Goal: Task Accomplishment & Management: Complete application form

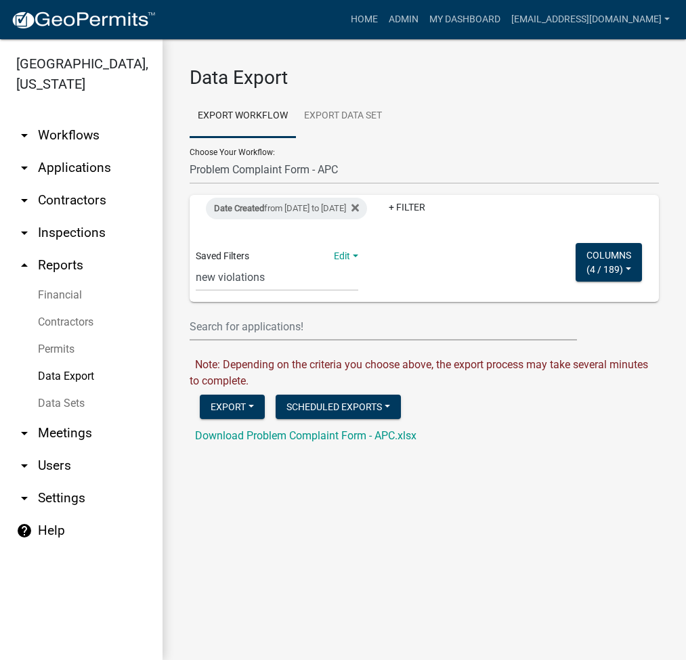
select select "1: Object"
select select "16: c0bf70d0-f005-4044-be21-49ea81286453"
click at [383, 24] on link "Home" at bounding box center [364, 20] width 38 height 26
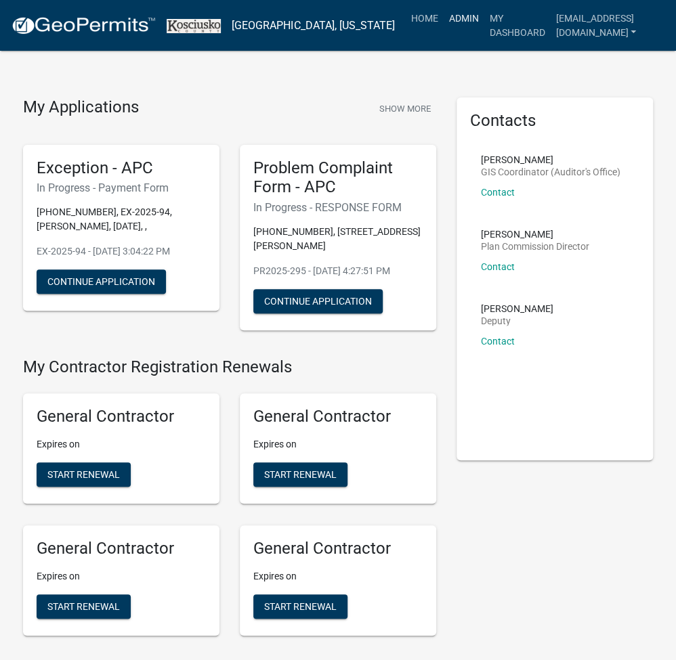
click at [443, 21] on link "Admin" at bounding box center [463, 18] width 41 height 26
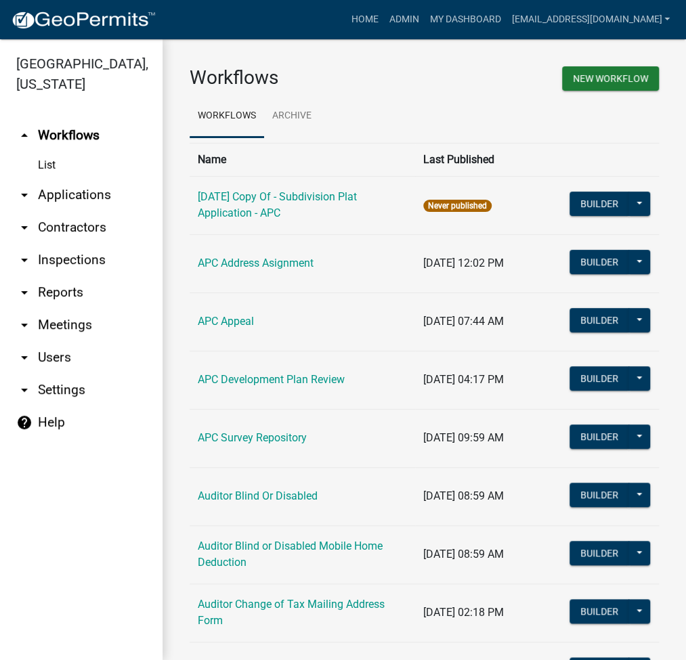
click at [66, 211] on link "arrow_drop_down Contractors" at bounding box center [81, 227] width 163 height 33
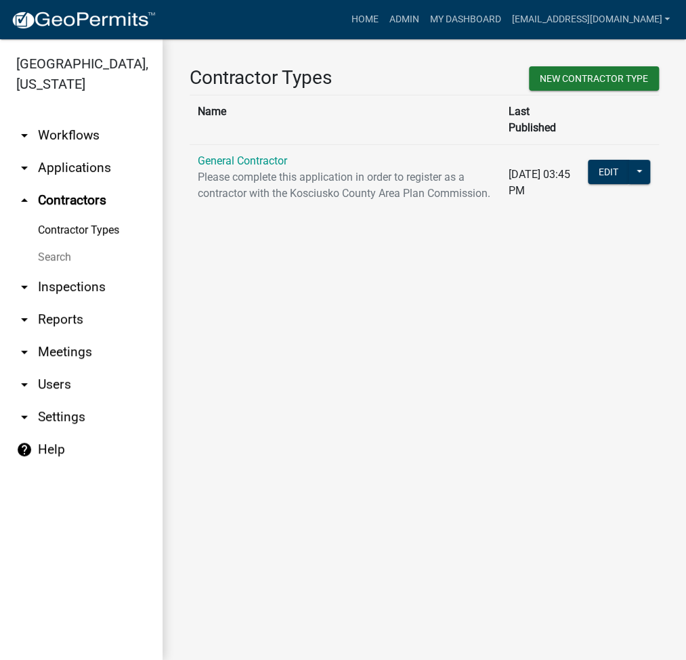
click at [80, 166] on link "arrow_drop_down Applications" at bounding box center [81, 168] width 163 height 33
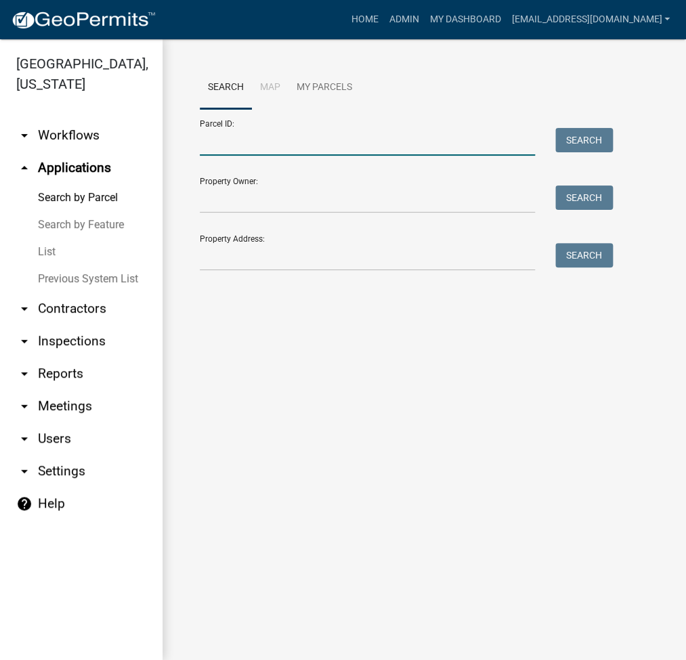
click at [232, 144] on input "Parcel ID:" at bounding box center [367, 142] width 335 height 28
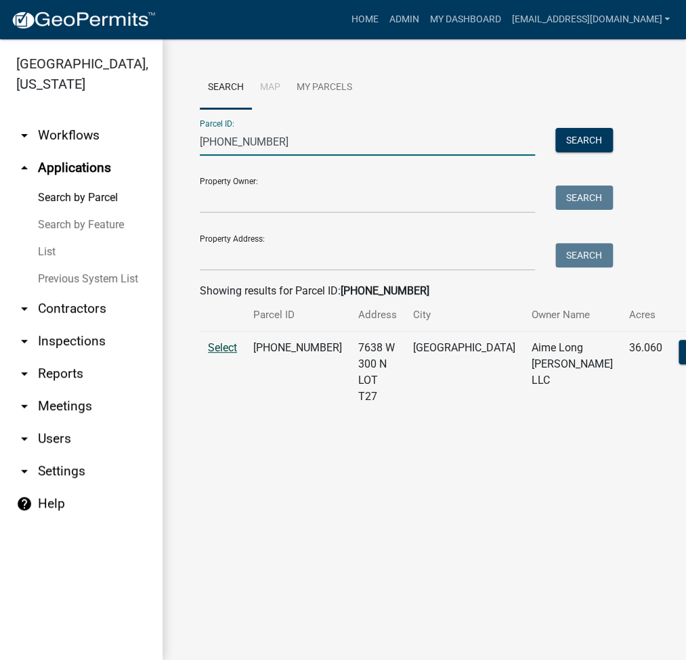
type input "[PHONE_NUMBER]"
click at [220, 354] on span "Select" at bounding box center [222, 347] width 29 height 13
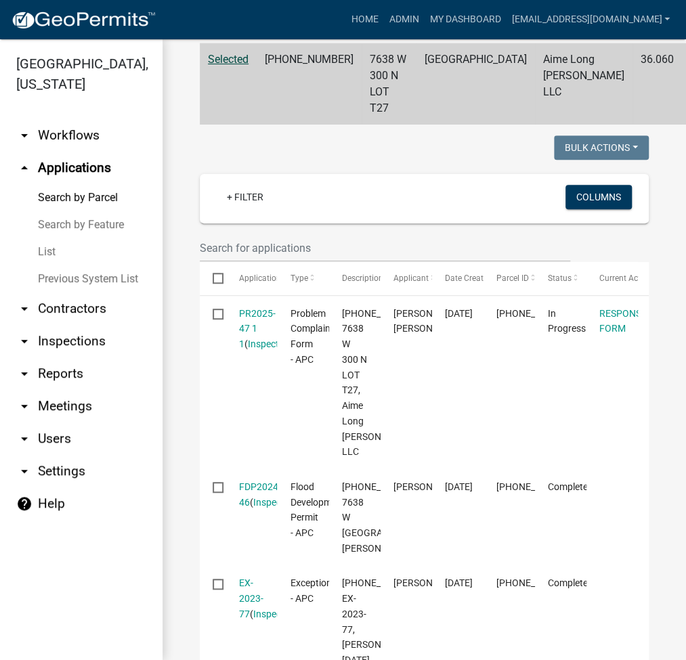
scroll to position [361, 0]
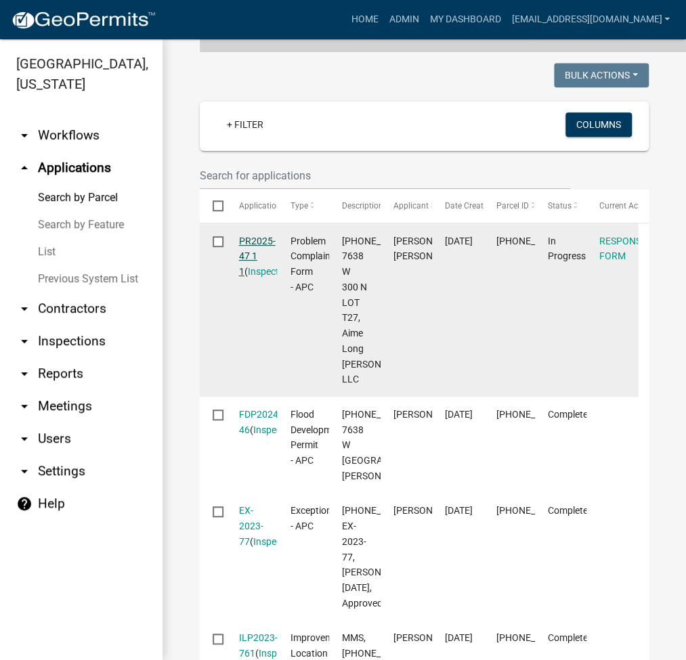
click at [257, 256] on link "PR2025-47 1 1" at bounding box center [257, 257] width 37 height 42
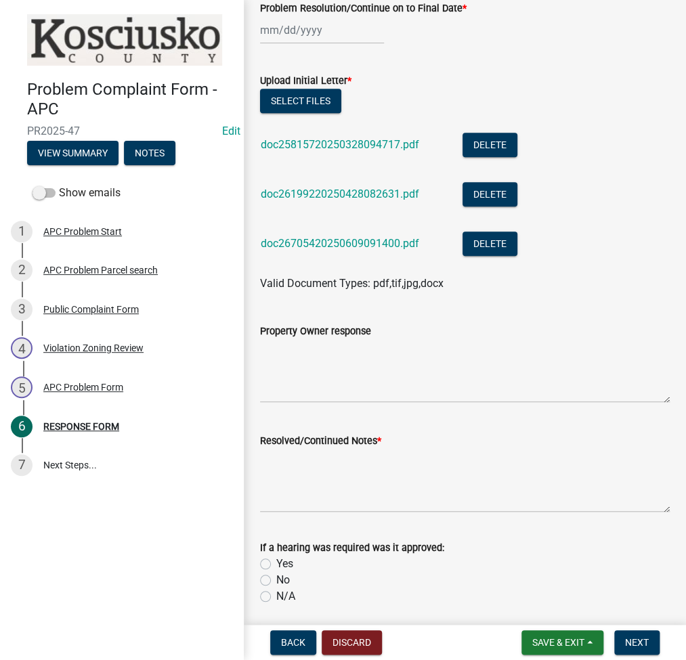
scroll to position [479, 0]
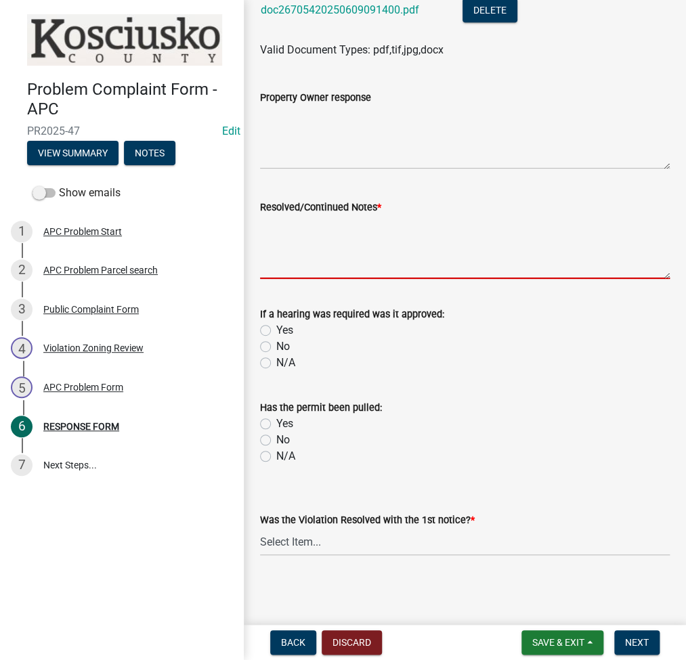
click at [338, 238] on textarea "Resolved/Continued Notes *" at bounding box center [465, 247] width 410 height 64
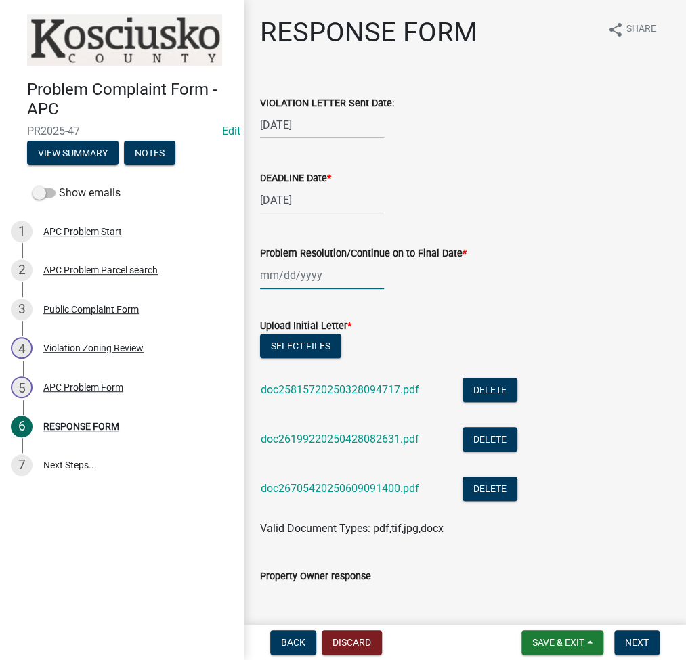
click at [289, 263] on div at bounding box center [322, 275] width 124 height 28
select select "8"
select select "2025"
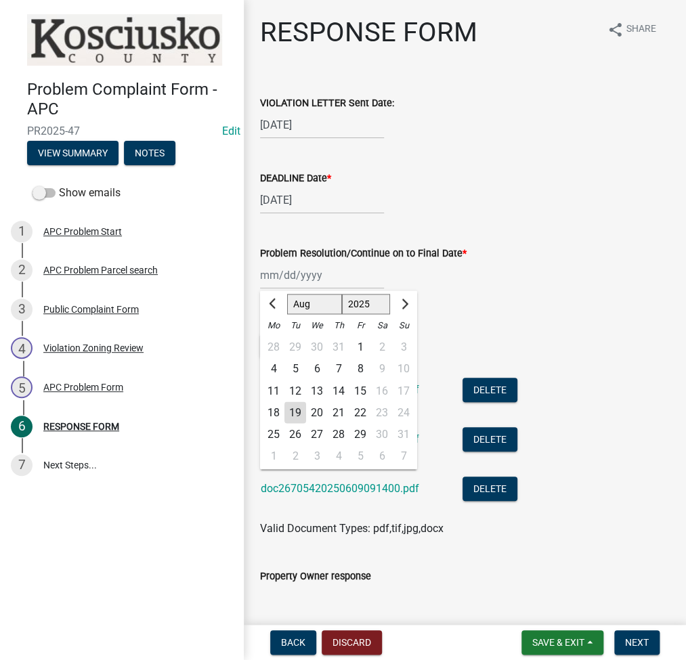
click at [293, 413] on div "19" at bounding box center [295, 413] width 22 height 22
type input "[DATE]"
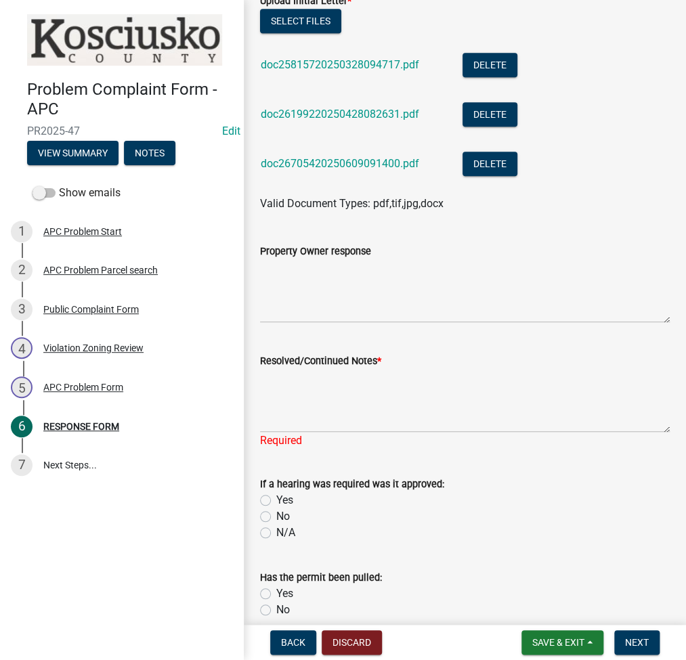
scroll to position [361, 0]
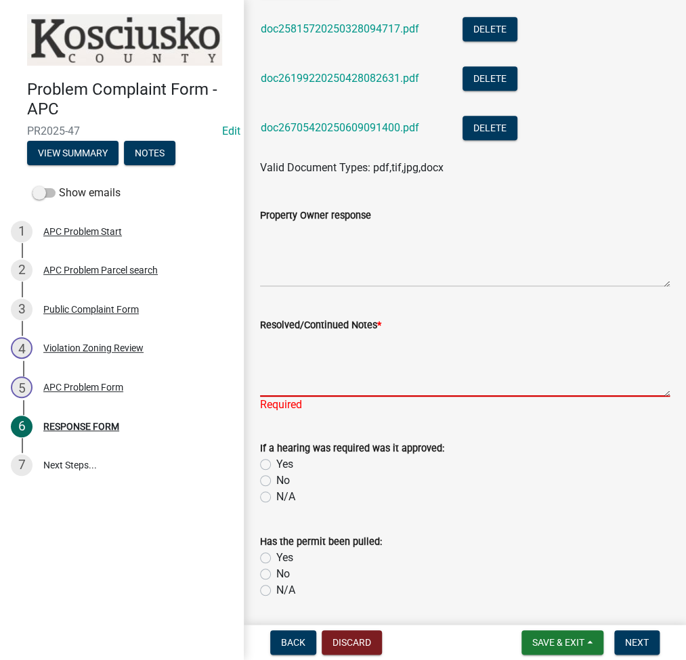
click at [341, 369] on textarea "Resolved/Continued Notes *" at bounding box center [465, 365] width 410 height 64
type textarea "F"
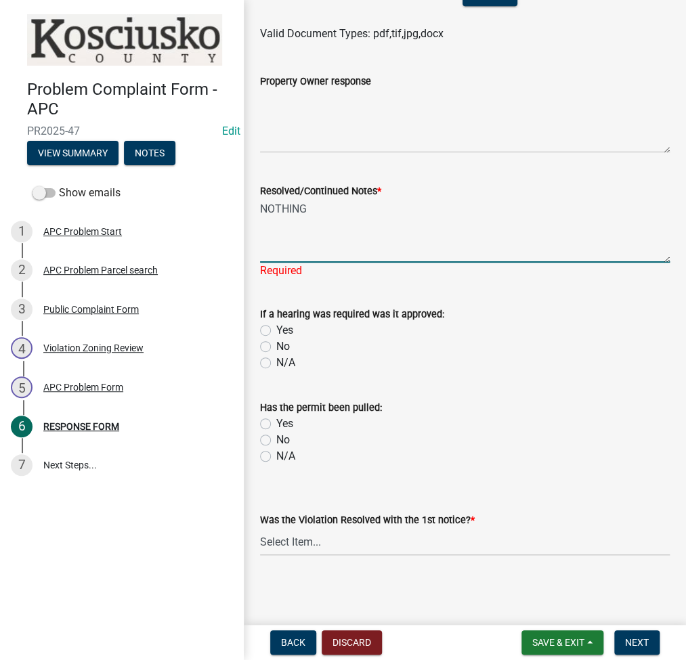
type textarea "NOTHING"
click at [276, 436] on label "No" at bounding box center [283, 440] width 14 height 16
click at [276, 436] on input "No" at bounding box center [280, 436] width 9 height 9
radio input "true"
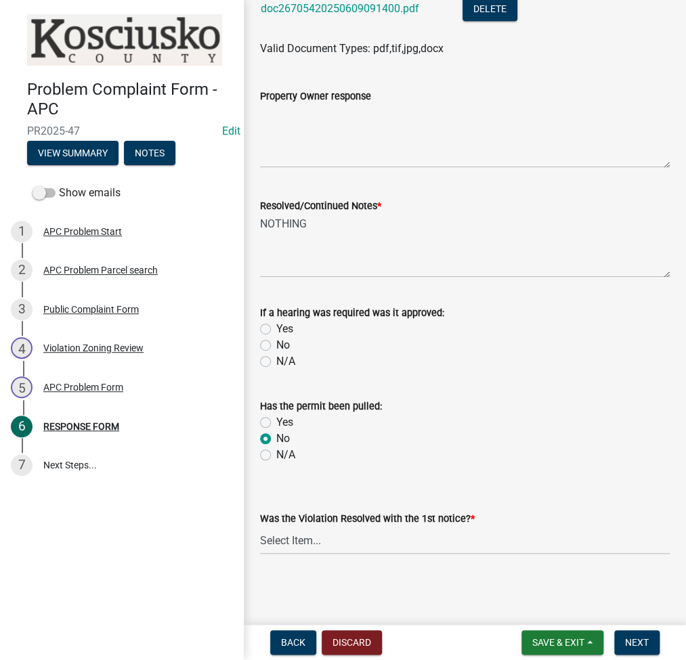
scroll to position [479, 0]
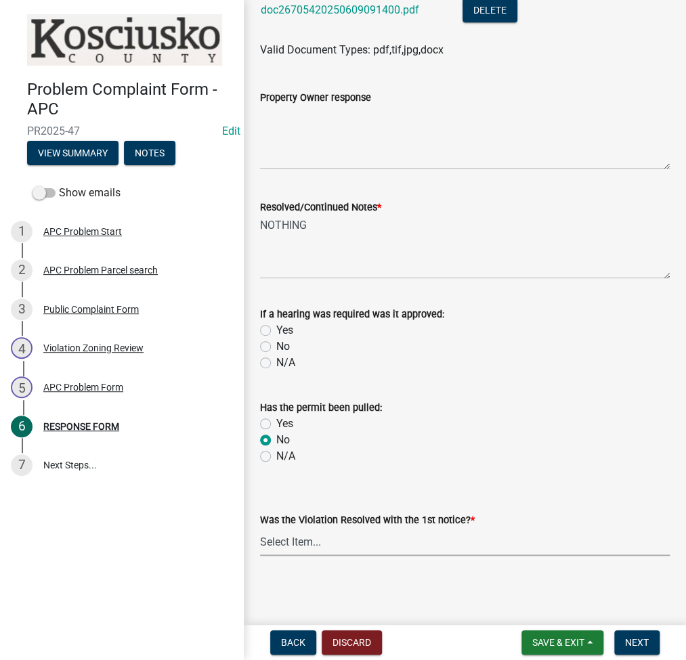
click at [295, 551] on select "Select Item... Yes No N/A" at bounding box center [465, 542] width 410 height 28
click at [260, 528] on select "Select Item... Yes No N/A" at bounding box center [465, 542] width 410 height 28
select select "d062c417-95db-497a-9398-920c005df4db"
click at [640, 643] on span "Next" at bounding box center [637, 642] width 24 height 11
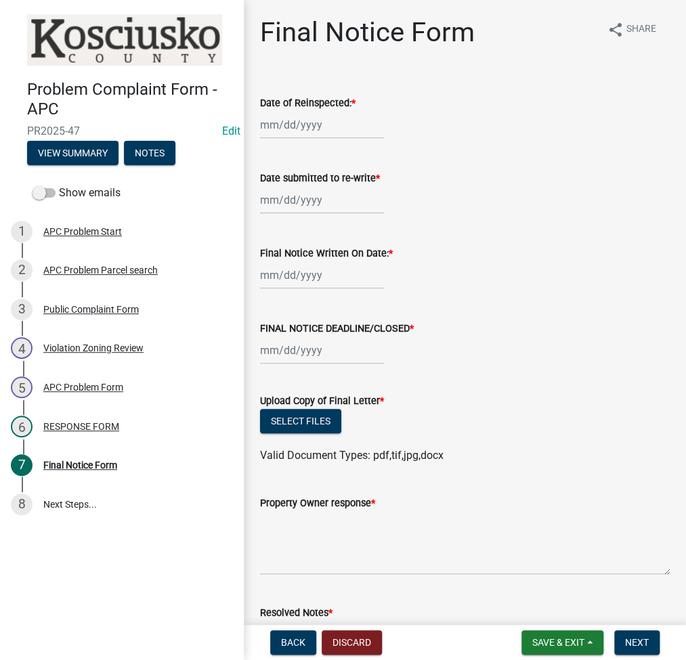
click at [286, 117] on div at bounding box center [322, 125] width 124 height 28
select select "8"
select select "2025"
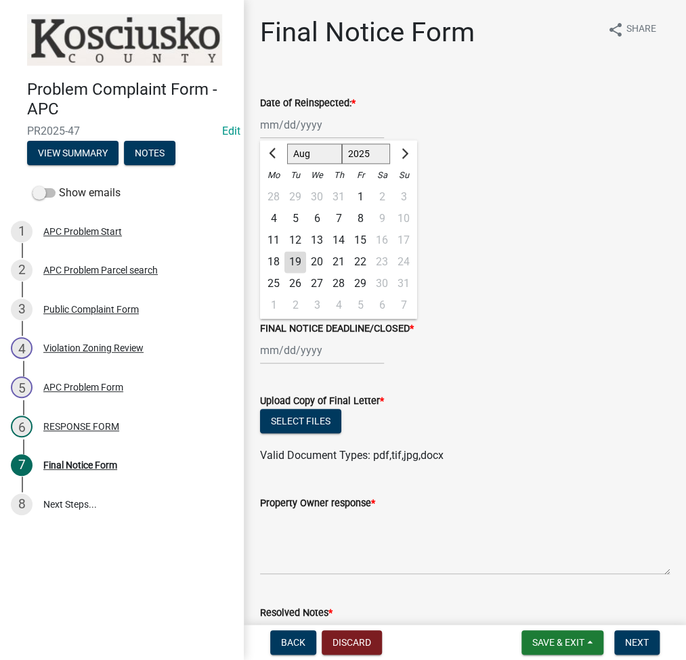
click at [299, 256] on div "19" at bounding box center [295, 262] width 22 height 22
type input "[DATE]"
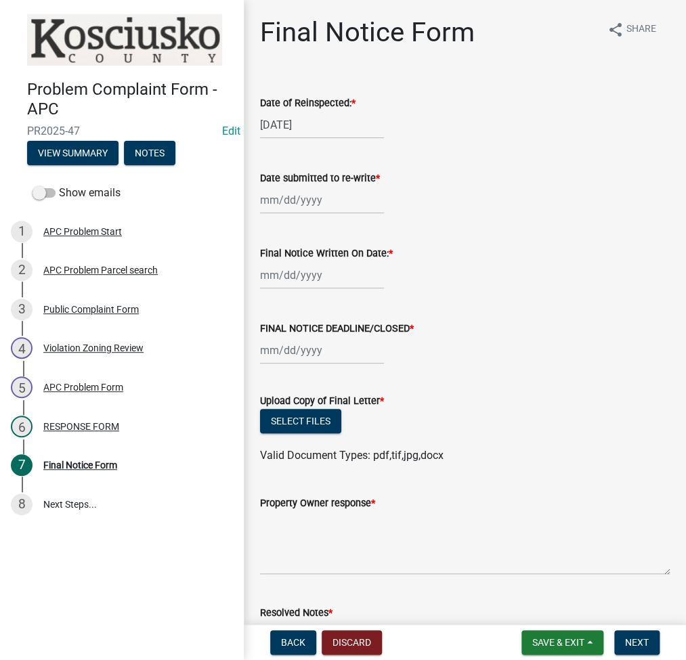
click at [273, 207] on div at bounding box center [322, 200] width 124 height 28
select select "8"
select select "2025"
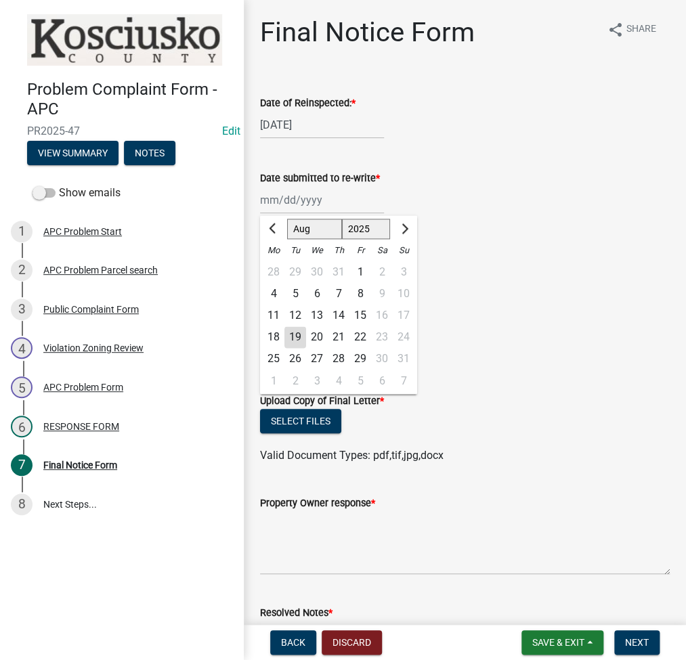
click at [291, 342] on div "19" at bounding box center [295, 337] width 22 height 22
type input "[DATE]"
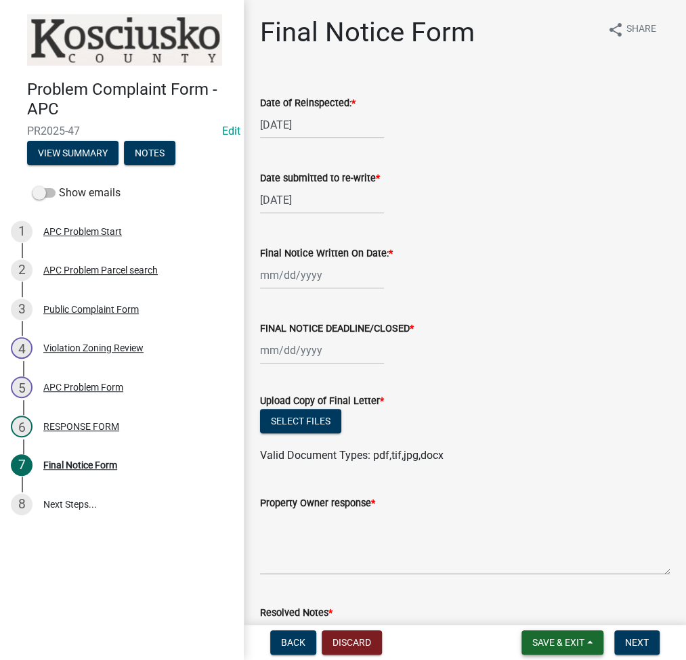
click at [535, 637] on span "Save & Exit" at bounding box center [558, 642] width 52 height 11
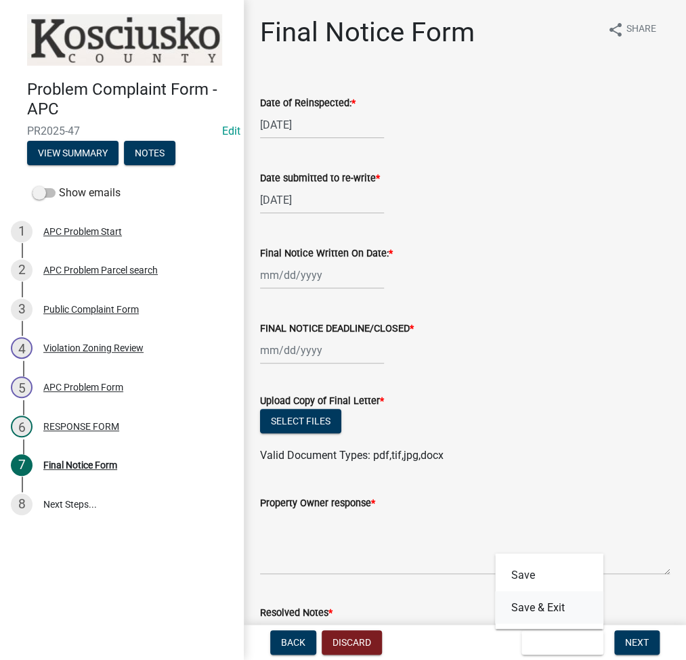
click at [538, 606] on button "Save & Exit" at bounding box center [549, 607] width 108 height 33
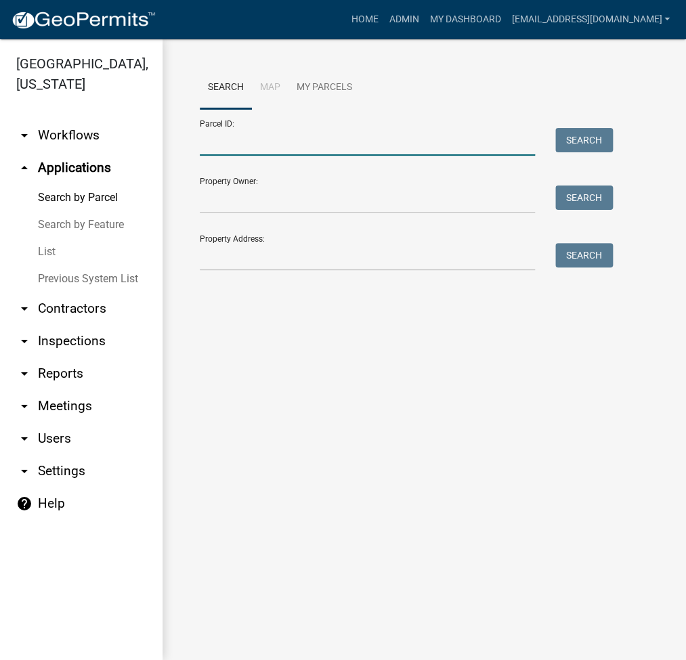
click at [301, 144] on input "Parcel ID:" at bounding box center [367, 142] width 335 height 28
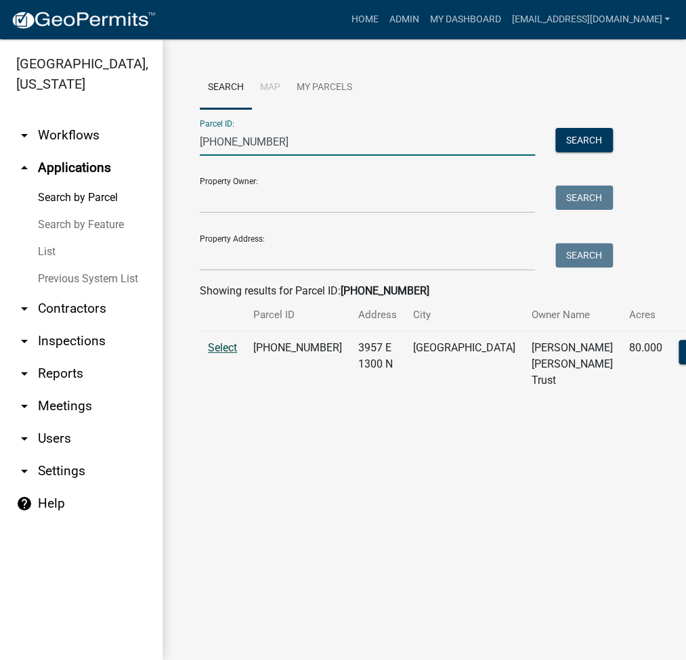
type input "[PHONE_NUMBER]"
click at [218, 354] on span "Select" at bounding box center [222, 347] width 29 height 13
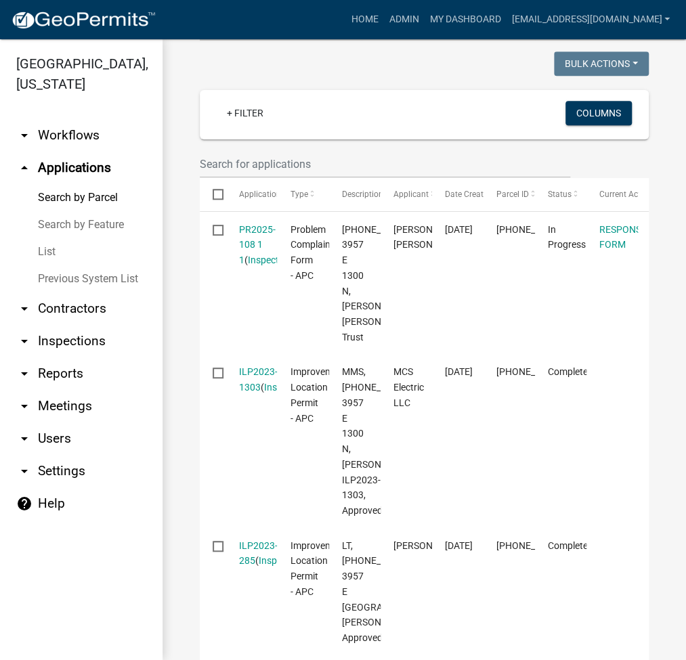
scroll to position [361, 0]
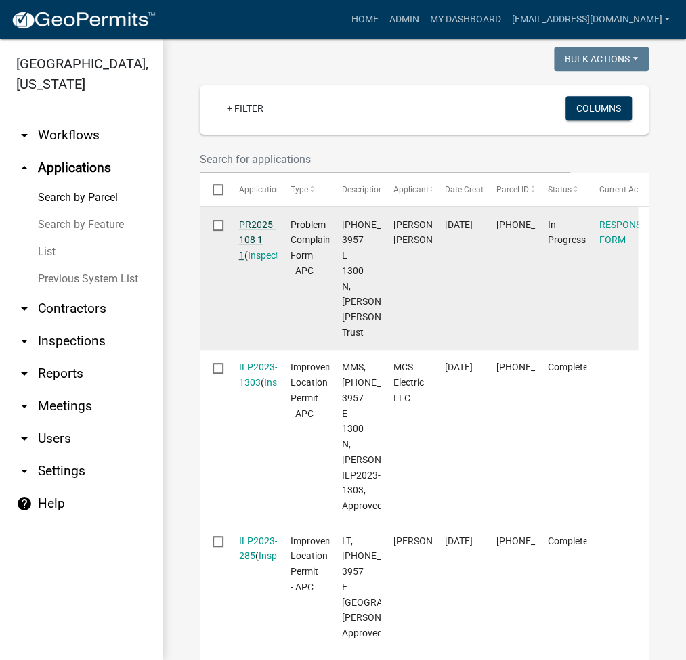
click at [257, 260] on link "PR2025-108 1 1" at bounding box center [257, 240] width 37 height 42
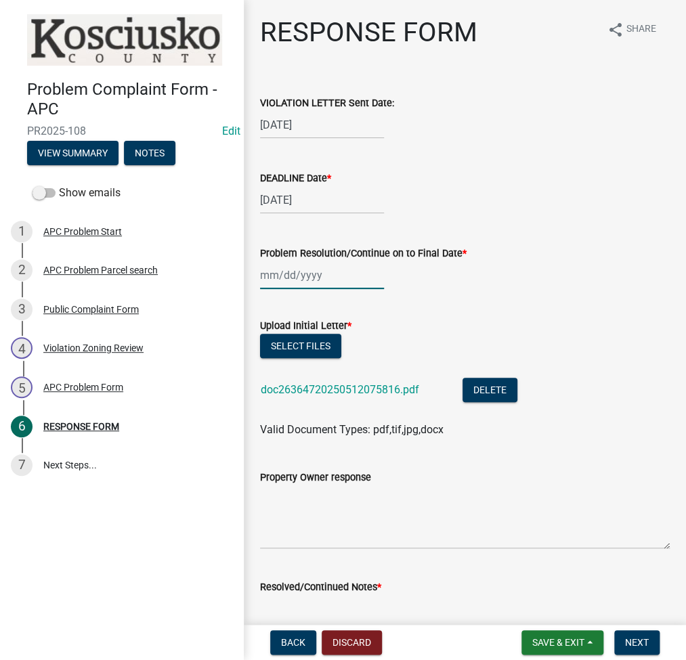
click at [291, 272] on div at bounding box center [322, 275] width 124 height 28
select select "8"
select select "2025"
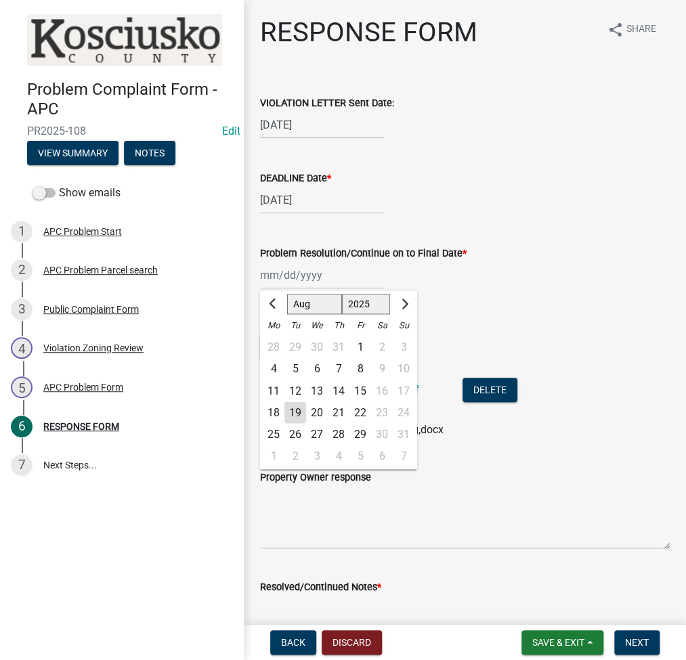
click at [291, 408] on div "19" at bounding box center [295, 413] width 22 height 22
type input "[DATE]"
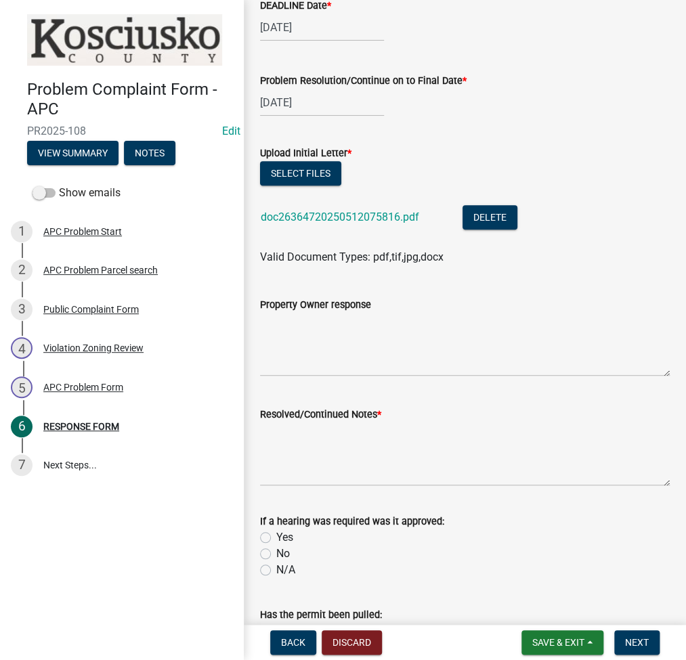
scroll to position [180, 0]
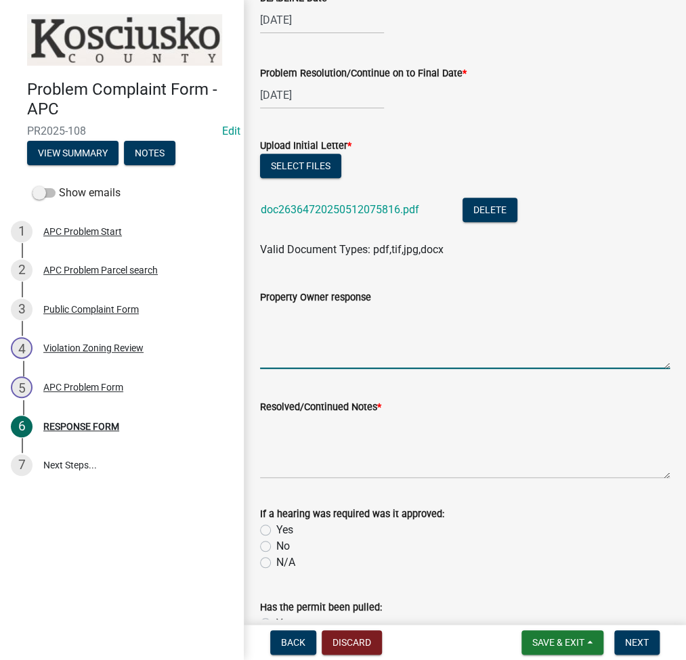
click at [327, 332] on textarea "Property Owner response" at bounding box center [465, 337] width 410 height 64
type textarea "5/14 PROJECT MANAGER CLD TO GET INFO BY END OF JUNE"
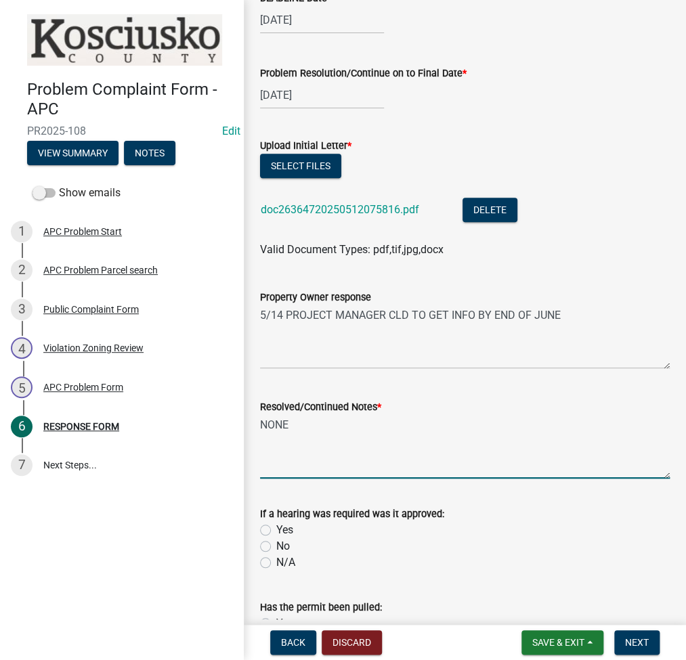
scroll to position [380, 0]
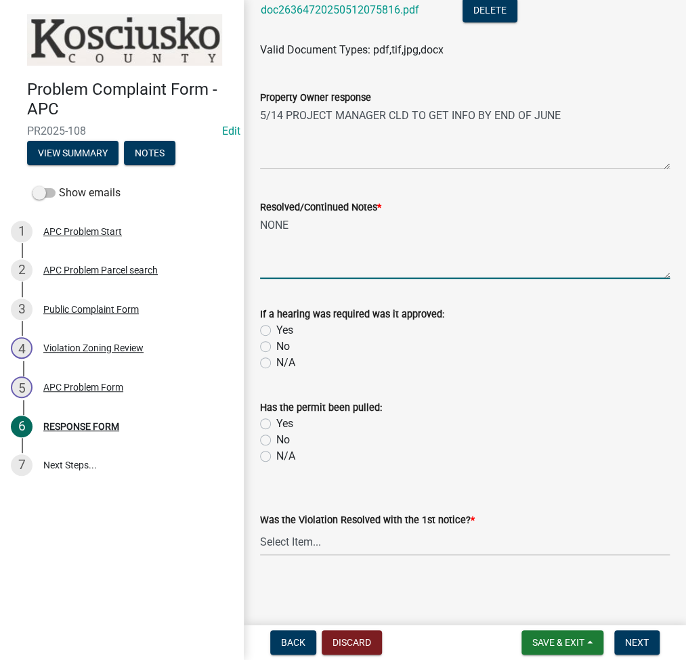
type textarea "NONE"
click at [301, 543] on select "Select Item... Yes No N/A" at bounding box center [465, 542] width 410 height 28
click at [260, 528] on select "Select Item... Yes No N/A" at bounding box center [465, 542] width 410 height 28
select select "d062c417-95db-497a-9398-920c005df4db"
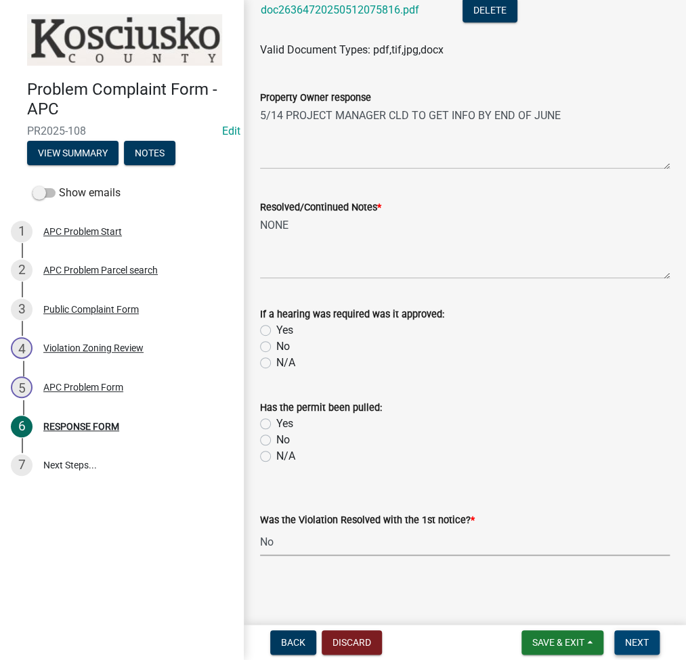
click at [637, 643] on span "Next" at bounding box center [637, 642] width 24 height 11
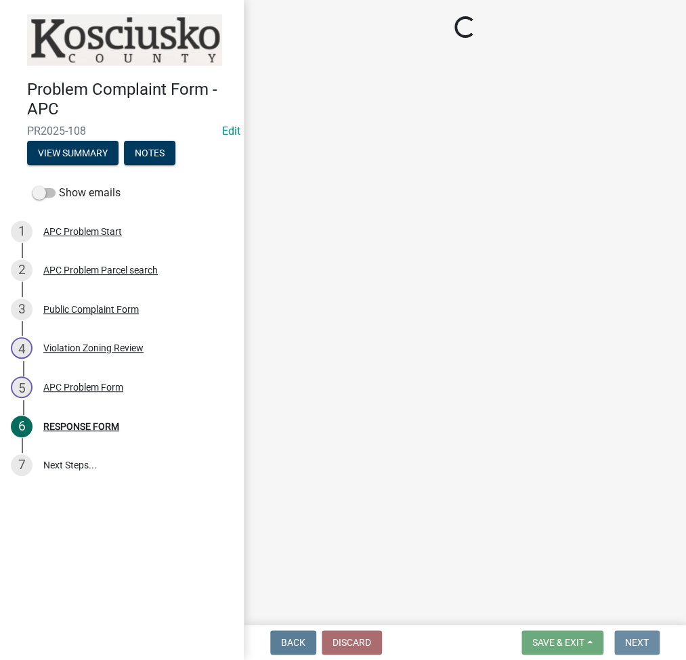
scroll to position [0, 0]
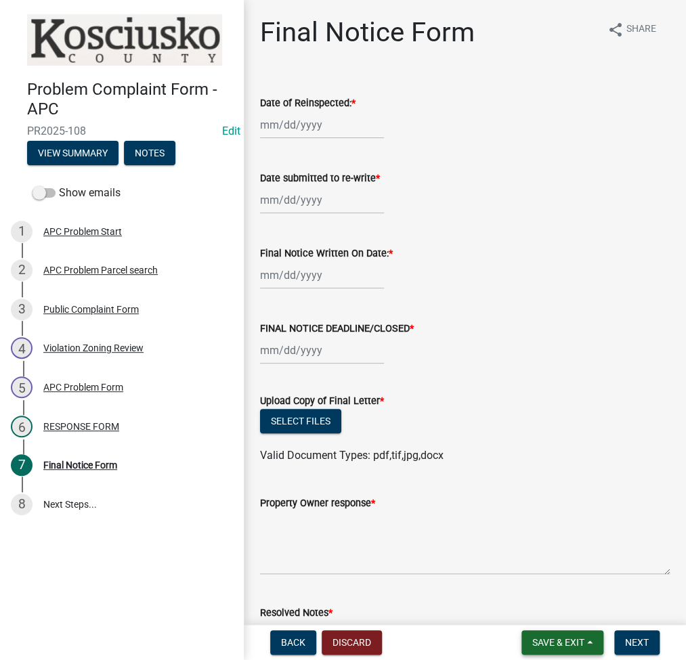
click at [554, 630] on nav "Back Discard Save & Exit Save Save & Exit Next" at bounding box center [465, 642] width 442 height 35
click at [298, 133] on div at bounding box center [322, 125] width 124 height 28
select select "8"
select select "2025"
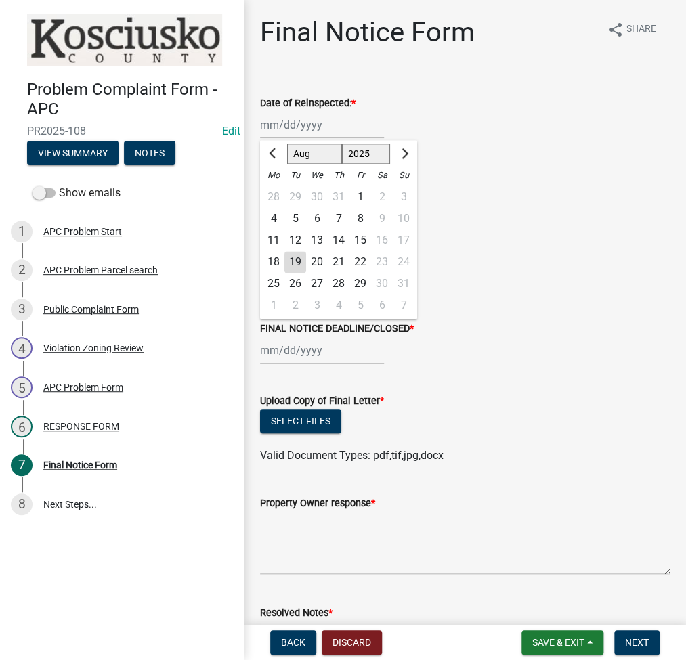
click at [297, 259] on div "19" at bounding box center [295, 262] width 22 height 22
type input "[DATE]"
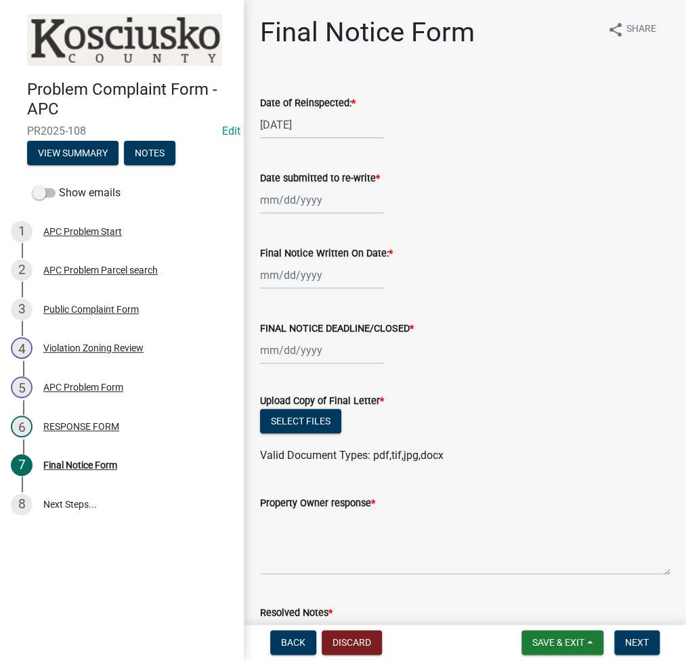
click at [291, 188] on div at bounding box center [322, 200] width 124 height 28
select select "8"
select select "2025"
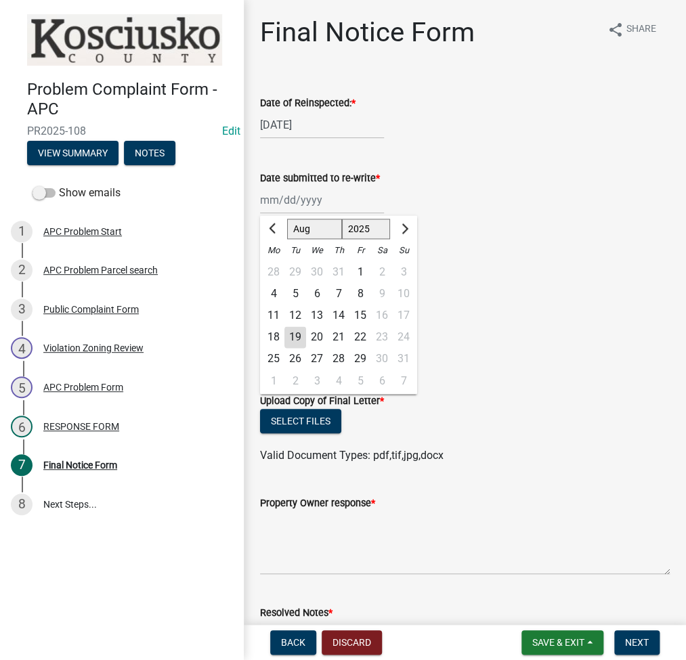
click at [297, 341] on div "19" at bounding box center [295, 337] width 22 height 22
type input "[DATE]"
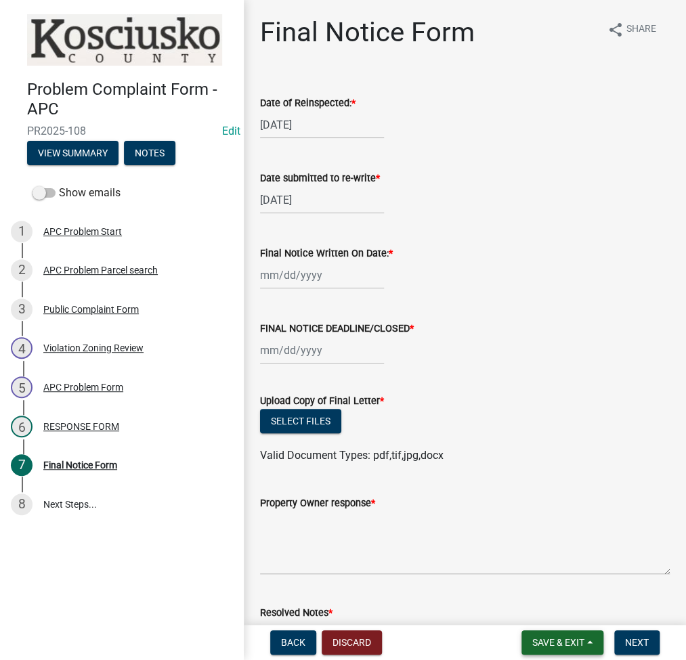
click at [559, 633] on button "Save & Exit" at bounding box center [563, 643] width 82 height 24
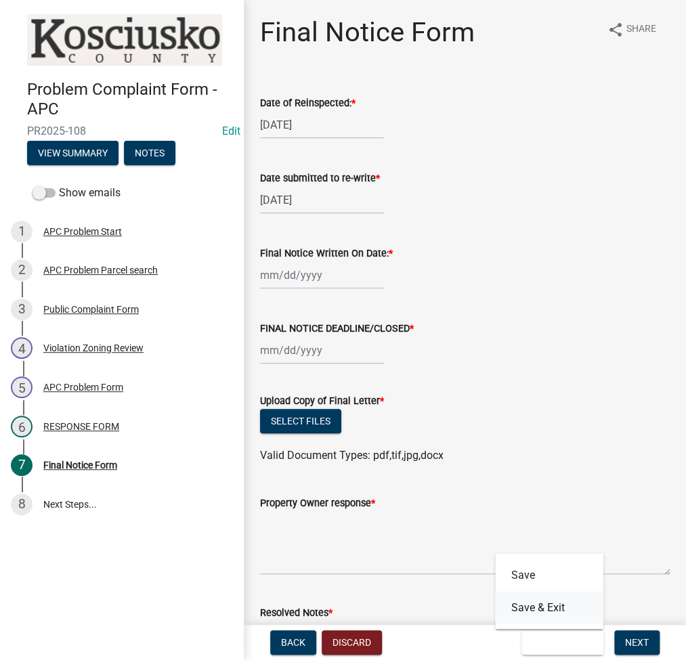
click at [559, 613] on button "Save & Exit" at bounding box center [549, 607] width 108 height 33
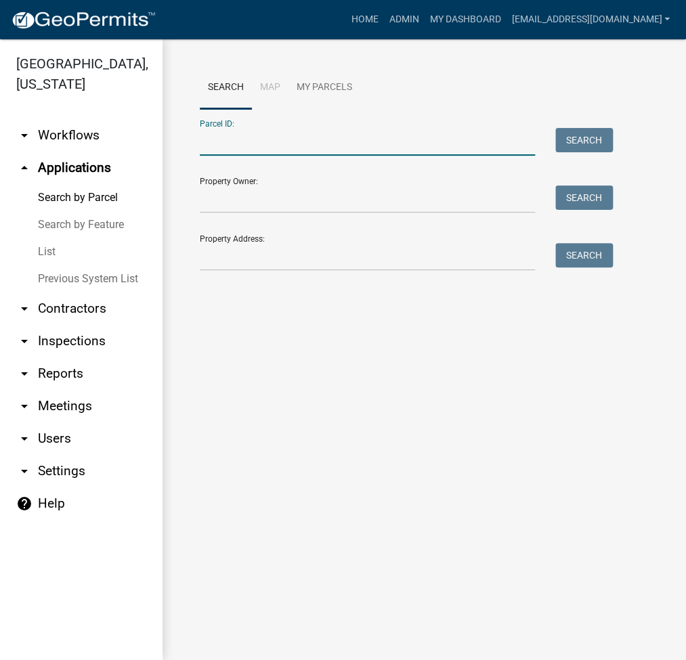
click at [440, 147] on input "Parcel ID:" at bounding box center [367, 142] width 335 height 28
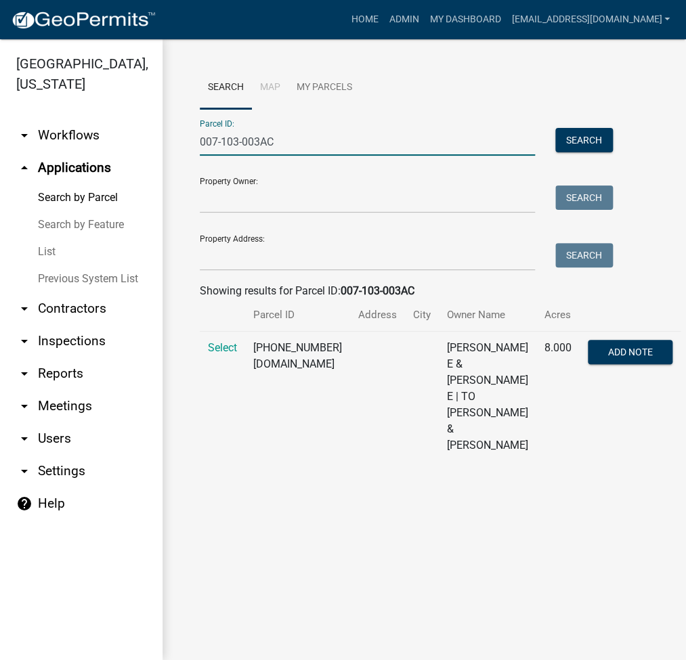
type input "007-103-003AC"
click at [276, 347] on td "[PHONE_NUMBER][DOMAIN_NAME]" at bounding box center [297, 397] width 105 height 131
click at [223, 352] on span "Select" at bounding box center [222, 347] width 29 height 13
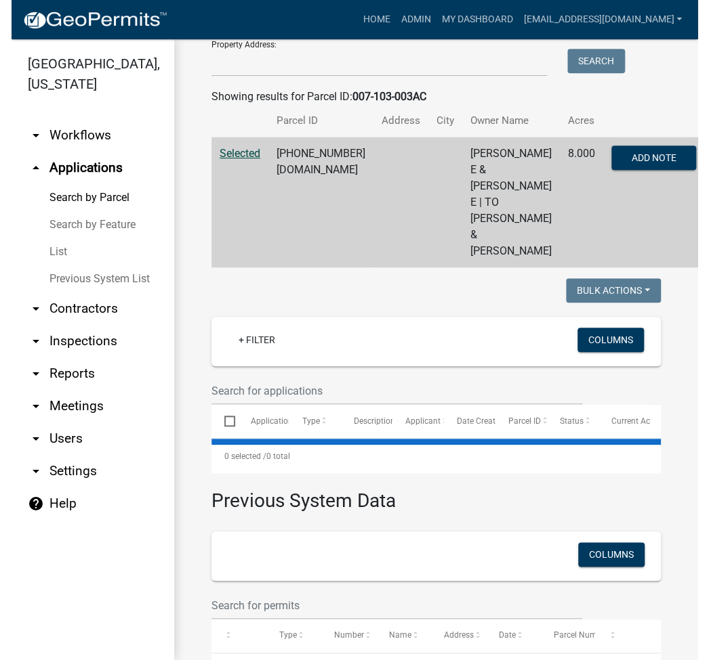
scroll to position [265, 0]
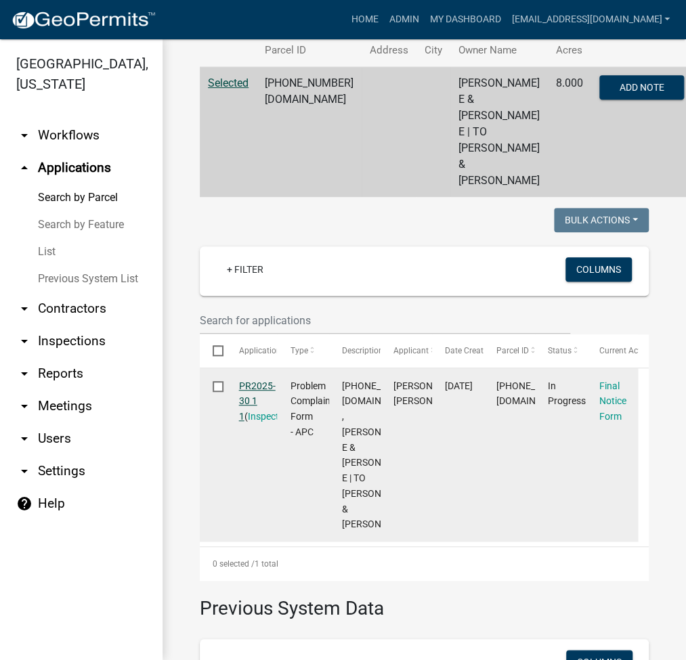
click at [250, 381] on link "PR2025-30 1 1" at bounding box center [257, 402] width 37 height 42
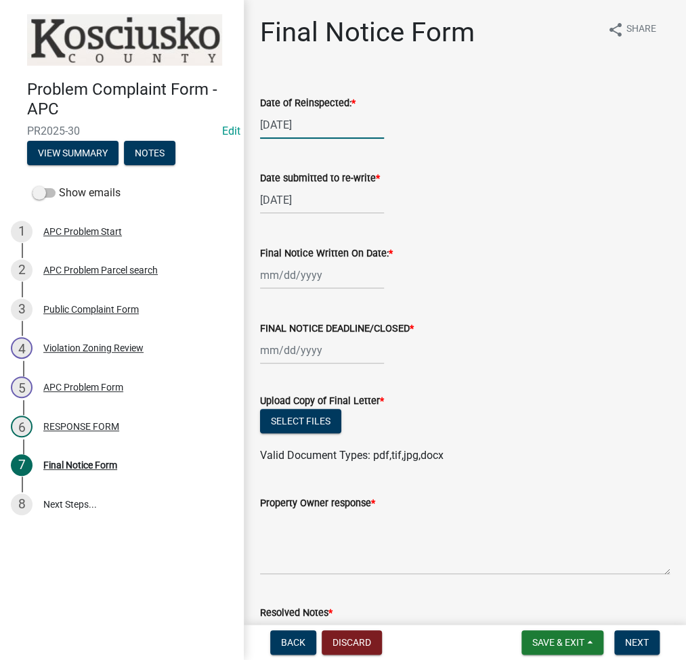
click at [276, 125] on div "[DATE]" at bounding box center [322, 125] width 124 height 28
select select "5"
select select "2025"
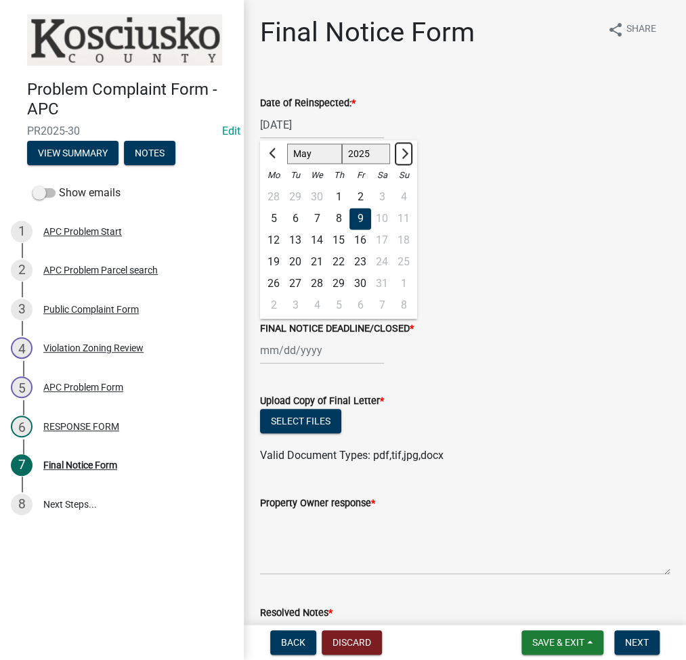
click at [402, 150] on span "Next month" at bounding box center [403, 153] width 10 height 10
select select "8"
click at [301, 260] on div "19" at bounding box center [295, 262] width 22 height 22
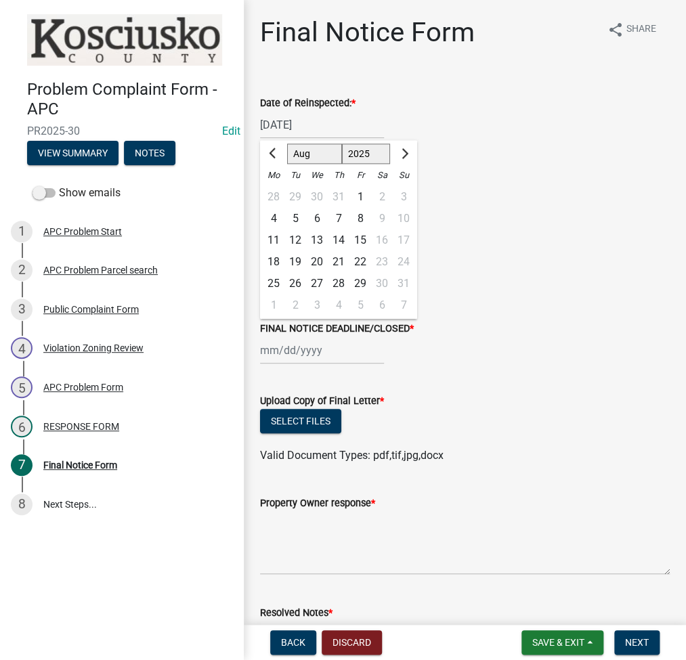
type input "[DATE]"
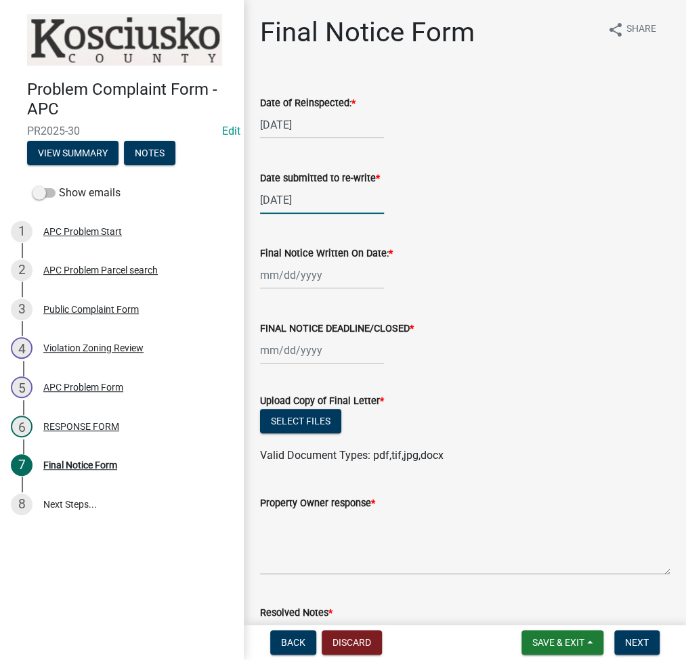
click at [297, 193] on div "[DATE]" at bounding box center [322, 200] width 124 height 28
select select "5"
select select "2025"
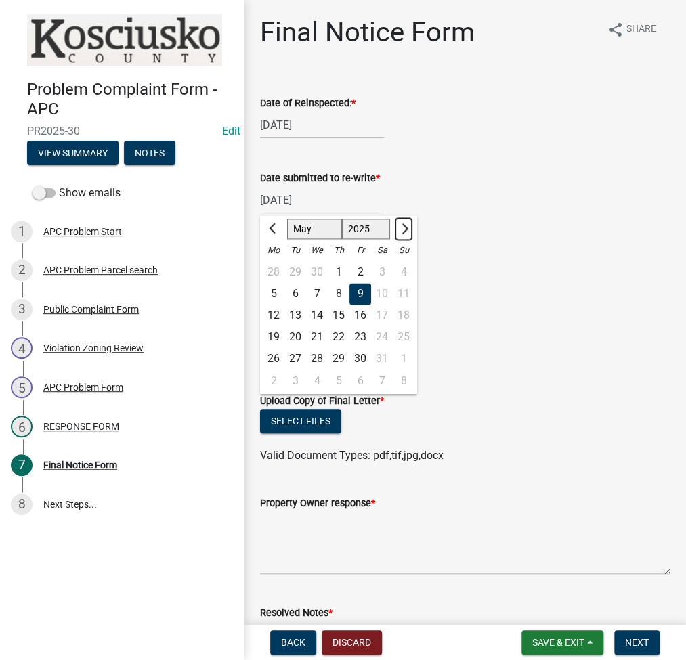
click at [398, 227] on button "Next month" at bounding box center [404, 229] width 16 height 22
click at [398, 226] on button "Next month" at bounding box center [404, 229] width 16 height 22
select select "8"
click at [297, 333] on div "19" at bounding box center [295, 337] width 22 height 22
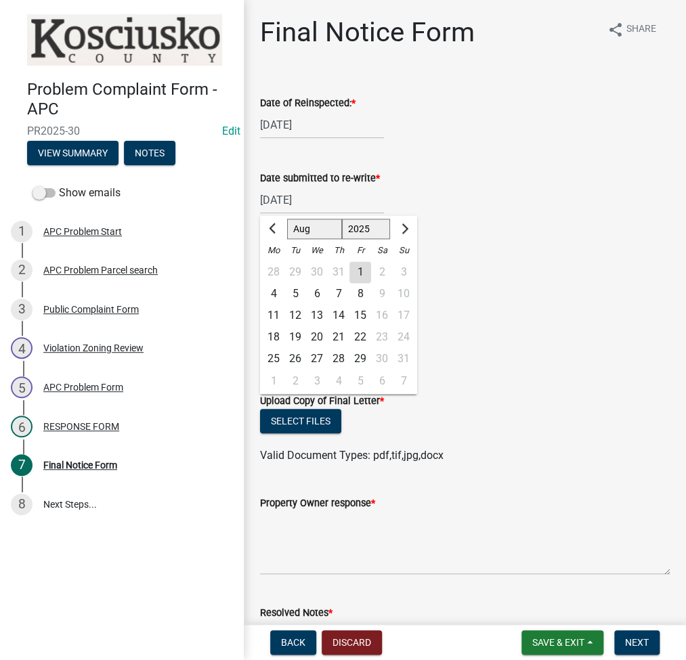
type input "[DATE]"
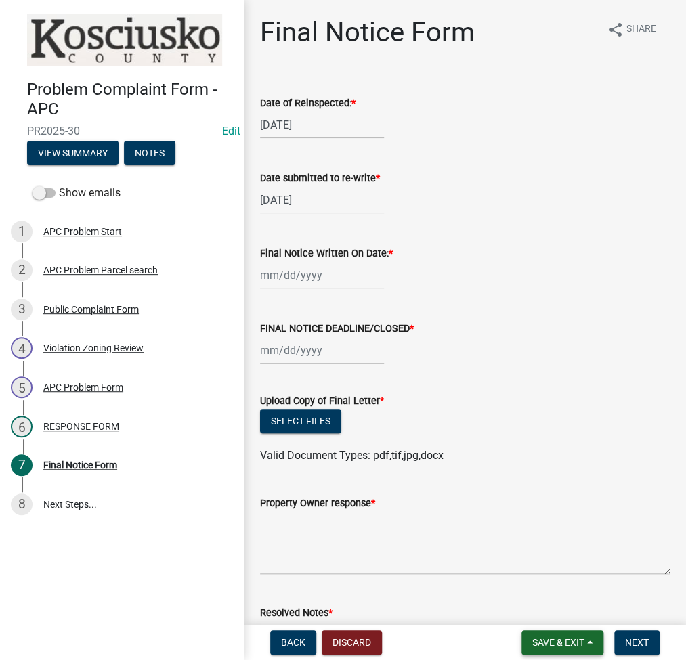
click at [557, 635] on button "Save & Exit" at bounding box center [563, 643] width 82 height 24
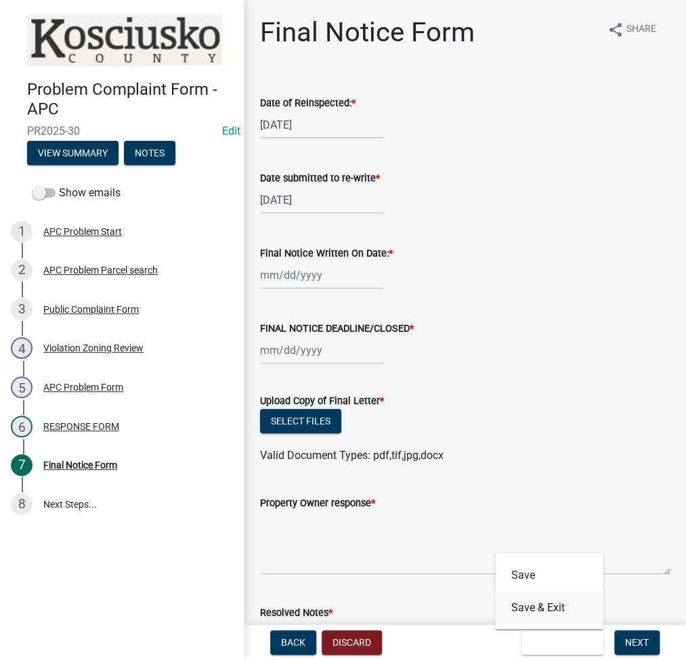
click at [531, 608] on button "Save & Exit" at bounding box center [549, 607] width 108 height 33
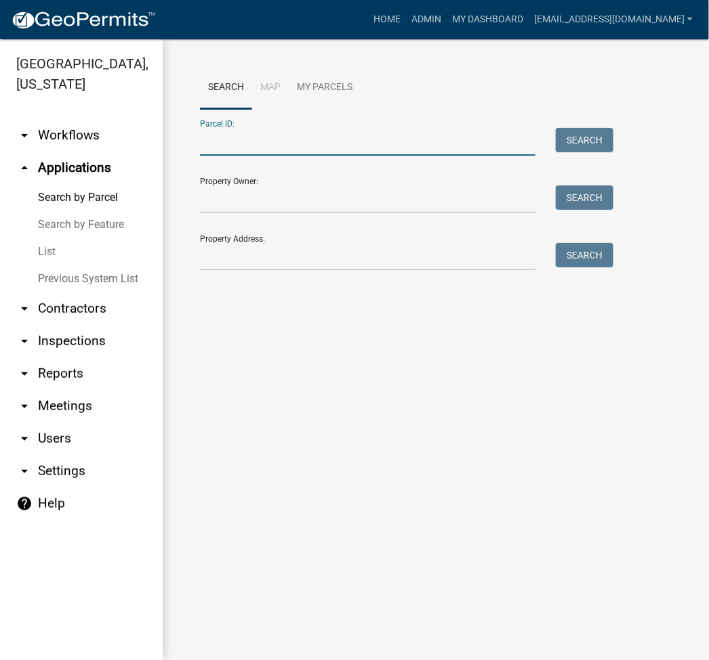
click at [227, 153] on input "Parcel ID:" at bounding box center [367, 142] width 335 height 28
type input "[PHONE_NUMBER].b"
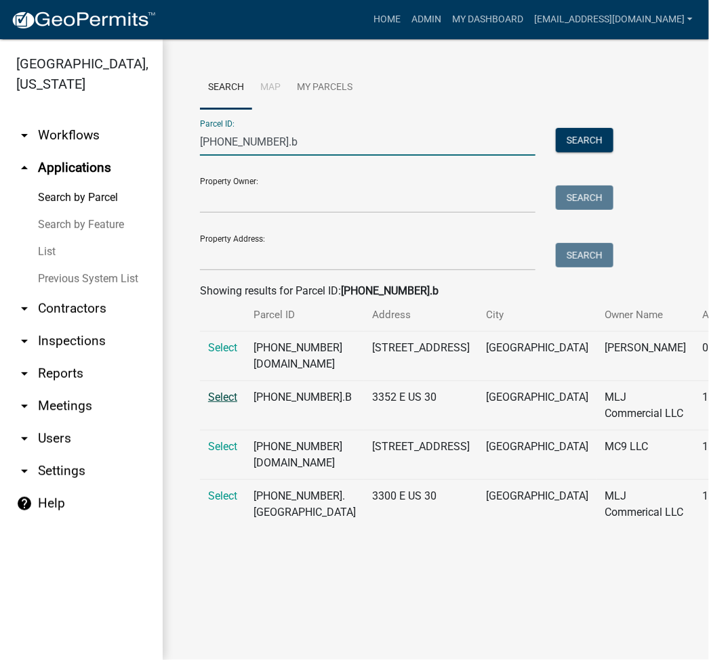
click at [228, 397] on span "Select" at bounding box center [222, 397] width 29 height 13
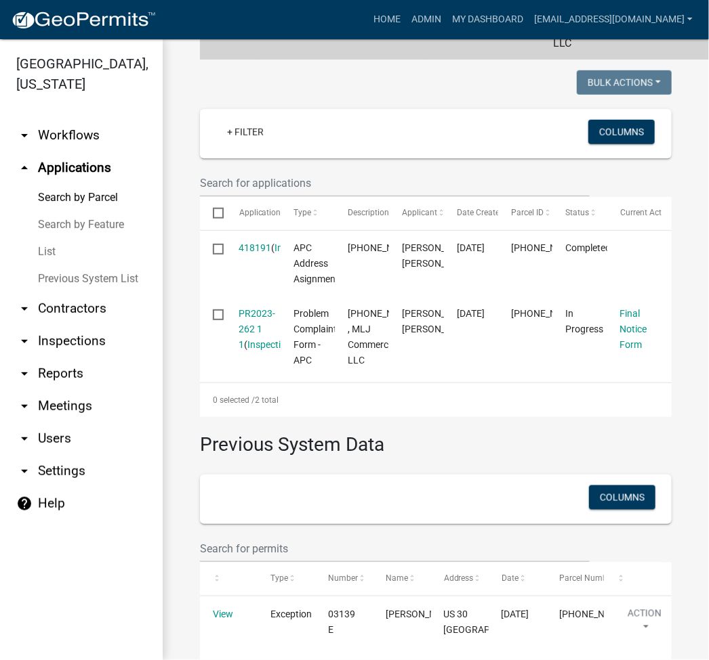
scroll to position [361, 0]
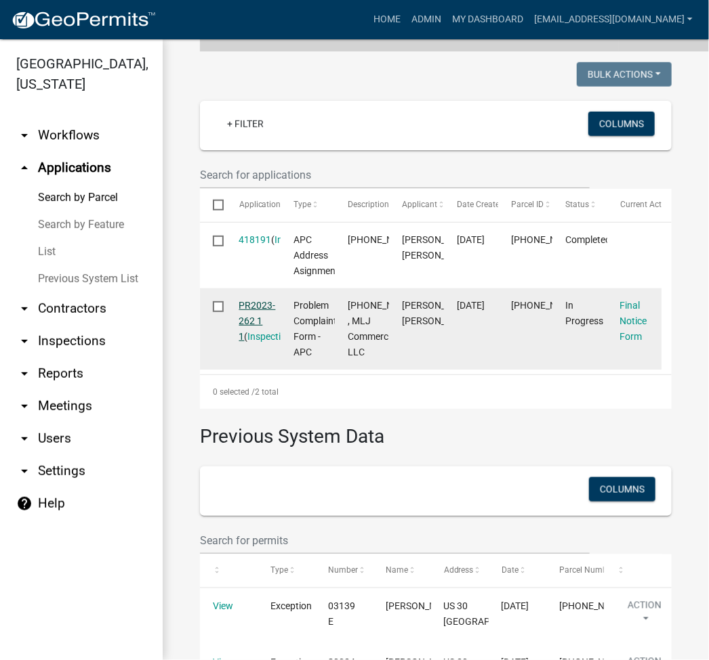
click at [253, 303] on link "PR2023-262 1 1" at bounding box center [257, 321] width 37 height 42
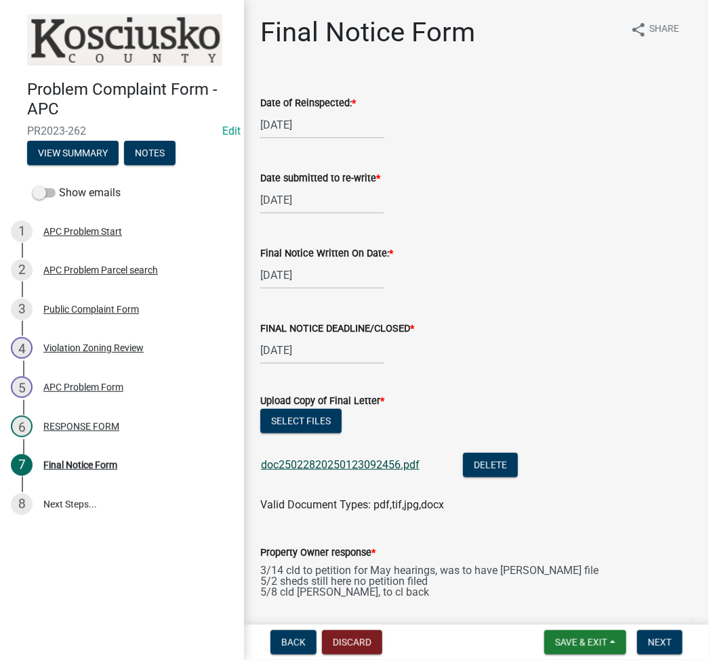
click at [383, 459] on link "doc25022820250123092456.pdf" at bounding box center [340, 465] width 159 height 13
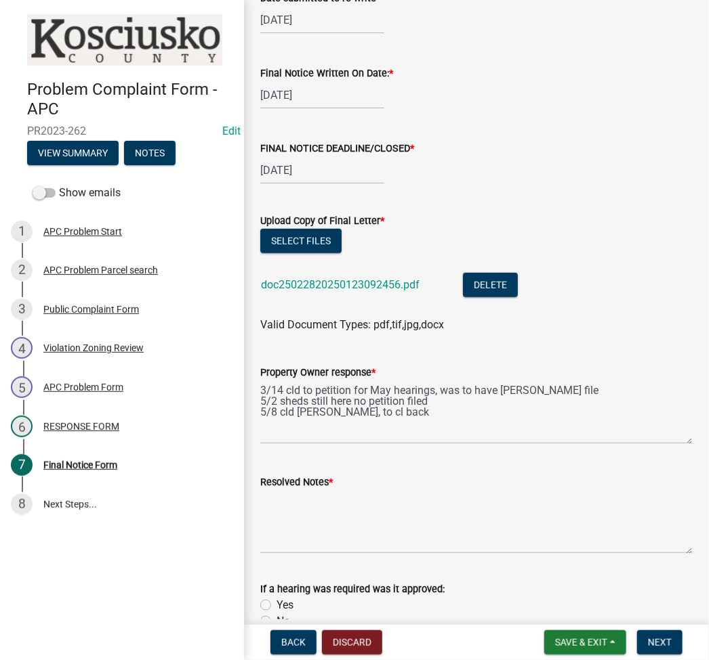
scroll to position [457, 0]
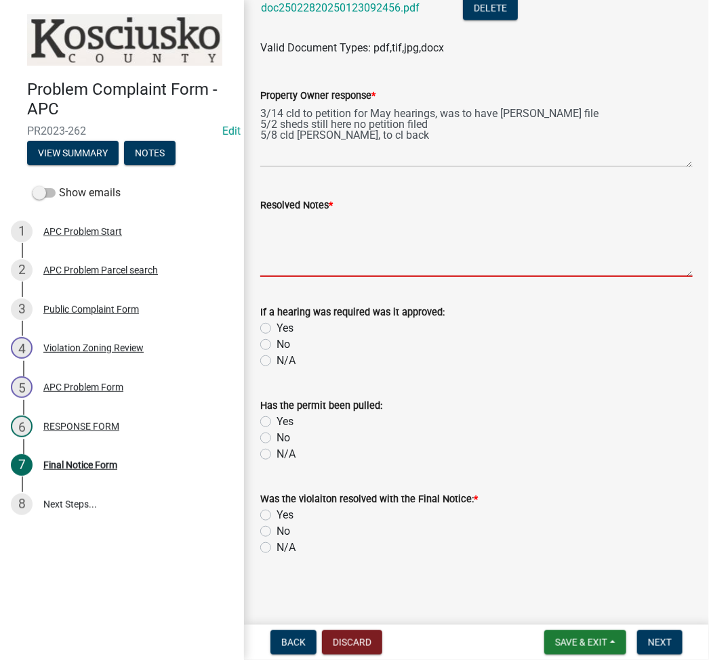
click at [371, 236] on textarea "Resolved Notes *" at bounding box center [476, 245] width 432 height 64
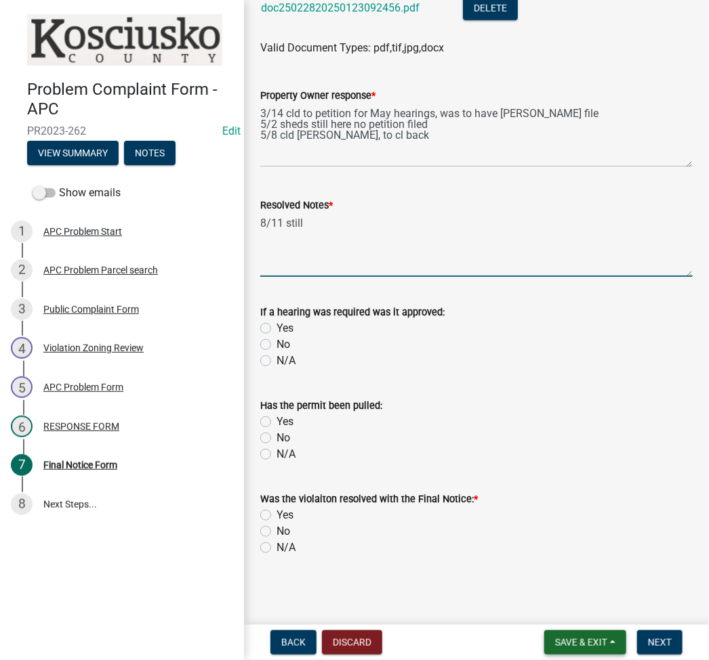
click at [587, 640] on span "Save & Exit" at bounding box center [581, 642] width 52 height 11
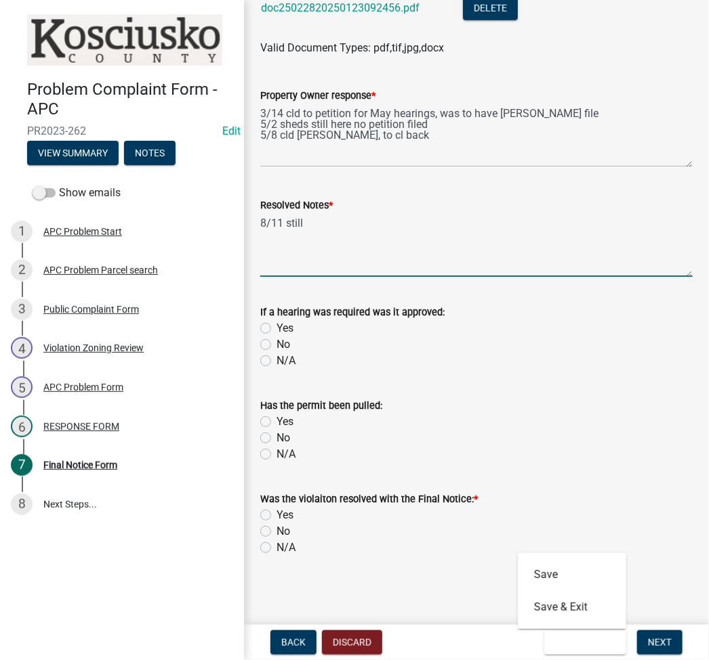
click at [559, 245] on textarea "8/11 still" at bounding box center [476, 245] width 432 height 64
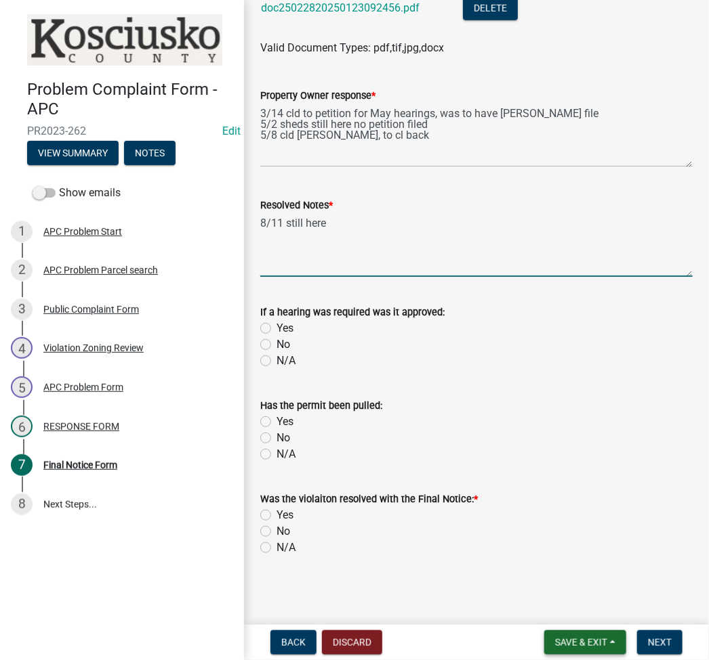
type textarea "8/11 still here"
click at [578, 631] on button "Save & Exit" at bounding box center [585, 643] width 82 height 24
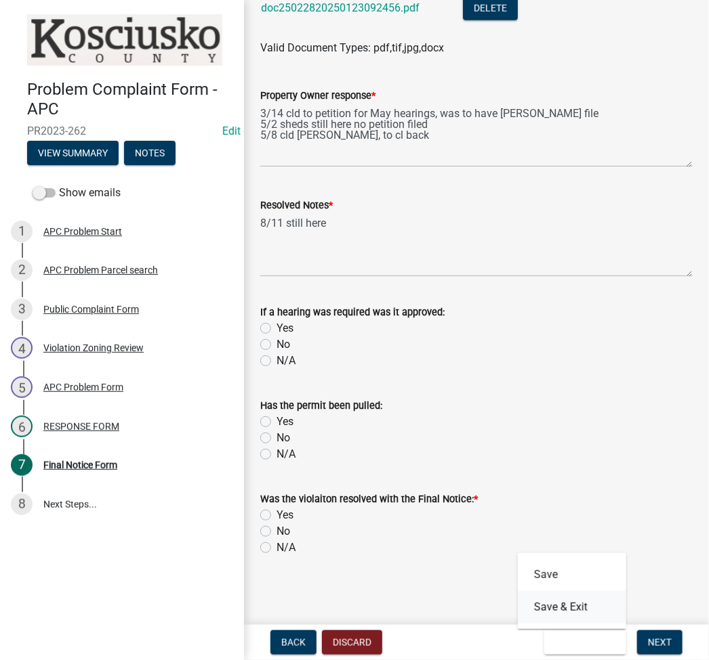
click at [580, 612] on button "Save & Exit" at bounding box center [571, 607] width 108 height 33
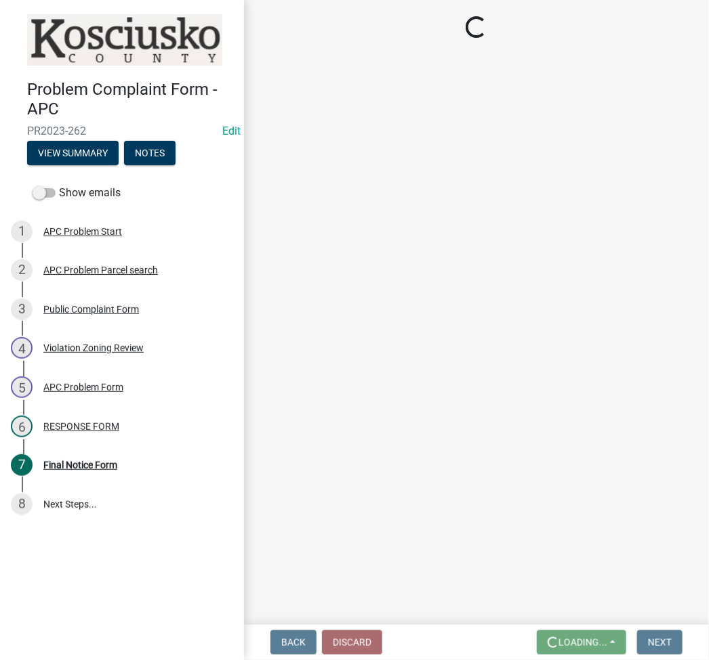
scroll to position [0, 0]
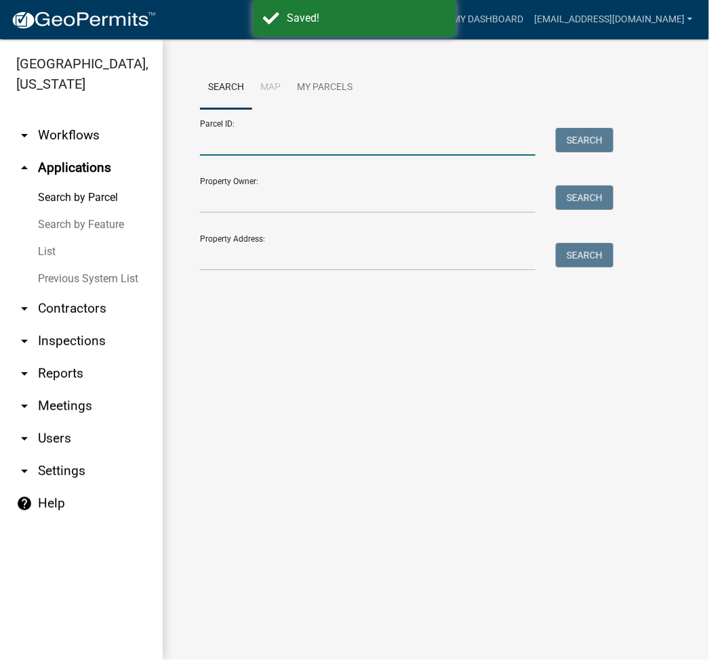
click at [310, 153] on input "Parcel ID:" at bounding box center [367, 142] width 335 height 28
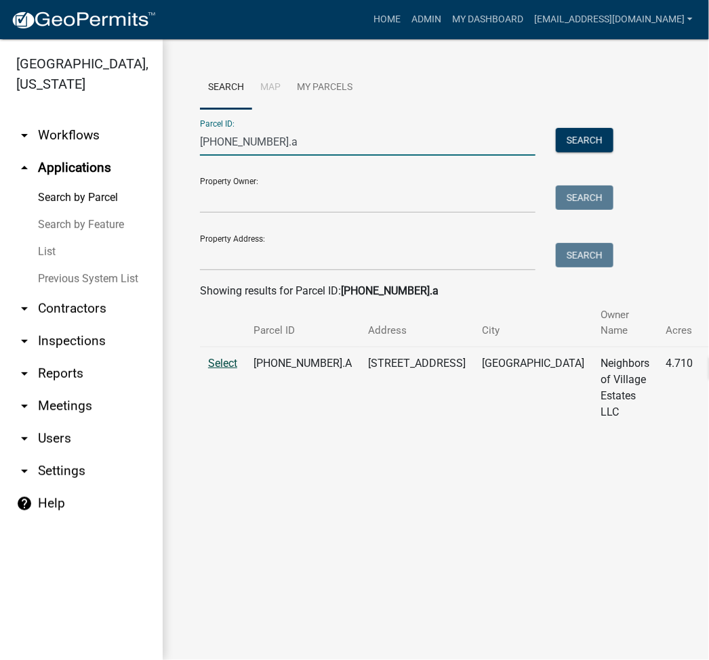
type input "[PHONE_NUMBER].a"
click at [226, 360] on span "Select" at bounding box center [222, 363] width 29 height 13
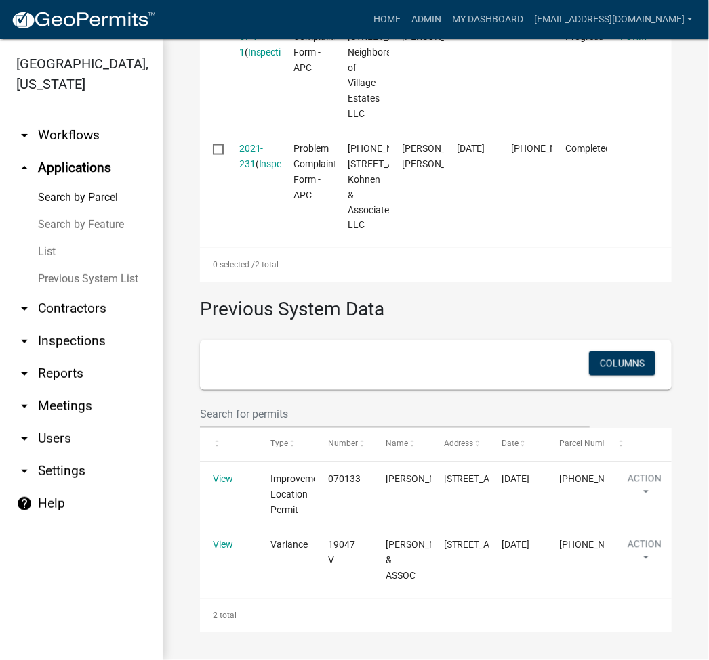
scroll to position [763, 0]
click at [203, 341] on div "Columns" at bounding box center [435, 365] width 471 height 49
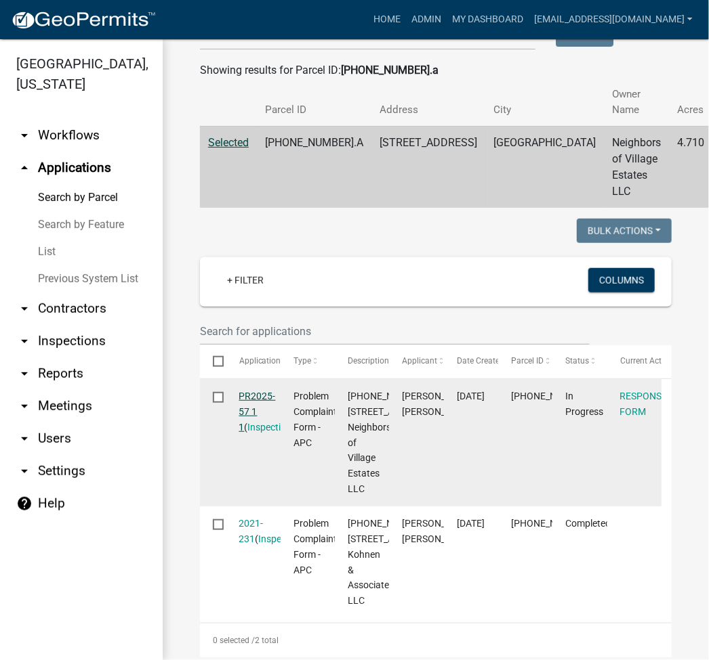
click at [252, 391] on link "PR2025-57 1 1" at bounding box center [257, 412] width 37 height 42
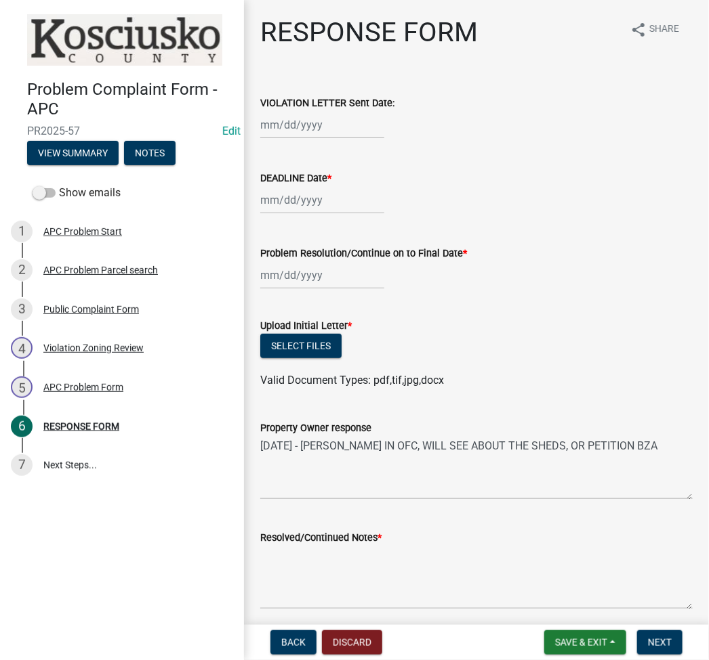
click at [567, 630] on nav "Back Discard Save & Exit Save Save & Exit Next" at bounding box center [476, 642] width 465 height 35
click at [561, 646] on span "Save & Exit" at bounding box center [581, 642] width 52 height 11
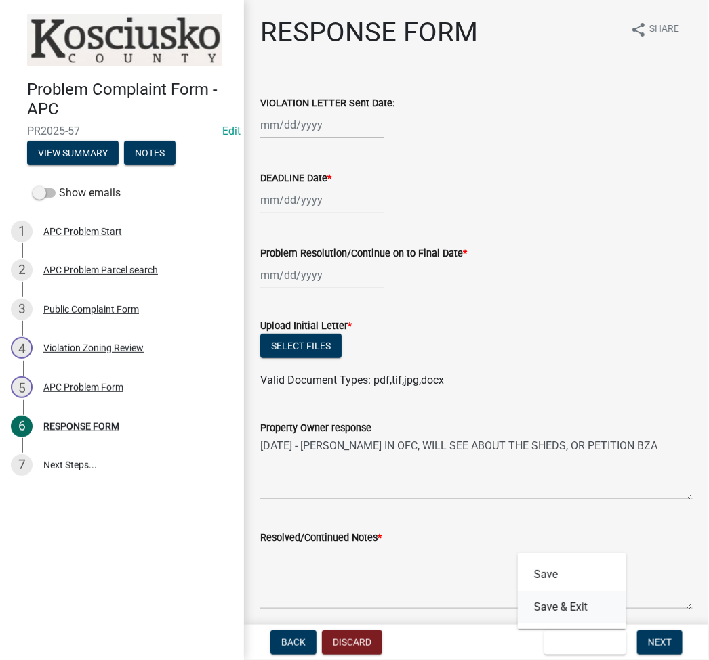
click at [549, 603] on button "Save & Exit" at bounding box center [571, 607] width 108 height 33
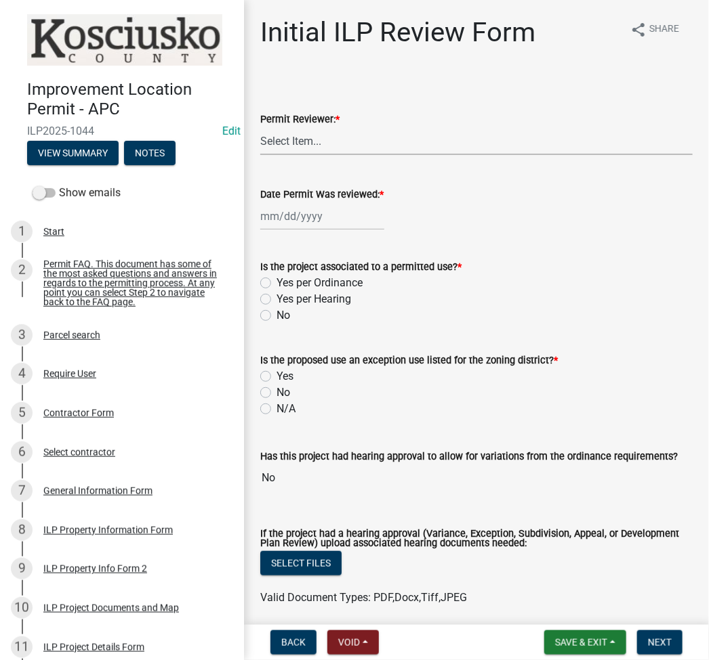
click at [328, 138] on select "Select Item... MMS LT AT CS Vacant Vacant" at bounding box center [476, 141] width 432 height 28
click at [260, 127] on select "Select Item... MMS LT AT CS Vacant Vacant" at bounding box center [476, 141] width 432 height 28
select select "fc758b50-acba-4166-9f24-5248f0f78016"
click at [303, 221] on div at bounding box center [322, 217] width 124 height 28
select select "8"
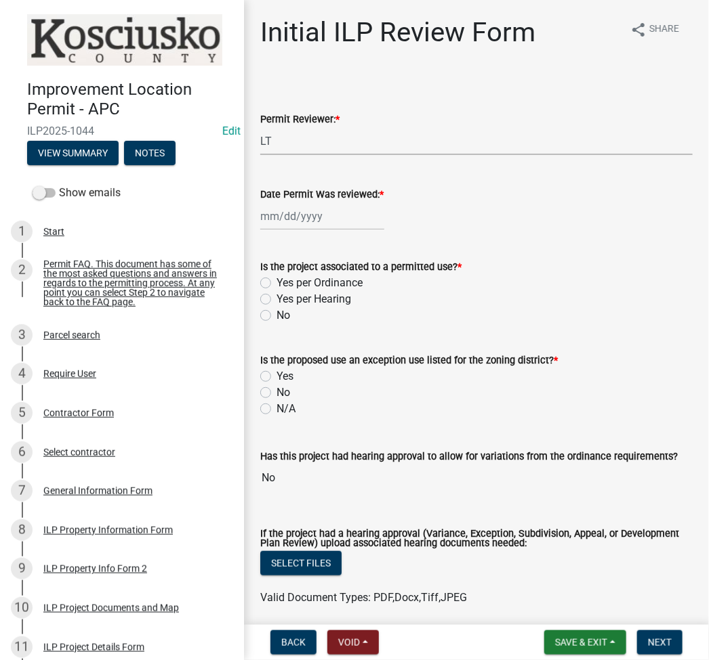
select select "2025"
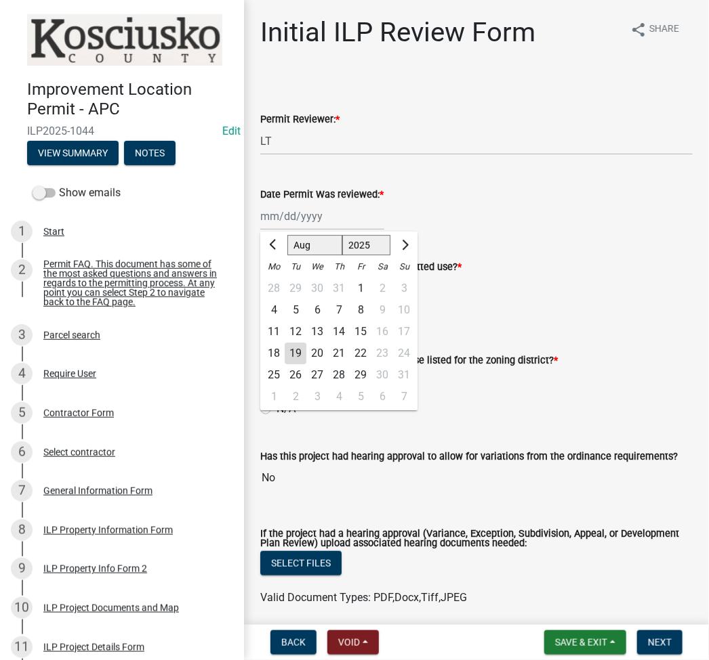
click at [292, 361] on div "19" at bounding box center [295, 354] width 22 height 22
type input "[DATE]"
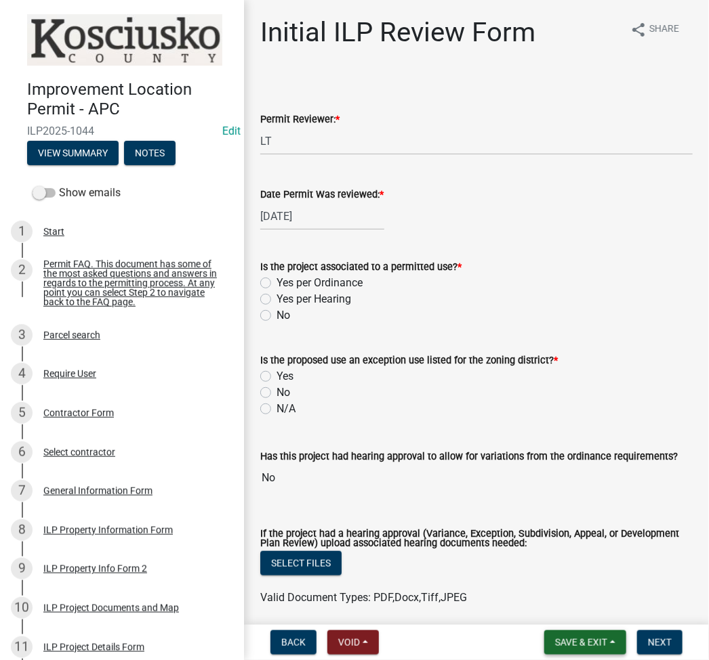
click at [574, 651] on button "Save & Exit" at bounding box center [585, 643] width 82 height 24
click at [551, 568] on button "Save" at bounding box center [571, 575] width 108 height 33
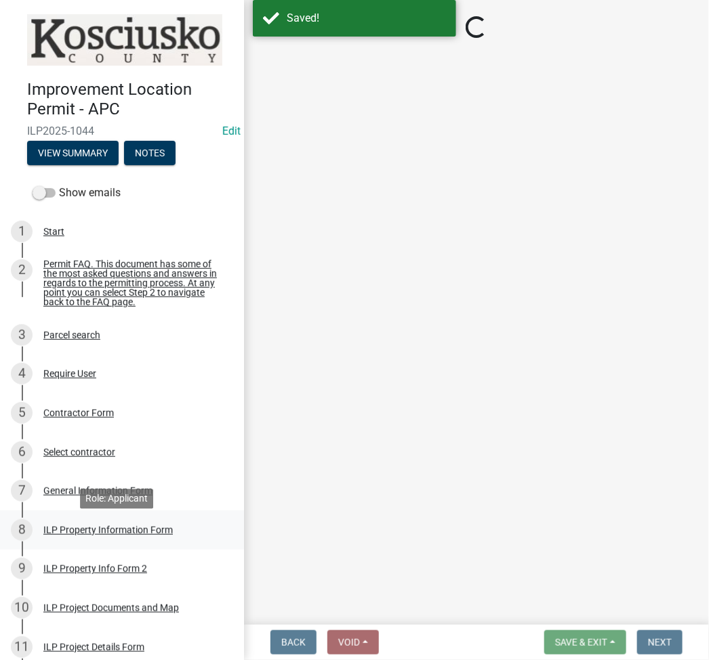
click at [79, 535] on div "ILP Property Information Form" at bounding box center [107, 530] width 129 height 9
select select "adf60358-013e-4c9f-9dad-09561f394e7b"
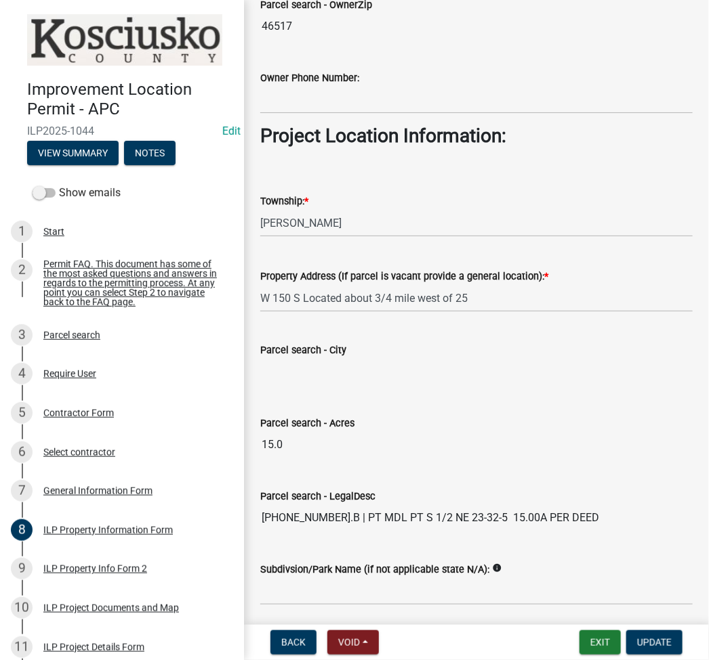
scroll to position [903, 0]
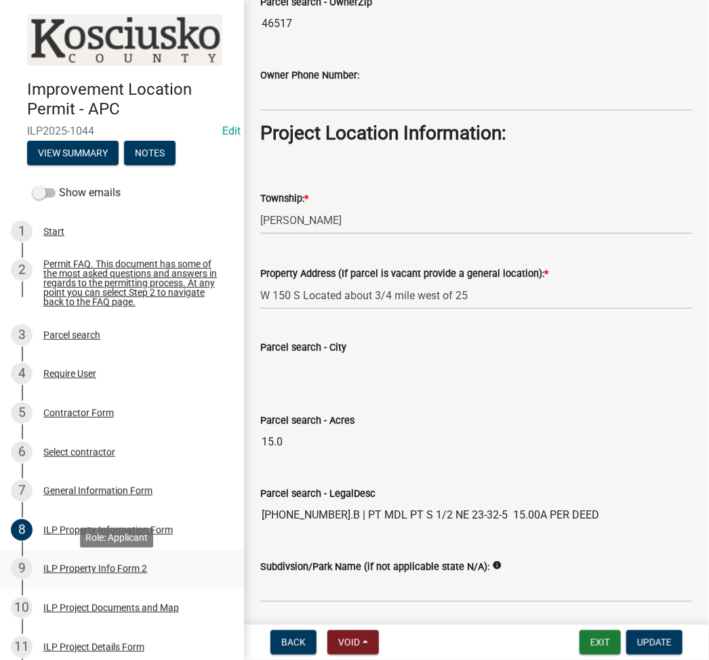
click at [120, 580] on div "9 ILP Property Info Form 2" at bounding box center [116, 569] width 211 height 22
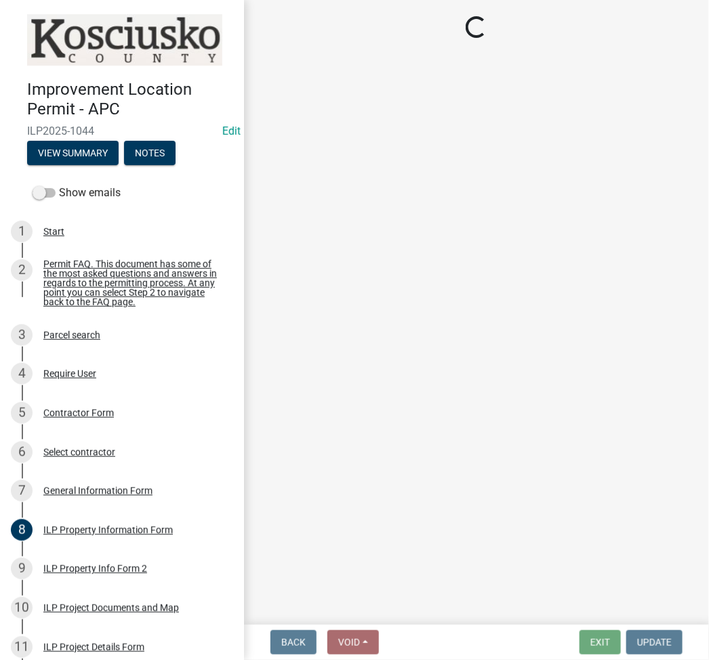
select select "7b11be74-d7bb-4878-8b50-4ecdc0000cbf"
select select "1146270b-2111-4e23-bf7f-74ce85cf7041"
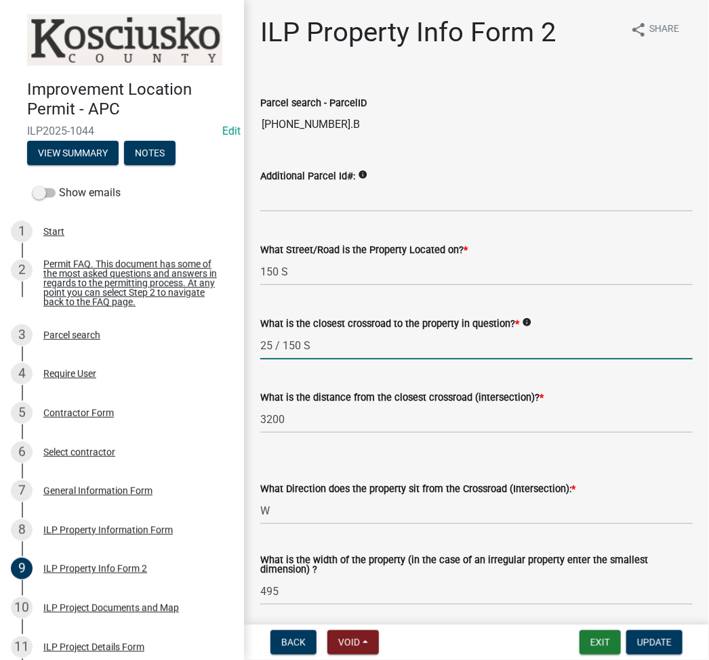
click at [385, 349] on input "25 / 150 S" at bounding box center [476, 346] width 432 height 28
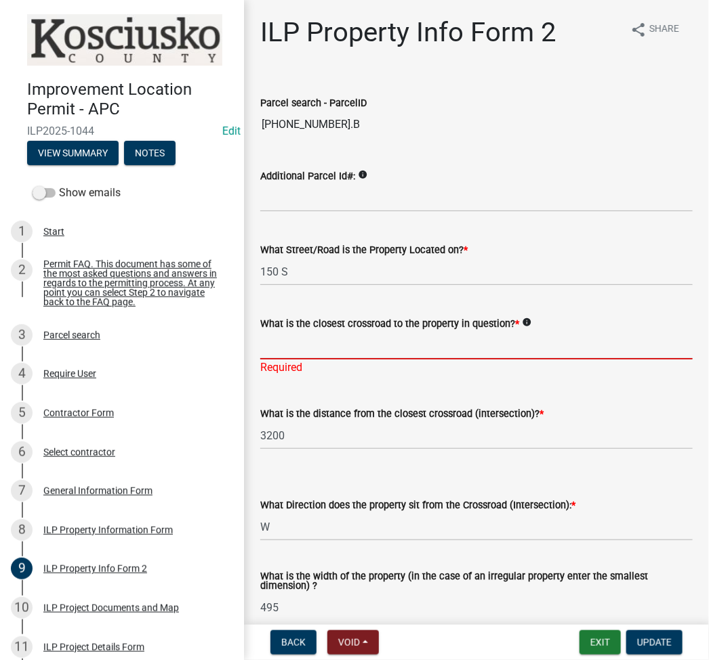
click at [334, 341] on input "What is the closest crossroad to the property in question? *" at bounding box center [476, 346] width 432 height 28
type input "SR 25"
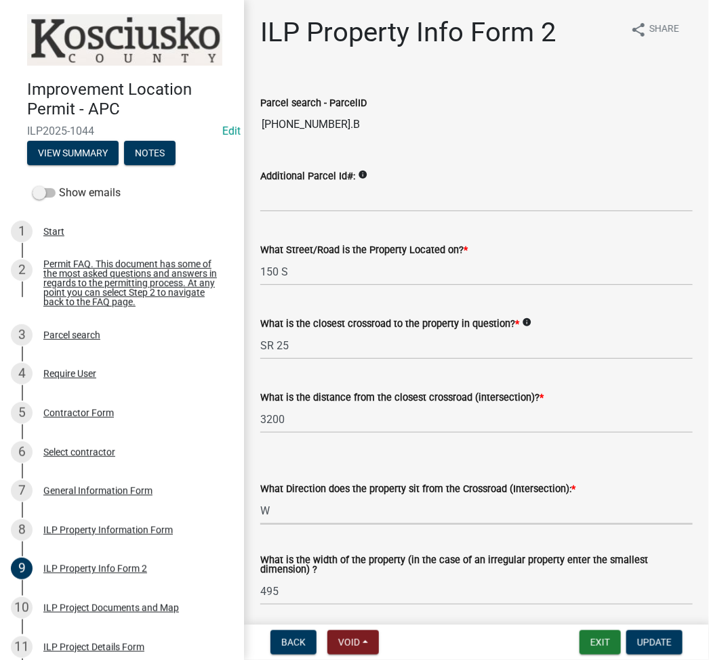
click at [360, 501] on select "Select Item... N NE NW S SE SW E W" at bounding box center [476, 511] width 432 height 28
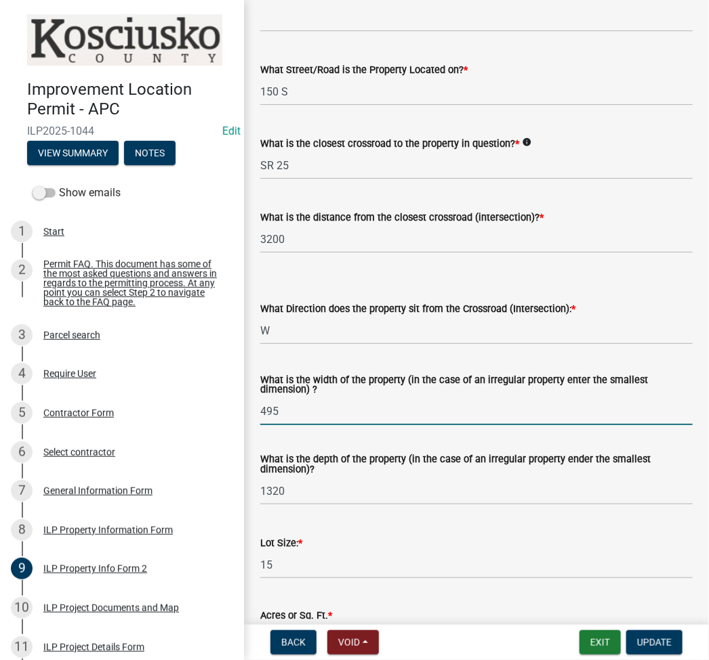
click at [302, 419] on input "495" at bounding box center [476, 412] width 432 height 28
type input "329.56"
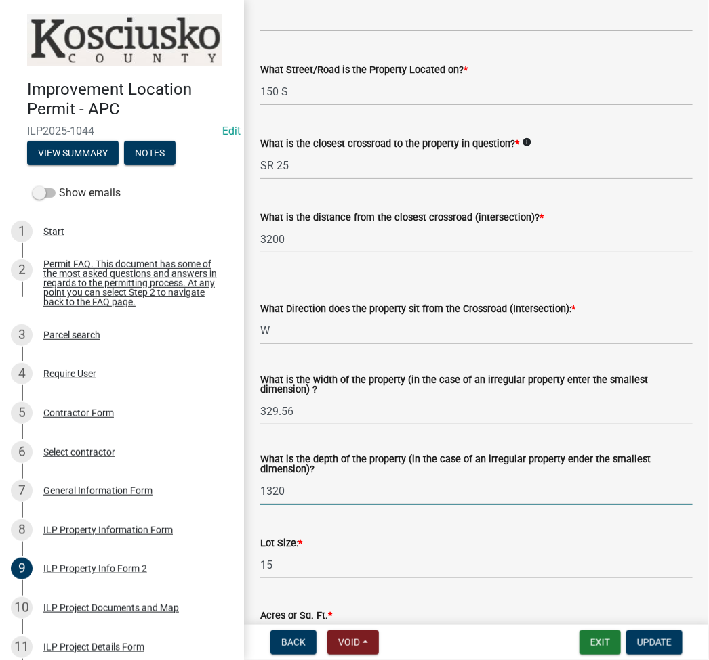
click at [341, 482] on input "1320" at bounding box center [476, 492] width 432 height 28
type input "1321.62"
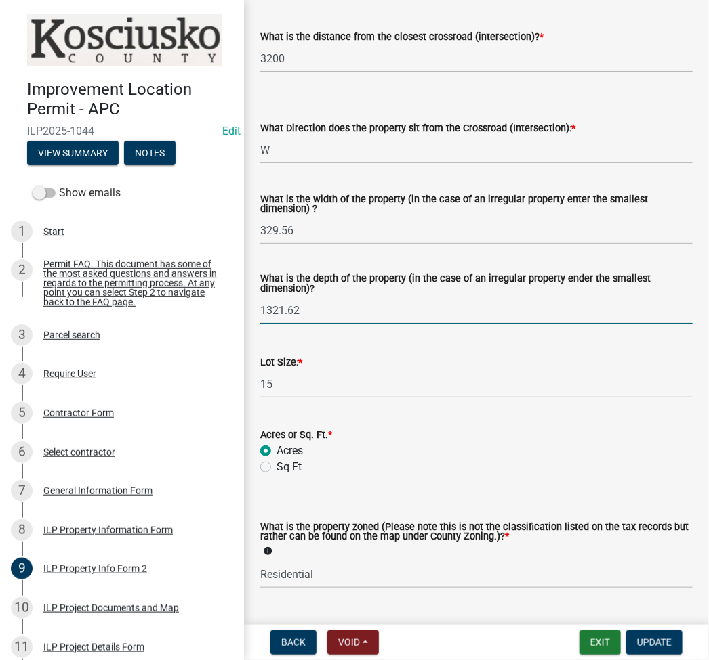
scroll to position [504, 0]
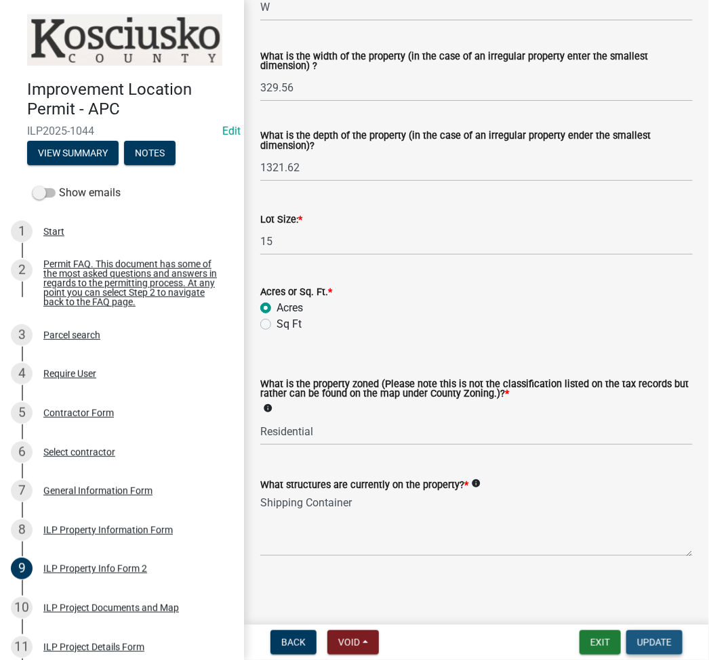
click at [650, 643] on span "Update" at bounding box center [654, 642] width 35 height 11
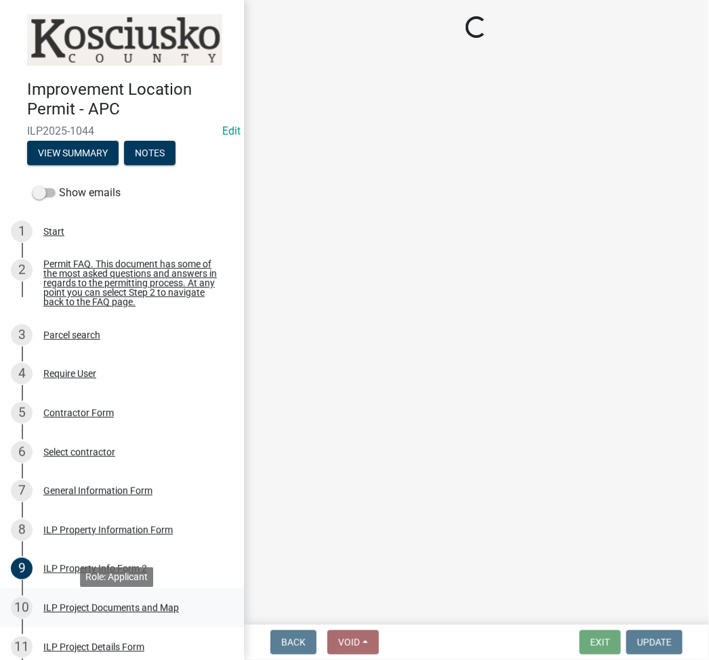
select select "fc758b50-acba-4166-9f24-5248f0f78016"
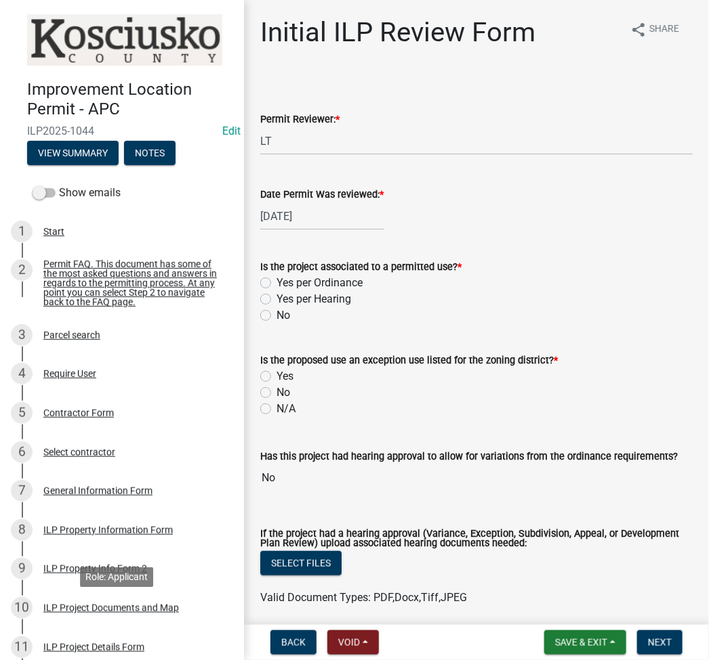
click at [154, 613] on div "ILP Project Documents and Map" at bounding box center [110, 608] width 135 height 9
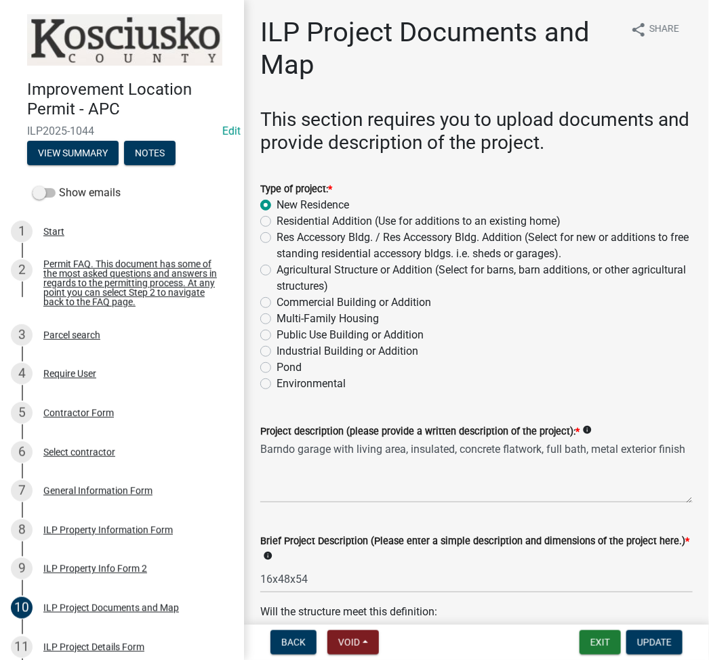
scroll to position [361, 0]
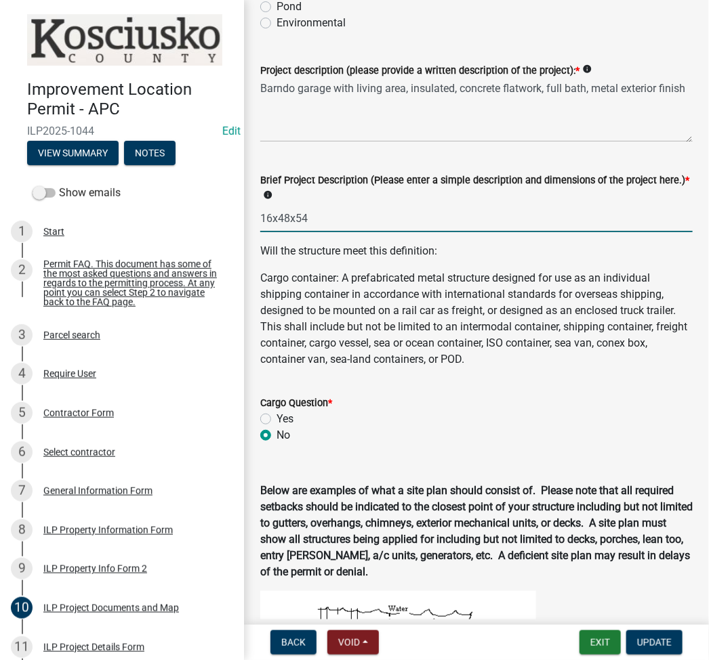
click at [471, 219] on input "16x48x54" at bounding box center [476, 219] width 432 height 28
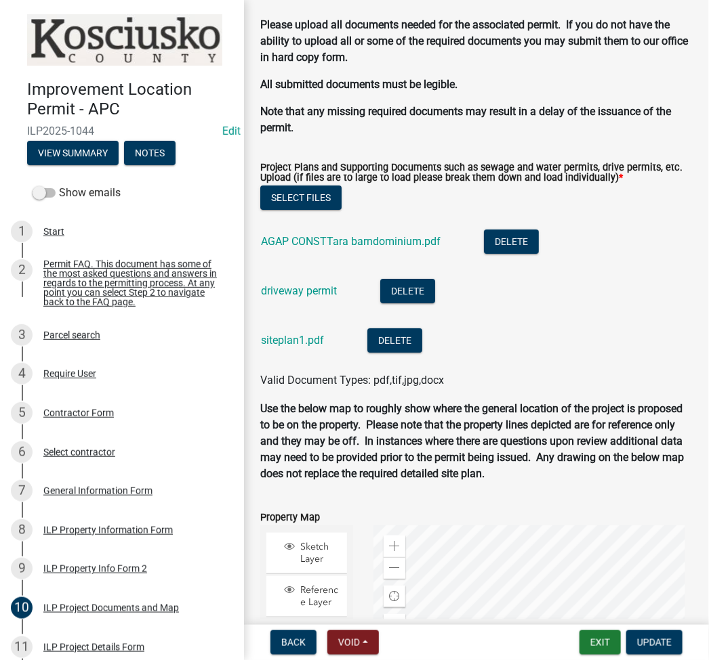
scroll to position [1445, 0]
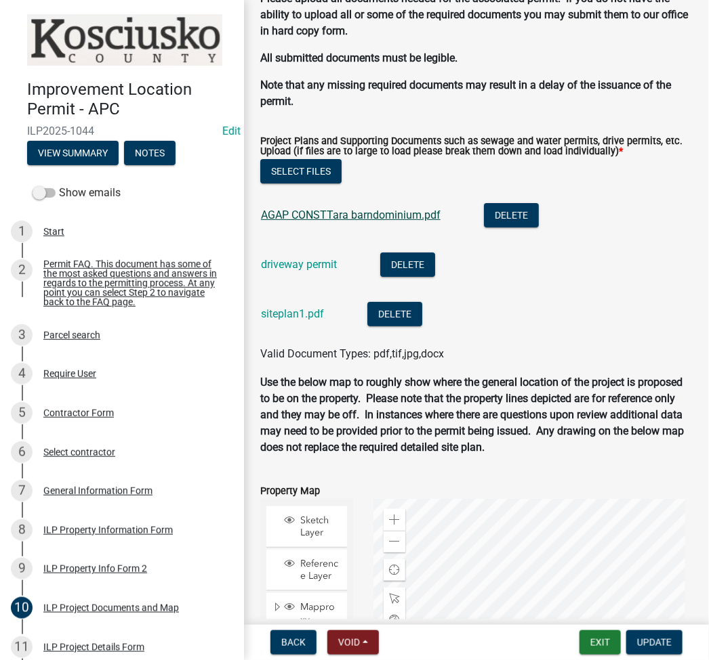
click at [383, 214] on link "AGAP CONSTTara barndominium.pdf" at bounding box center [350, 215] width 179 height 13
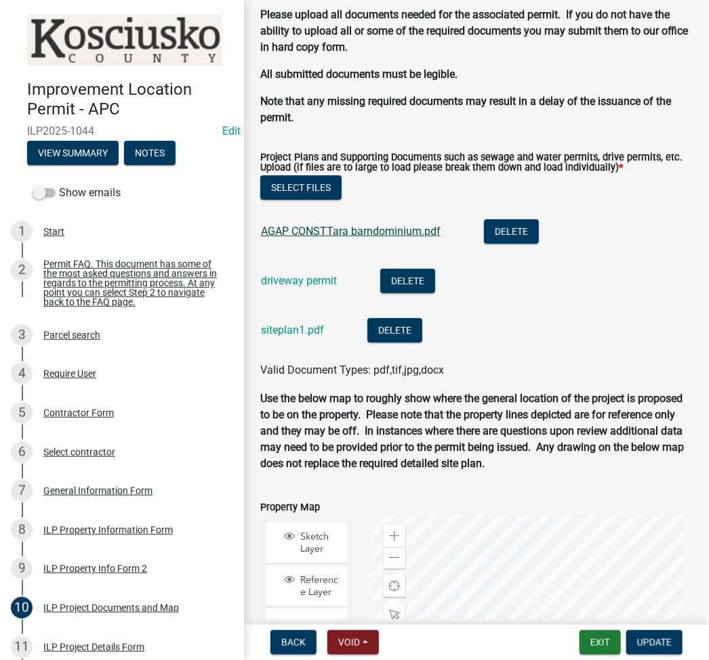
scroll to position [1460, 0]
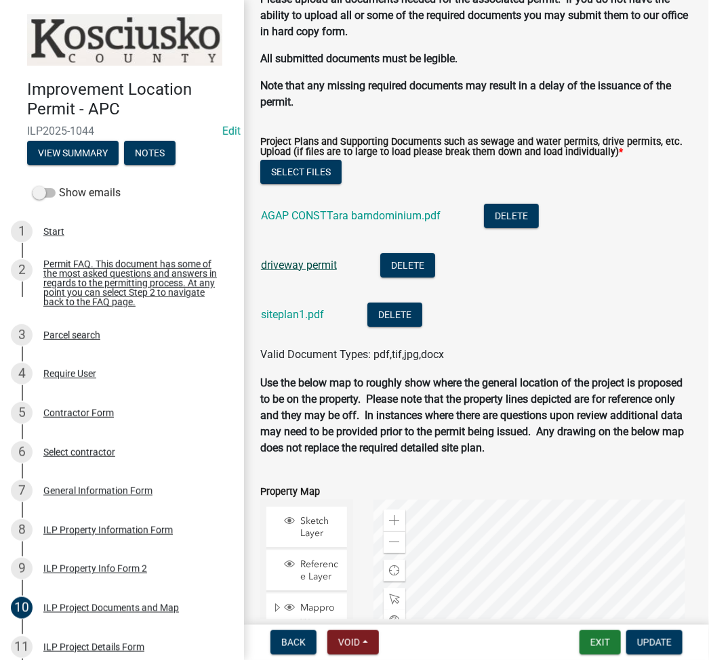
click at [297, 263] on link "driveway permit" at bounding box center [299, 265] width 76 height 13
click at [289, 316] on link "siteplan1.pdf" at bounding box center [292, 314] width 63 height 13
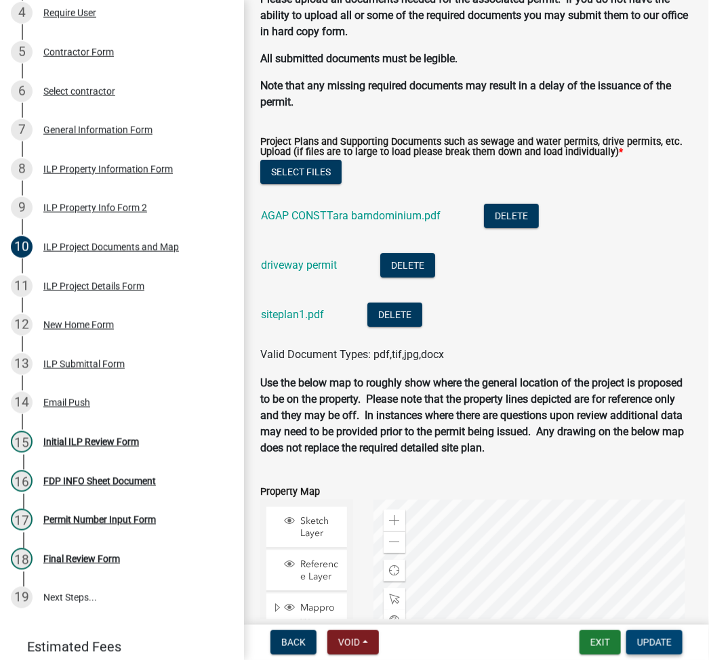
click at [656, 643] on span "Update" at bounding box center [654, 642] width 35 height 11
click at [638, 643] on span "Update" at bounding box center [654, 642] width 35 height 11
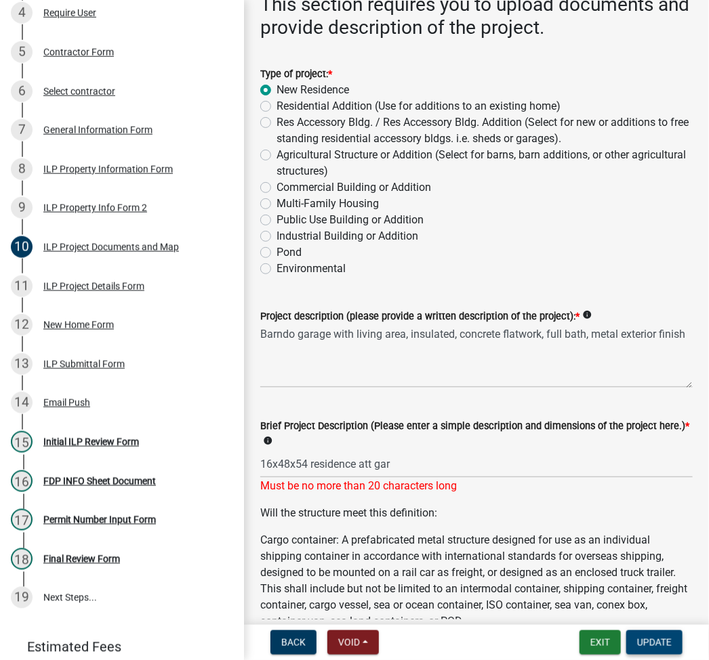
scroll to position [16, 0]
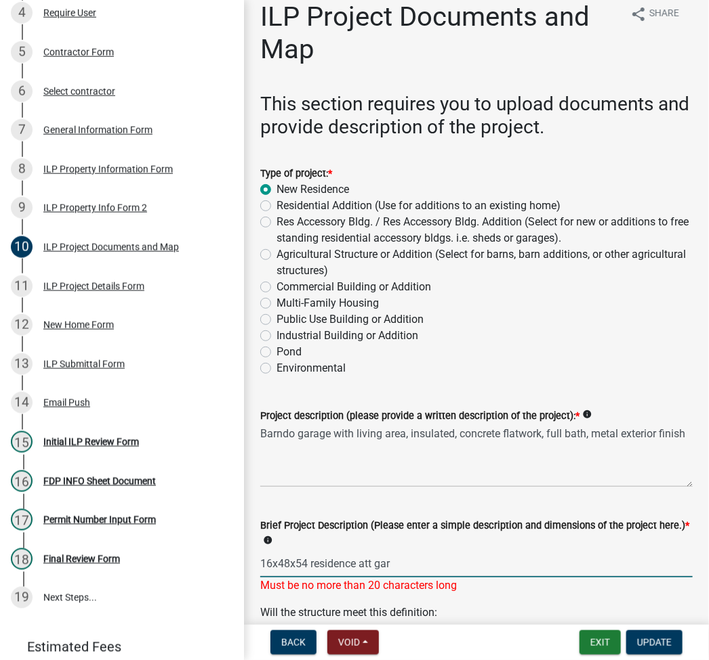
drag, startPoint x: 418, startPoint y: 570, endPoint x: 253, endPoint y: 572, distance: 164.6
click at [253, 572] on div "Brief Project Description (Please enter a simple description and dimensions of …" at bounding box center [476, 547] width 452 height 96
click at [296, 559] on input "16x48x54 residence att gar" at bounding box center [476, 564] width 432 height 28
drag, startPoint x: 305, startPoint y: 563, endPoint x: 272, endPoint y: 570, distance: 34.0
click at [272, 570] on input "28 residence att gar" at bounding box center [476, 564] width 432 height 28
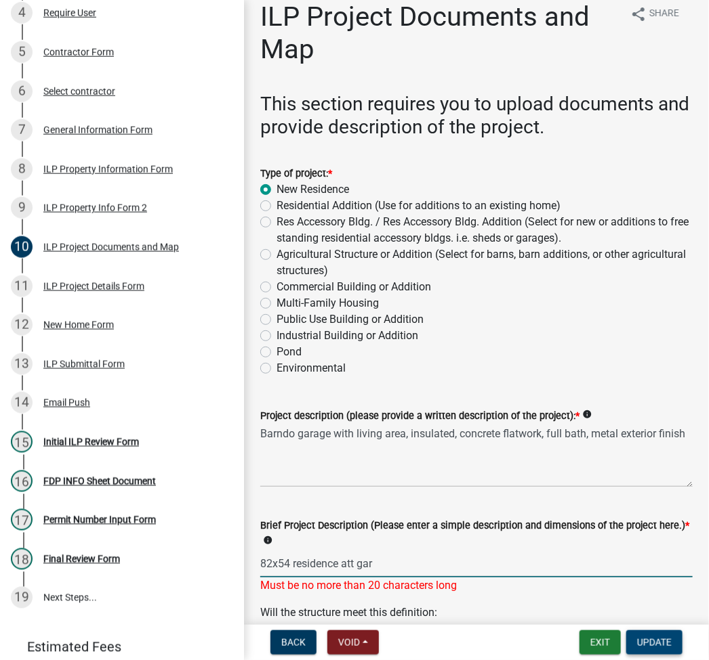
click at [651, 646] on span "Update" at bounding box center [654, 642] width 35 height 11
click at [423, 567] on input "82x54 residence att gar" at bounding box center [476, 564] width 432 height 28
type input "82x54 res att gar"
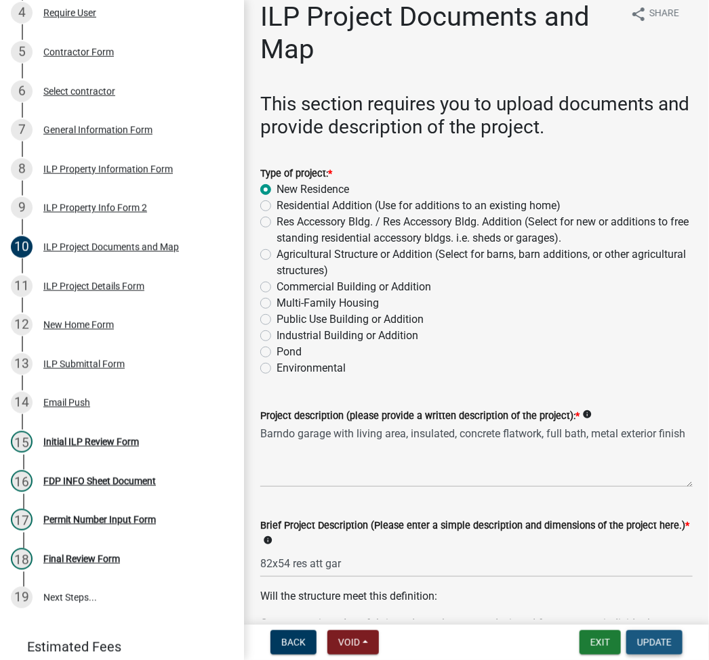
click at [652, 641] on span "Update" at bounding box center [654, 642] width 35 height 11
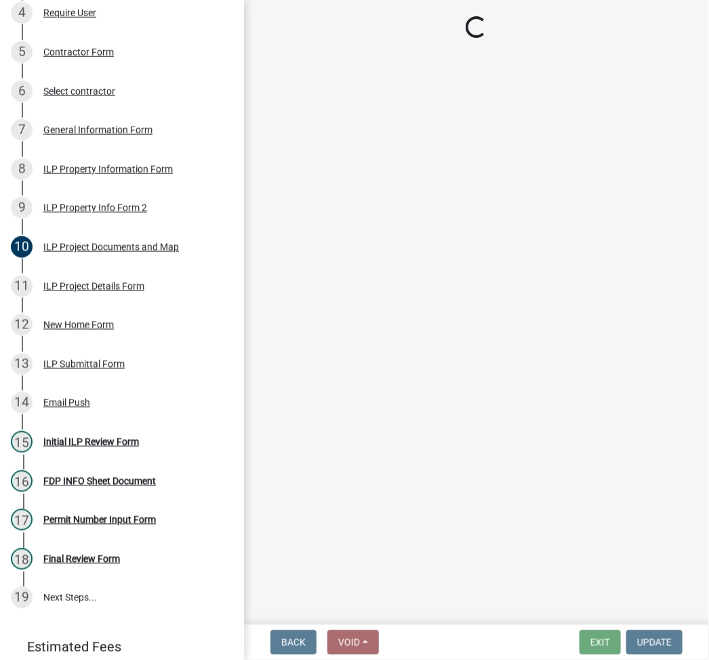
select select "fc758b50-acba-4166-9f24-5248f0f78016"
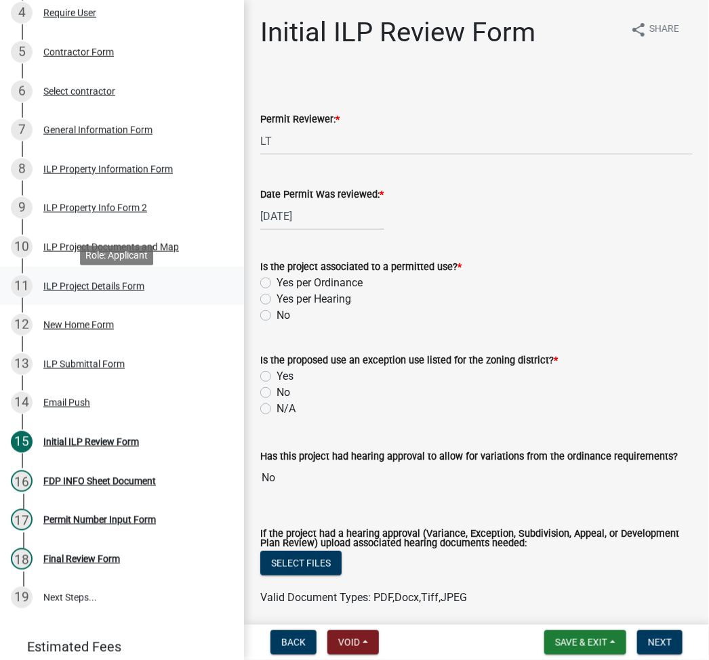
click at [87, 291] on div "ILP Project Details Form" at bounding box center [93, 286] width 101 height 9
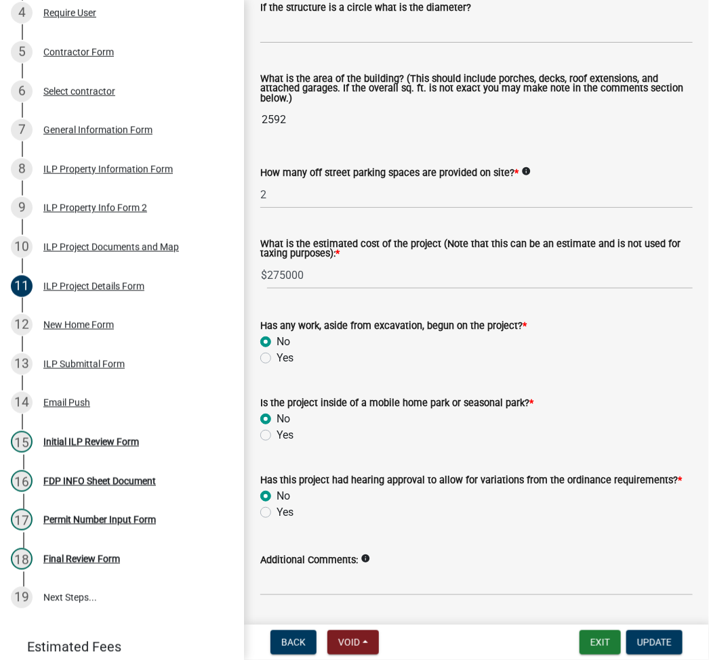
scroll to position [942, 0]
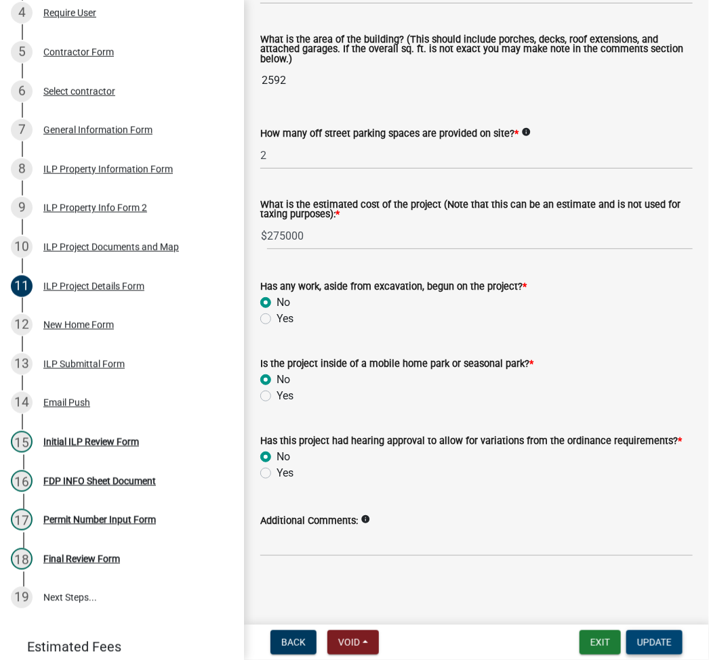
click at [673, 639] on button "Update" at bounding box center [654, 643] width 56 height 24
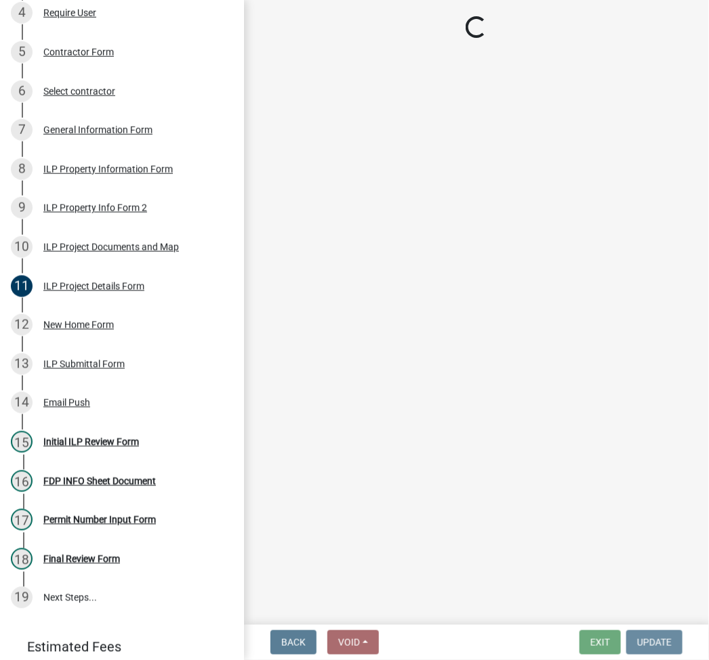
scroll to position [0, 0]
select select "fc758b50-acba-4166-9f24-5248f0f78016"
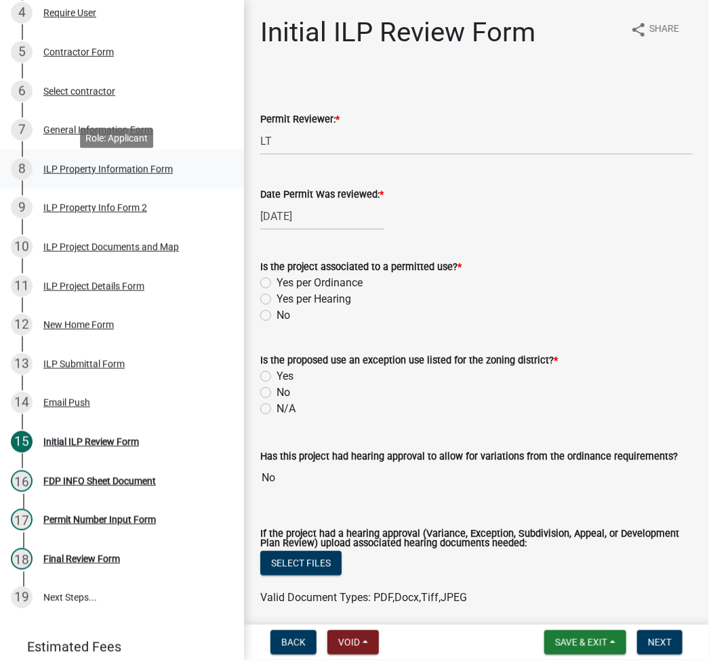
click at [98, 174] on div "ILP Property Information Form" at bounding box center [107, 169] width 129 height 9
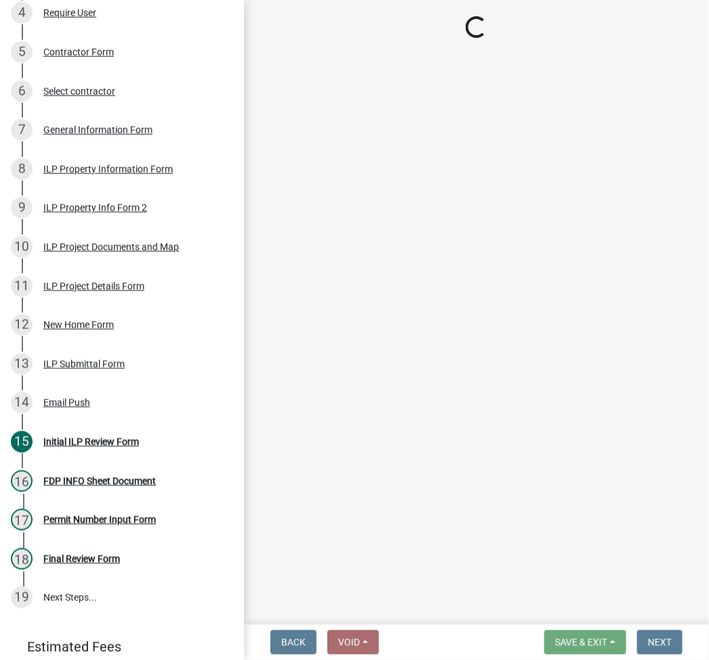
select select "adf60358-013e-4c9f-9dad-09561f394e7b"
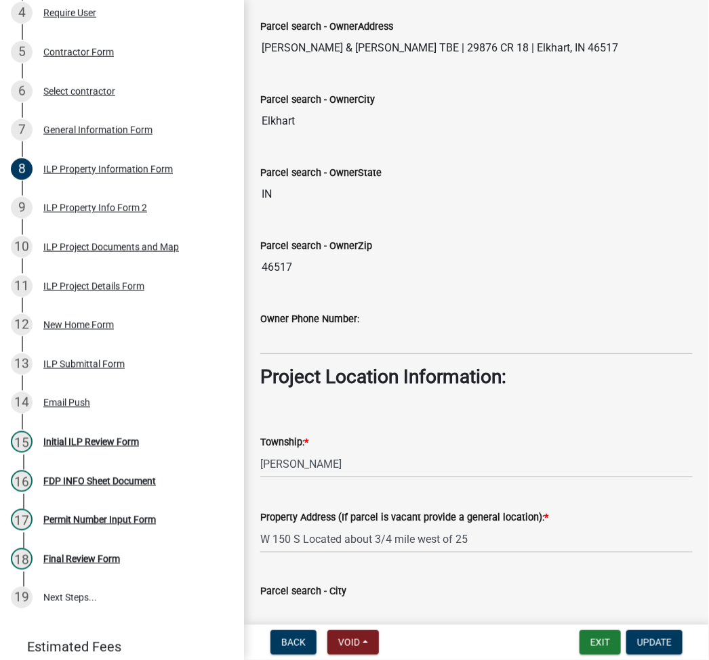
scroll to position [478, 0]
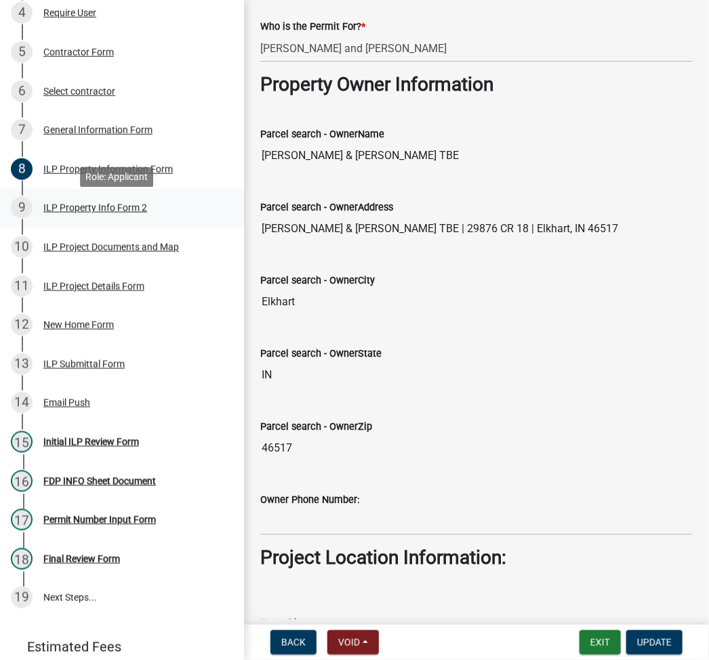
click at [107, 213] on div "ILP Property Info Form 2" at bounding box center [95, 207] width 104 height 9
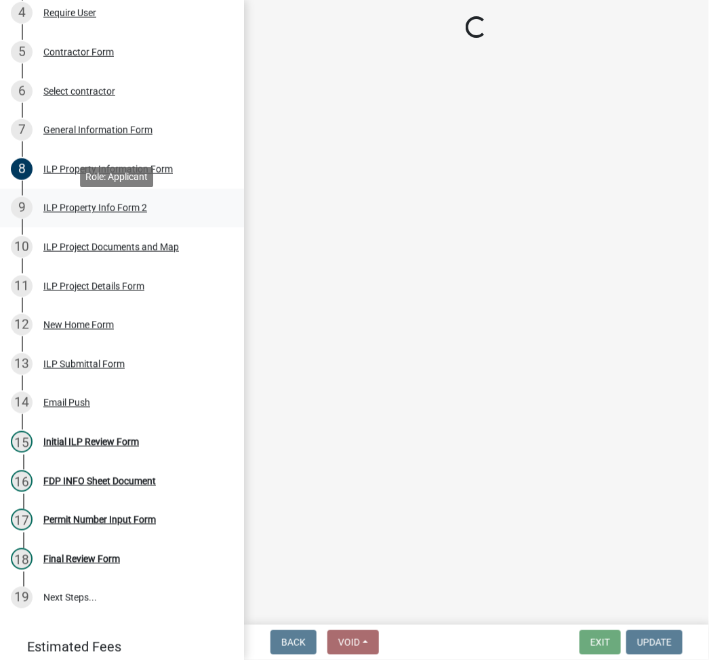
scroll to position [0, 0]
select select "7b11be74-d7bb-4878-8b50-4ecdc0000cbf"
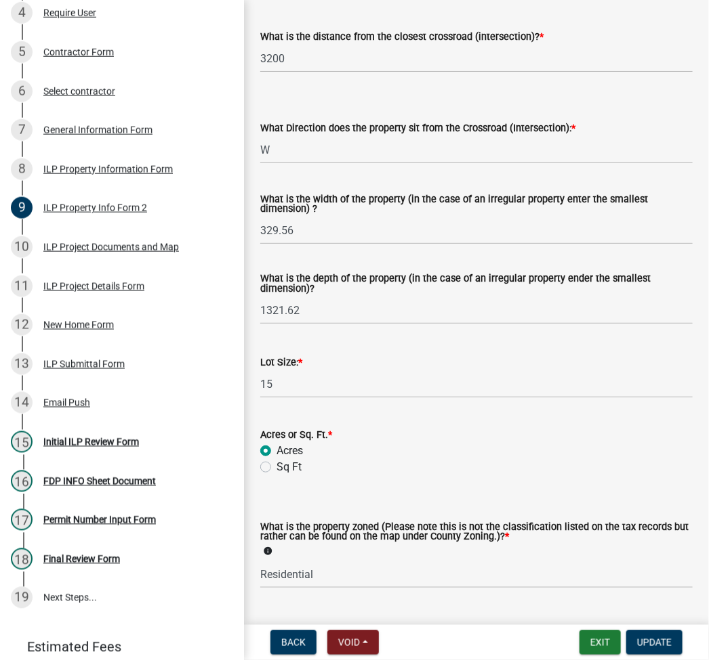
scroll to position [504, 0]
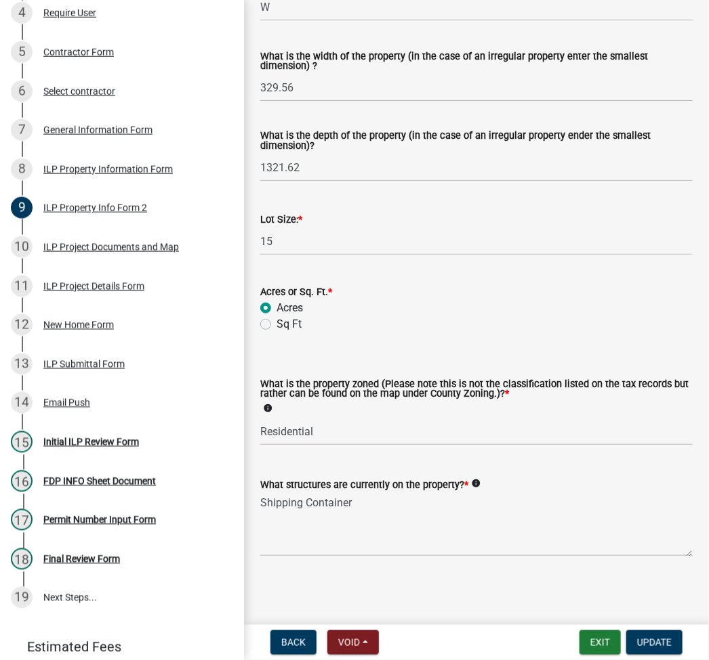
click at [371, 448] on wm-data-entity-input "What is the property zoned (Please note this is not the classification listed o…" at bounding box center [476, 401] width 432 height 113
click at [369, 440] on select "Select Item... Agricultural Agricultural 2 Commercial Environmental Industrial …" at bounding box center [476, 432] width 432 height 28
click at [260, 418] on select "Select Item... Agricultural Agricultural 2 Commercial Environmental Industrial …" at bounding box center [476, 432] width 432 height 28
select select "ea119d11-e52e-4559-b746-af06211fe819"
click at [660, 646] on span "Update" at bounding box center [654, 642] width 35 height 11
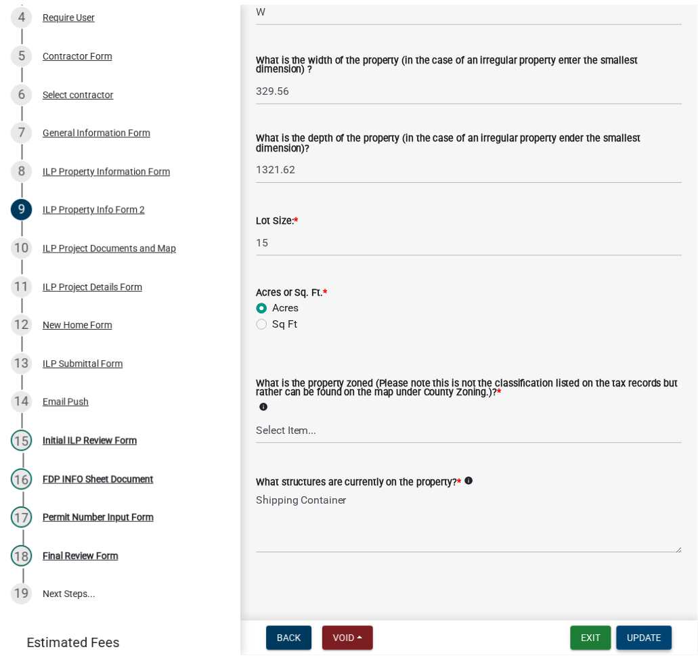
scroll to position [0, 0]
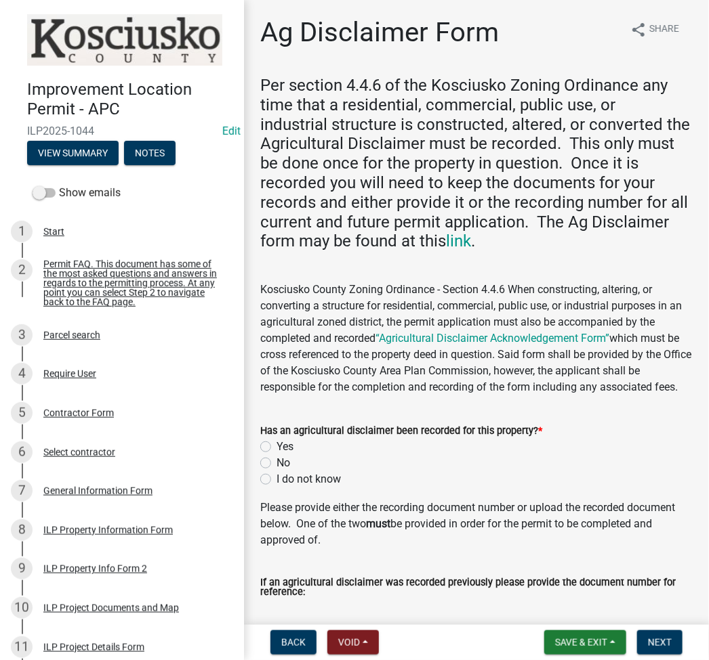
click at [471, 656] on nav "Back Void Withdraw Lock Expire Void Save & Exit Save Save & Exit Next" at bounding box center [476, 642] width 465 height 35
click at [276, 460] on label "No" at bounding box center [283, 463] width 14 height 16
click at [276, 460] on input "No" at bounding box center [280, 459] width 9 height 9
radio input "true"
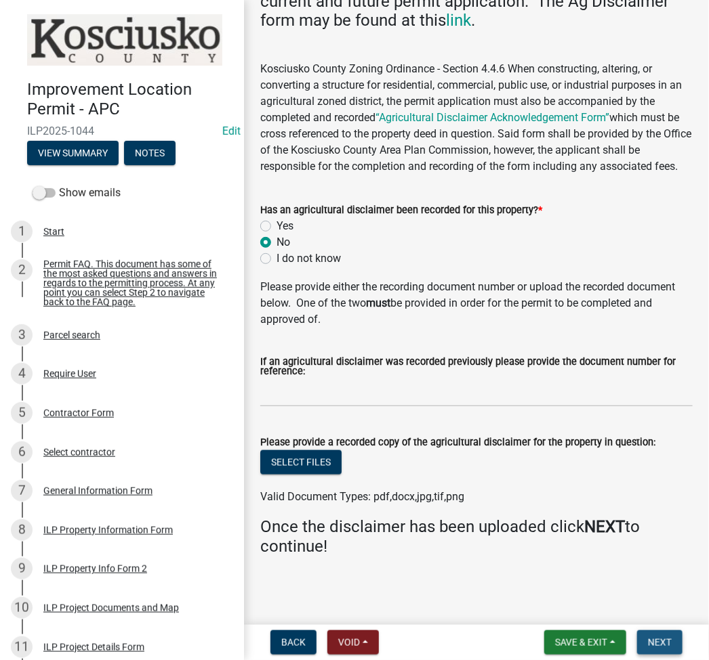
click at [658, 635] on button "Next" at bounding box center [659, 643] width 45 height 24
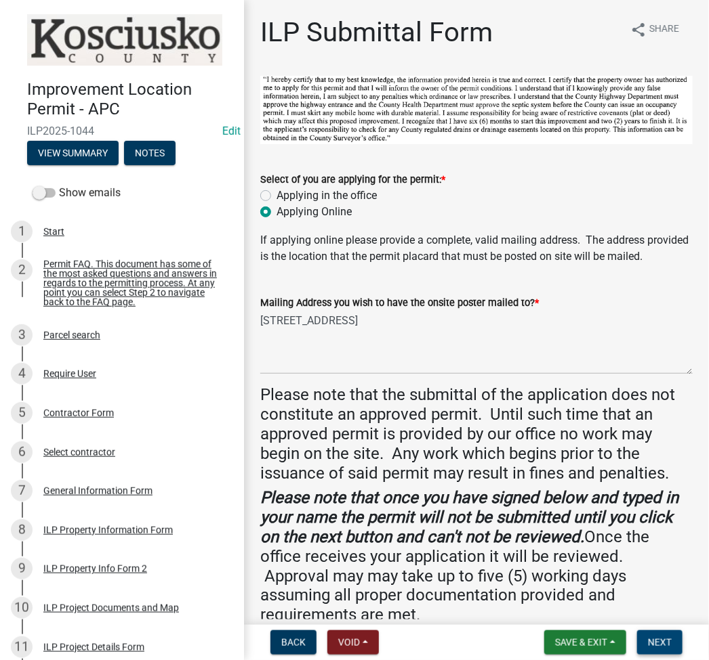
click at [658, 639] on span "Next" at bounding box center [660, 642] width 24 height 11
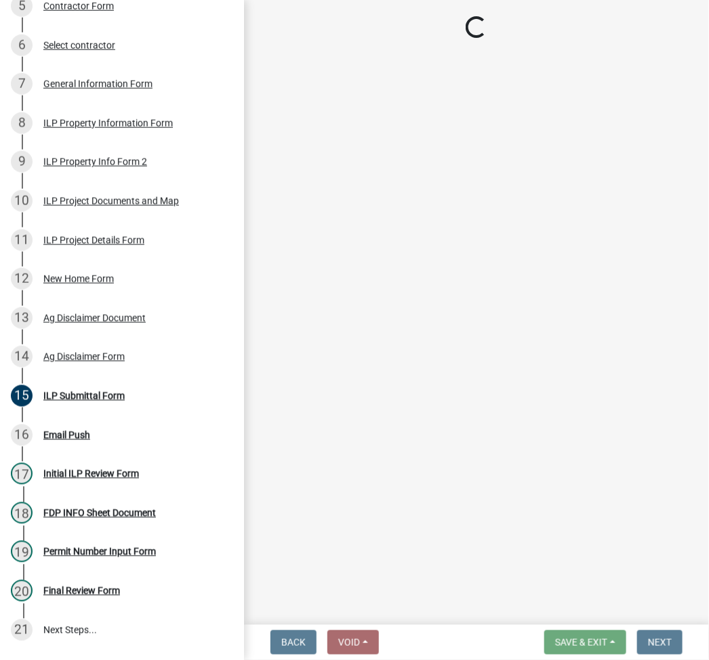
scroll to position [416, 0]
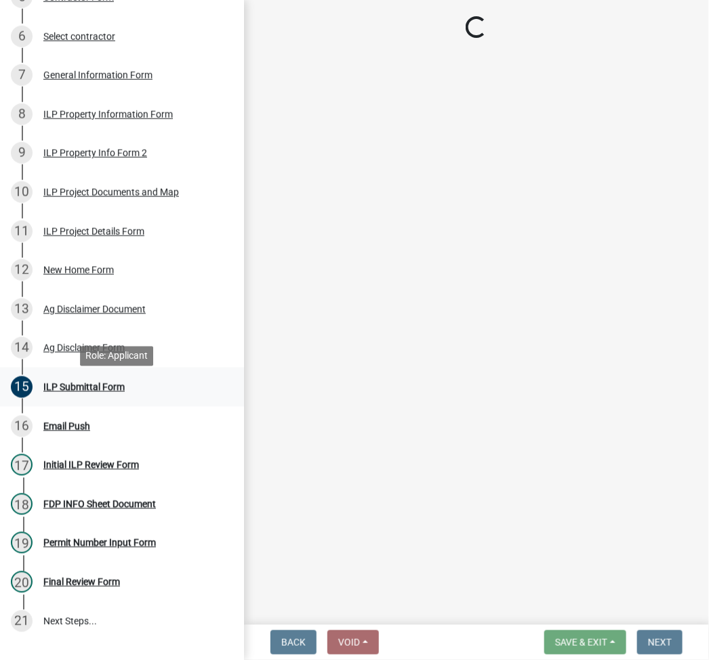
select select "fc758b50-acba-4166-9f24-5248f0f78016"
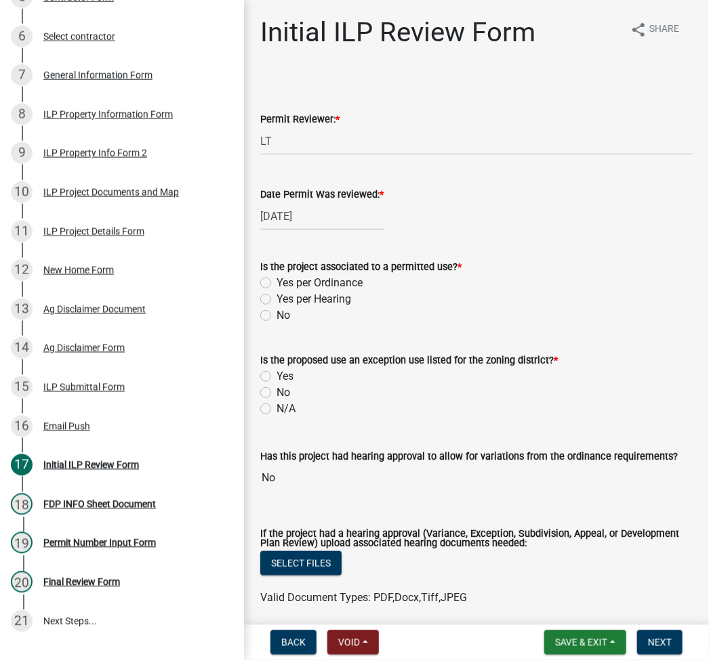
click at [276, 280] on label "Yes per Ordinance" at bounding box center [319, 283] width 86 height 16
click at [276, 280] on input "Yes per Ordinance" at bounding box center [280, 279] width 9 height 9
radio input "true"
click at [276, 392] on label "No" at bounding box center [283, 393] width 14 height 16
click at [276, 392] on input "No" at bounding box center [280, 389] width 9 height 9
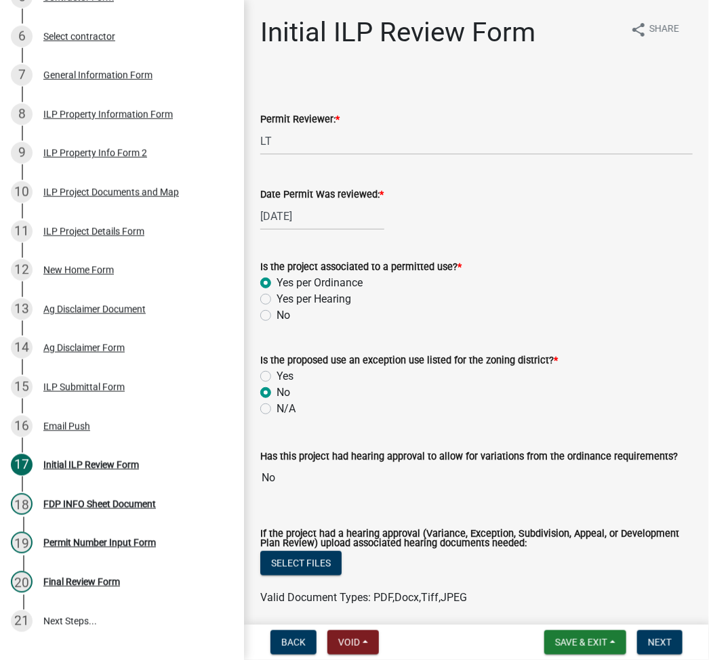
radio input "true"
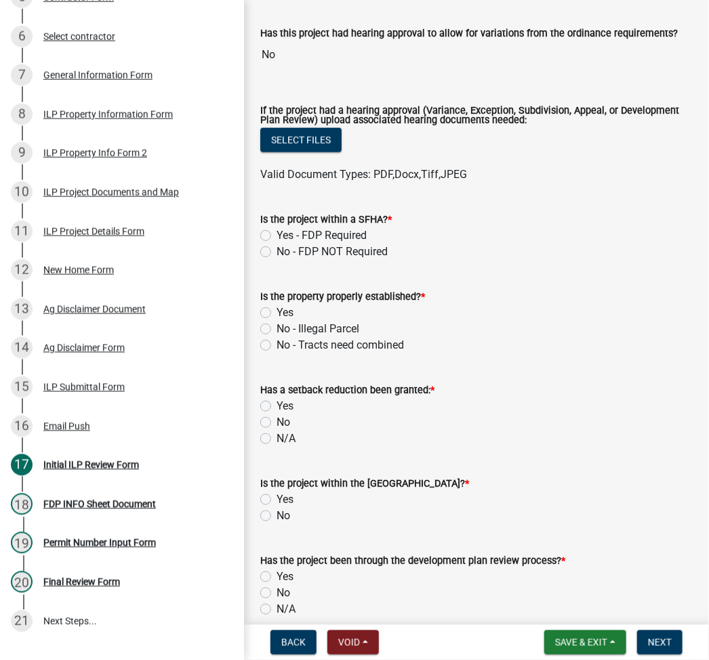
scroll to position [542, 0]
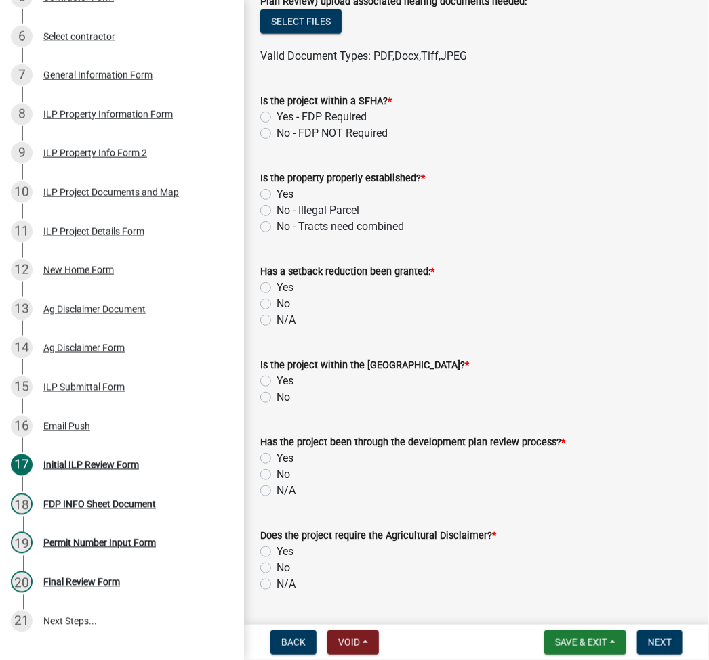
click at [276, 132] on label "No - FDP NOT Required" at bounding box center [331, 133] width 111 height 16
click at [276, 132] on input "No - FDP NOT Required" at bounding box center [280, 129] width 9 height 9
radio input "true"
click at [276, 195] on label "Yes" at bounding box center [284, 194] width 17 height 16
click at [276, 195] on input "Yes" at bounding box center [280, 190] width 9 height 9
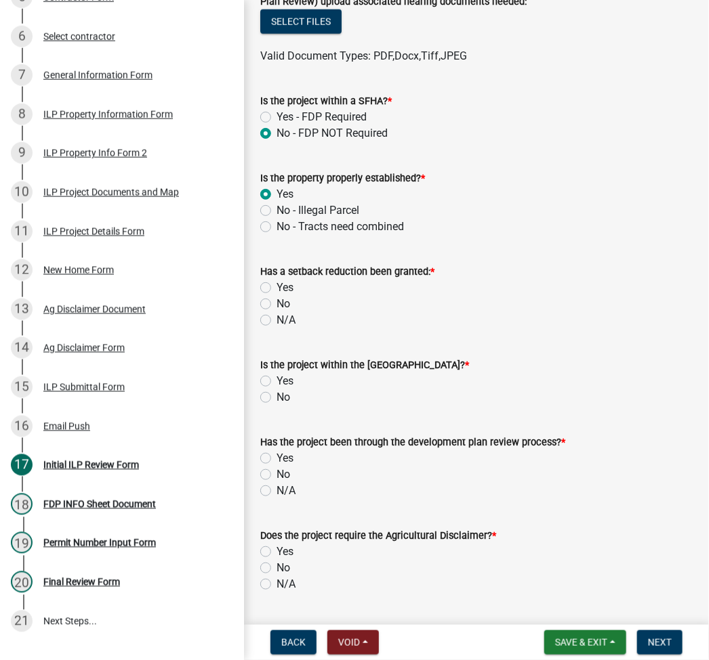
radio input "true"
click at [276, 303] on label "No" at bounding box center [283, 304] width 14 height 16
click at [276, 303] on input "No" at bounding box center [280, 300] width 9 height 9
radio input "true"
click at [276, 396] on label "No" at bounding box center [283, 397] width 14 height 16
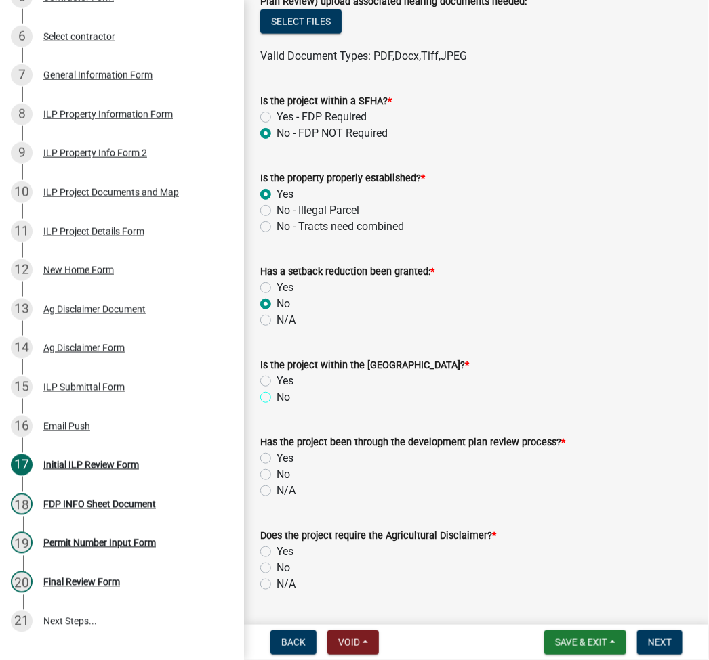
click at [276, 396] on input "No" at bounding box center [280, 393] width 9 height 9
radio input "true"
click at [276, 490] on label "N/A" at bounding box center [285, 491] width 19 height 16
click at [276, 490] on input "N/A" at bounding box center [280, 487] width 9 height 9
radio input "true"
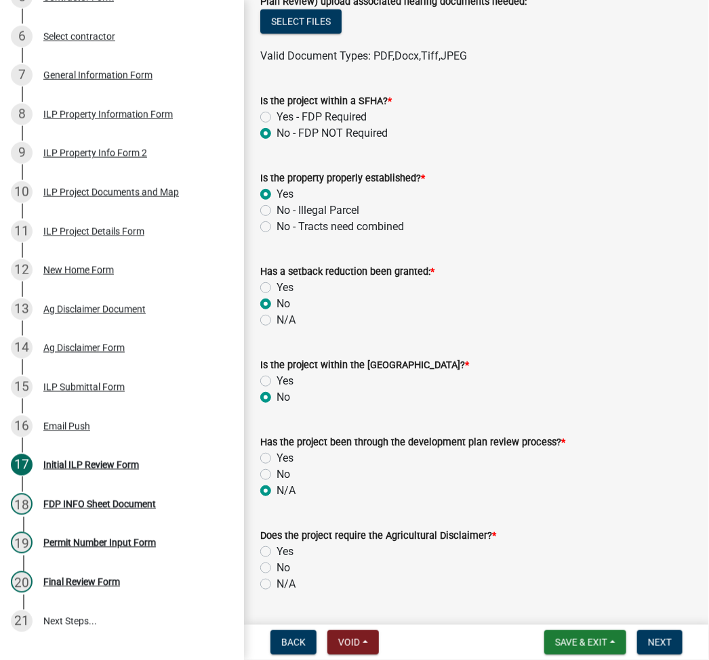
click at [270, 560] on div "No" at bounding box center [476, 568] width 432 height 16
click at [276, 550] on label "Yes" at bounding box center [284, 552] width 17 height 16
click at [276, 550] on input "Yes" at bounding box center [280, 548] width 9 height 9
radio input "true"
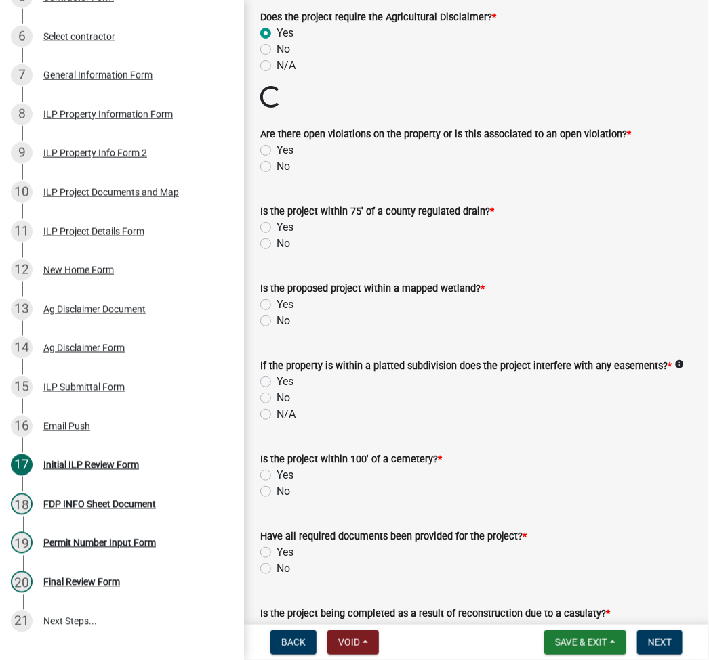
scroll to position [1084, 0]
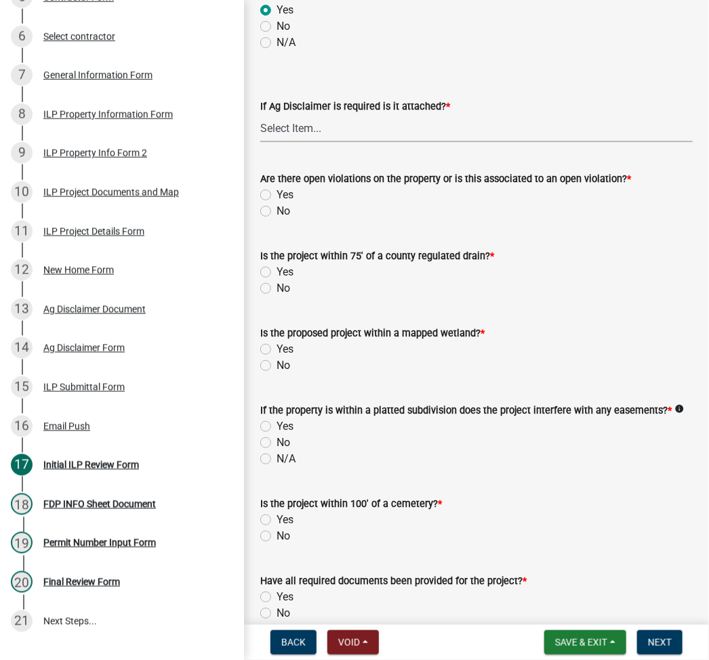
click at [312, 129] on select "Select Item... Yes No" at bounding box center [476, 128] width 432 height 28
click at [260, 114] on select "Select Item... Yes No" at bounding box center [476, 128] width 432 height 28
select select "848ca50e-fe36-4303-a6f7-2f0fd11b41b3"
click at [276, 210] on label "No" at bounding box center [283, 211] width 14 height 16
click at [276, 210] on input "No" at bounding box center [280, 207] width 9 height 9
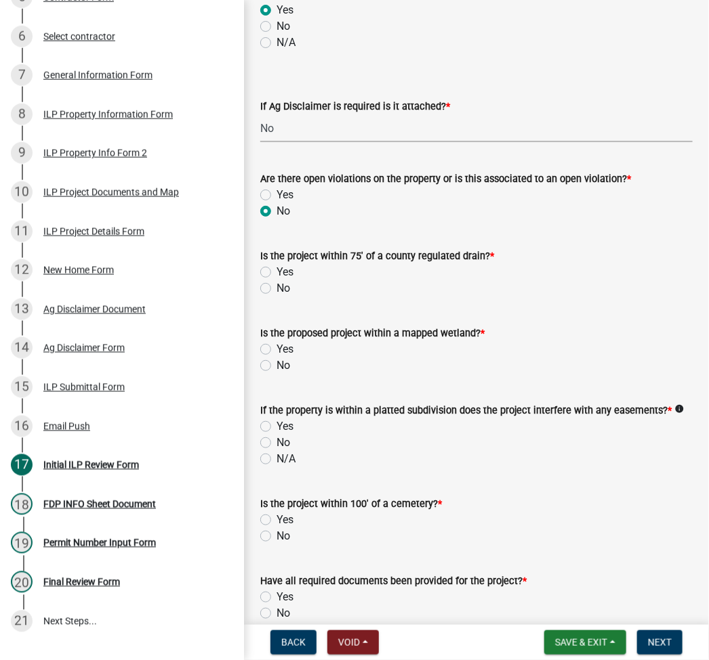
radio input "true"
click at [276, 286] on label "No" at bounding box center [283, 288] width 14 height 16
click at [276, 286] on input "No" at bounding box center [280, 284] width 9 height 9
radio input "true"
click at [276, 367] on label "No" at bounding box center [283, 366] width 14 height 16
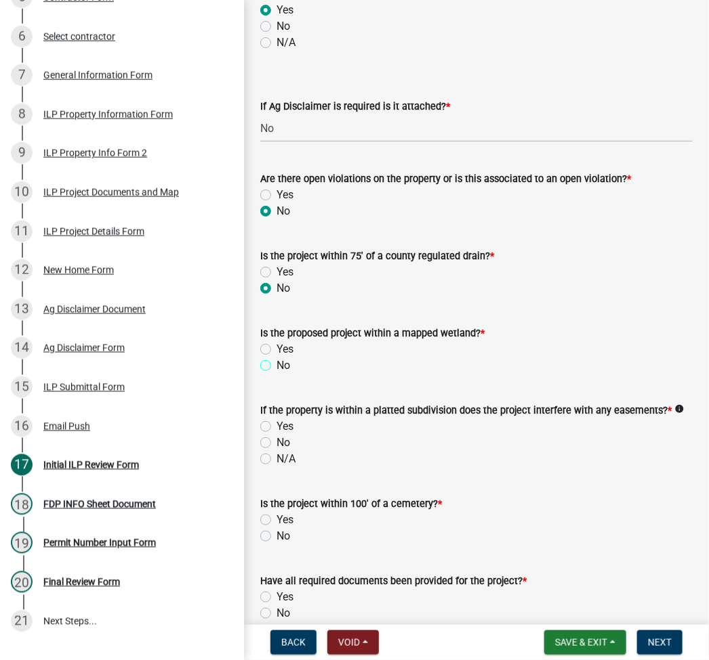
click at [276, 366] on input "No" at bounding box center [280, 362] width 9 height 9
radio input "true"
click at [276, 459] on label "N/A" at bounding box center [285, 459] width 19 height 16
click at [276, 459] on input "N/A" at bounding box center [280, 455] width 9 height 9
radio input "true"
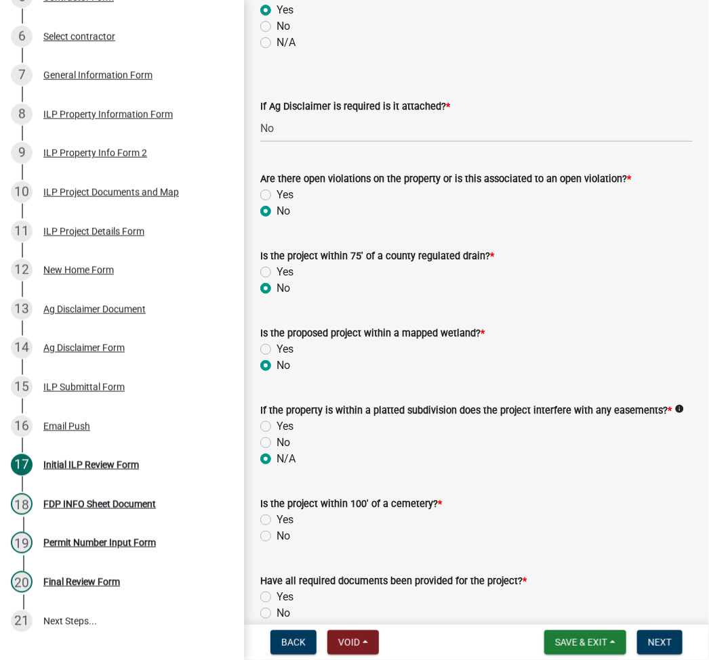
click at [276, 536] on label "No" at bounding box center [283, 536] width 14 height 16
click at [276, 536] on input "No" at bounding box center [280, 532] width 9 height 9
radio input "true"
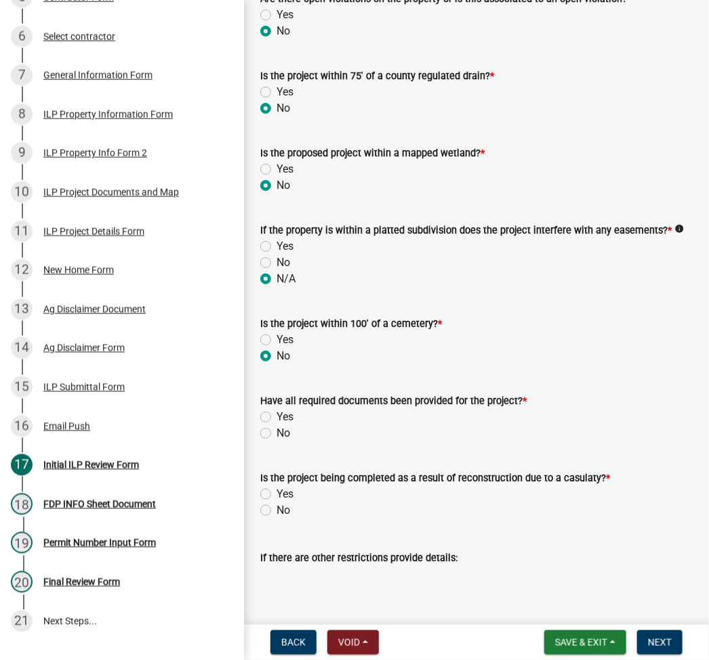
click at [276, 431] on label "No" at bounding box center [283, 433] width 14 height 16
click at [276, 431] on input "No" at bounding box center [280, 429] width 9 height 9
radio input "true"
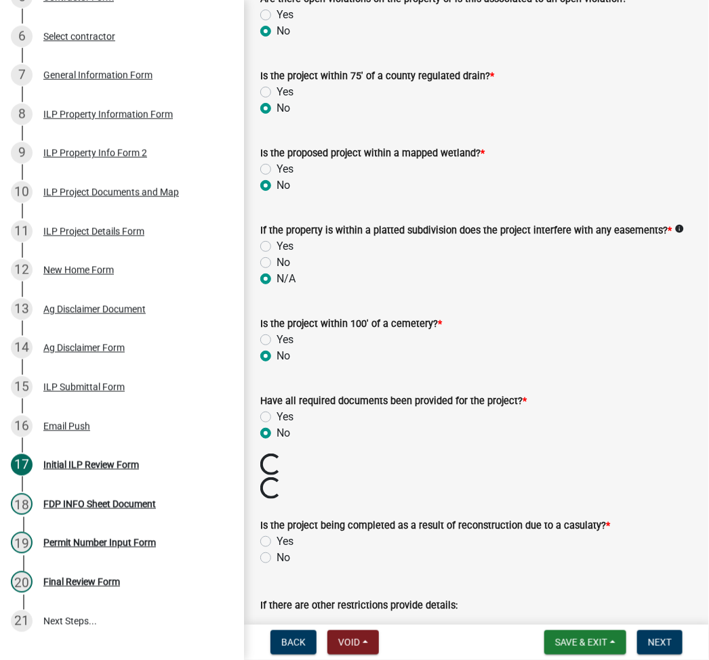
scroll to position [1467, 0]
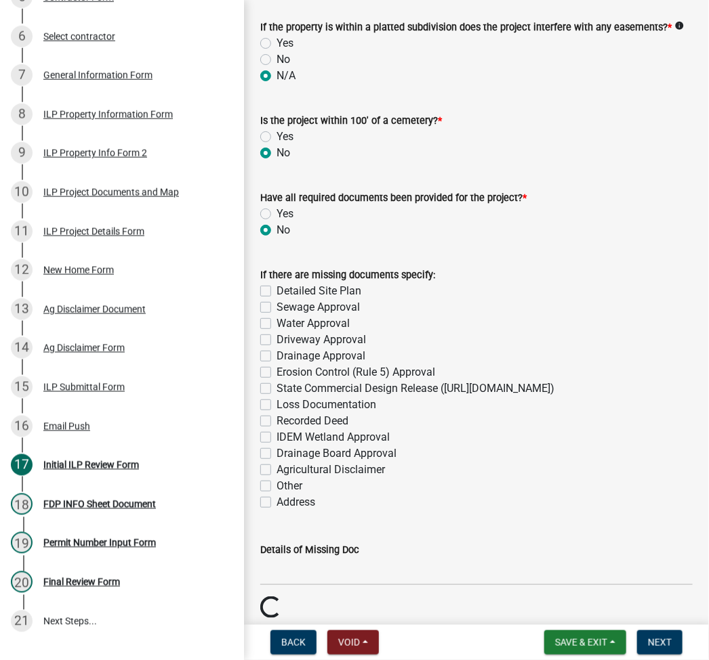
click at [276, 305] on label "Sewage Approval" at bounding box center [317, 307] width 83 height 16
click at [276, 305] on input "Sewage Approval" at bounding box center [280, 303] width 9 height 9
checkbox input "true"
checkbox input "false"
checkbox input "true"
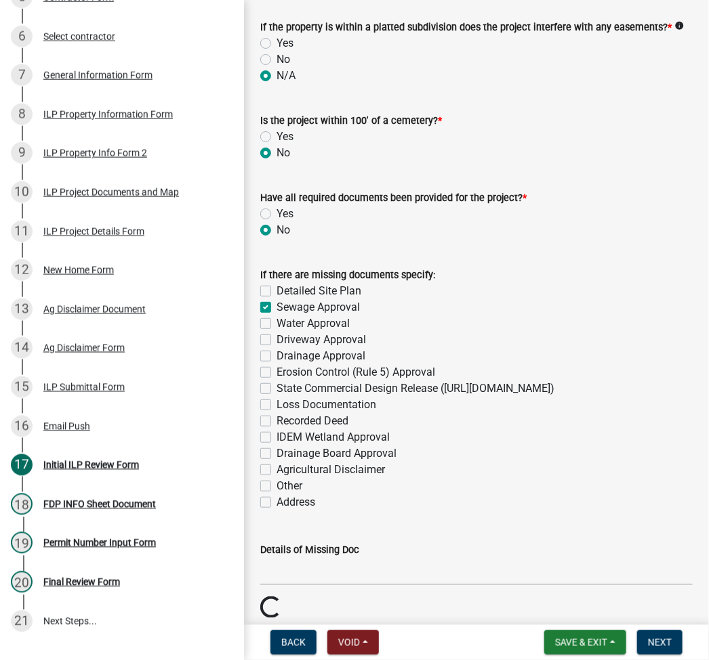
checkbox input "false"
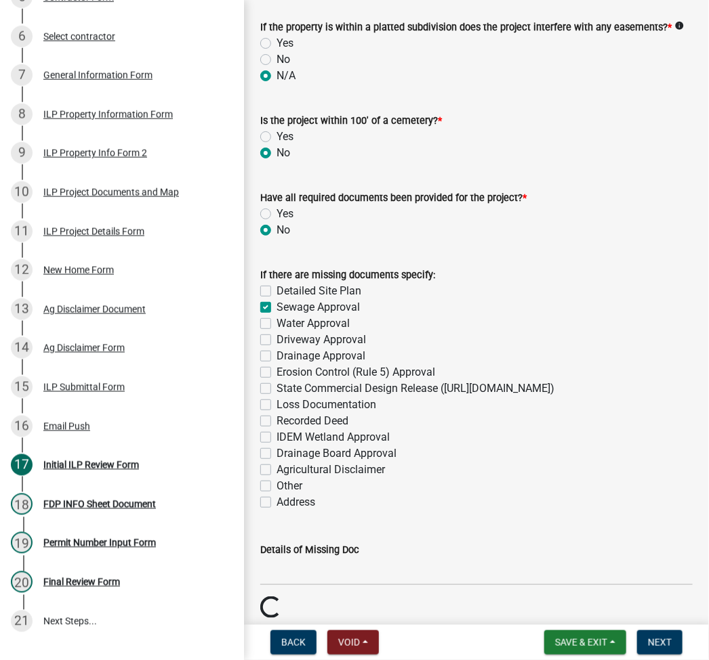
checkbox input "false"
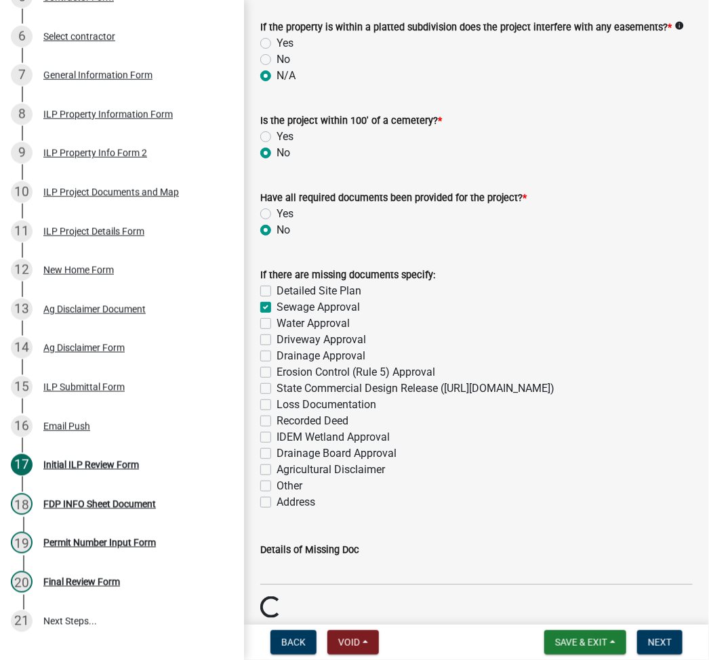
checkbox input "false"
click at [276, 324] on label "Water Approval" at bounding box center [312, 324] width 73 height 16
click at [276, 324] on input "Water Approval" at bounding box center [280, 320] width 9 height 9
checkbox input "true"
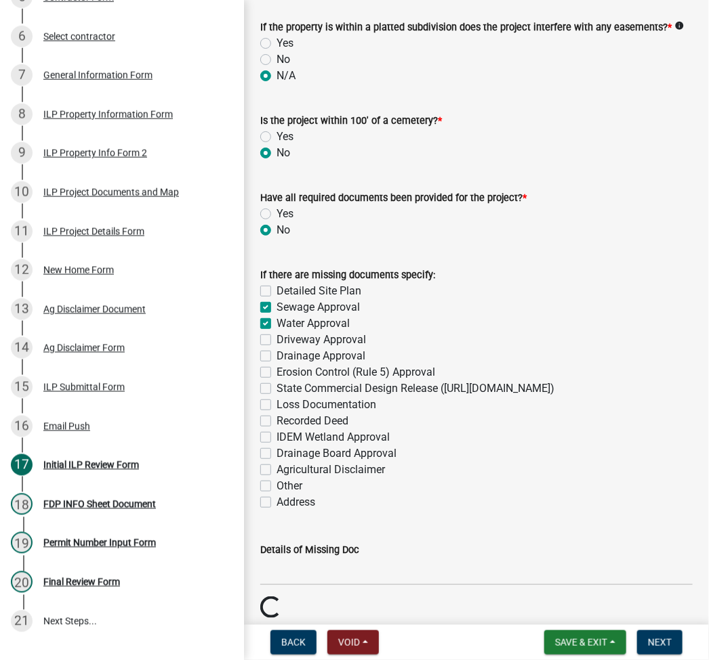
checkbox input "false"
checkbox input "true"
checkbox input "false"
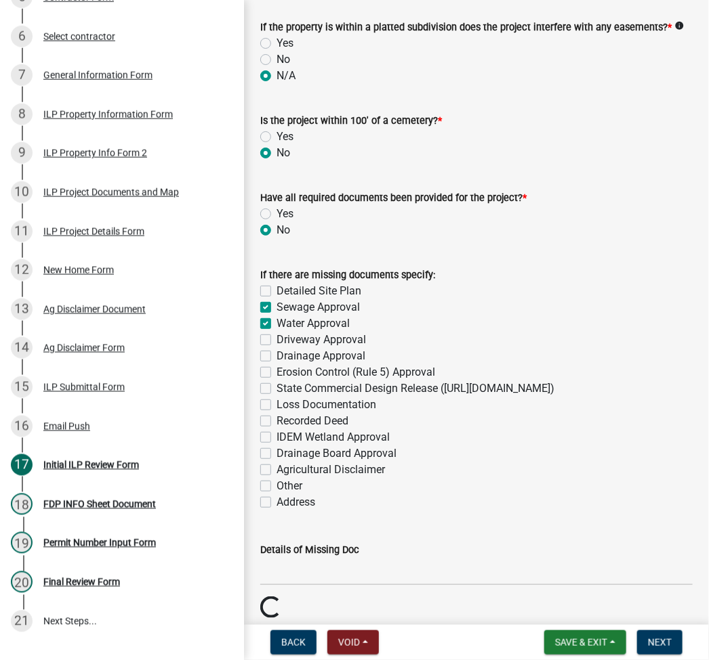
checkbox input "false"
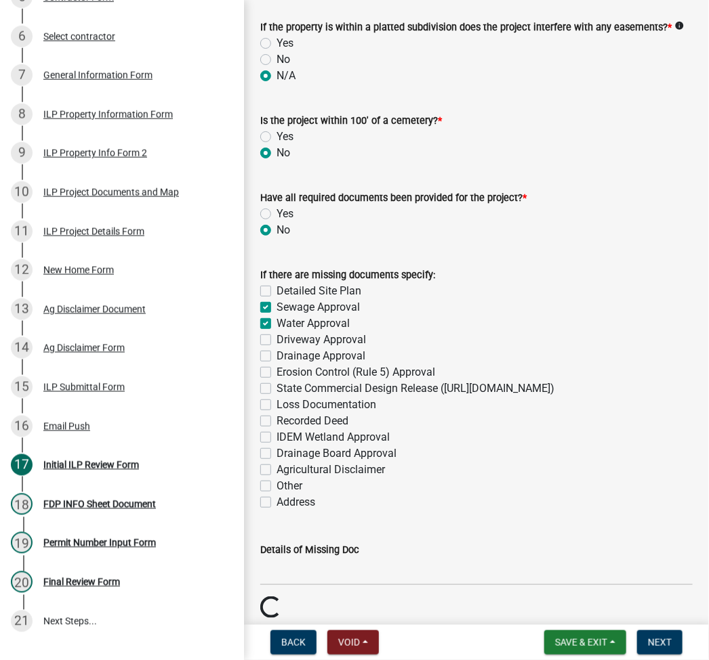
checkbox input "false"
click at [276, 478] on label "Agricultural Disclaimer" at bounding box center [330, 470] width 108 height 16
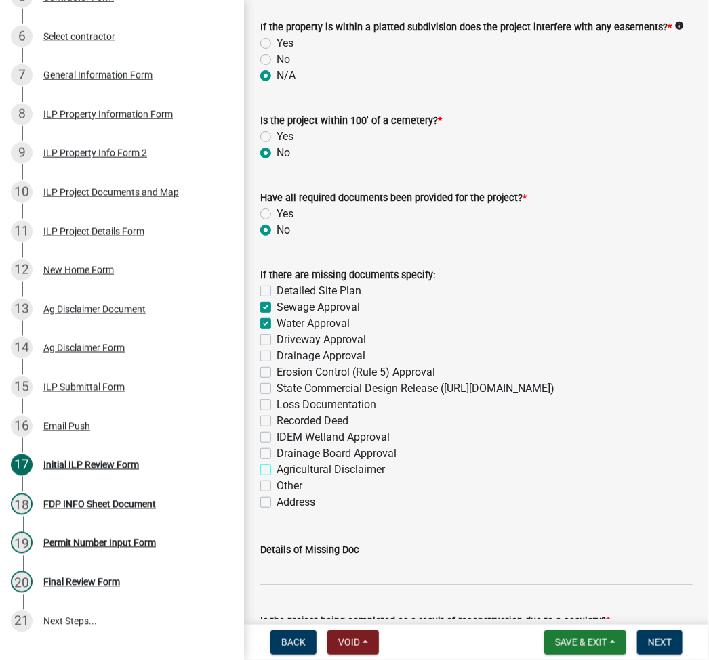
click at [276, 471] on input "Agricultural Disclaimer" at bounding box center [280, 466] width 9 height 9
checkbox input "true"
checkbox input "false"
checkbox input "true"
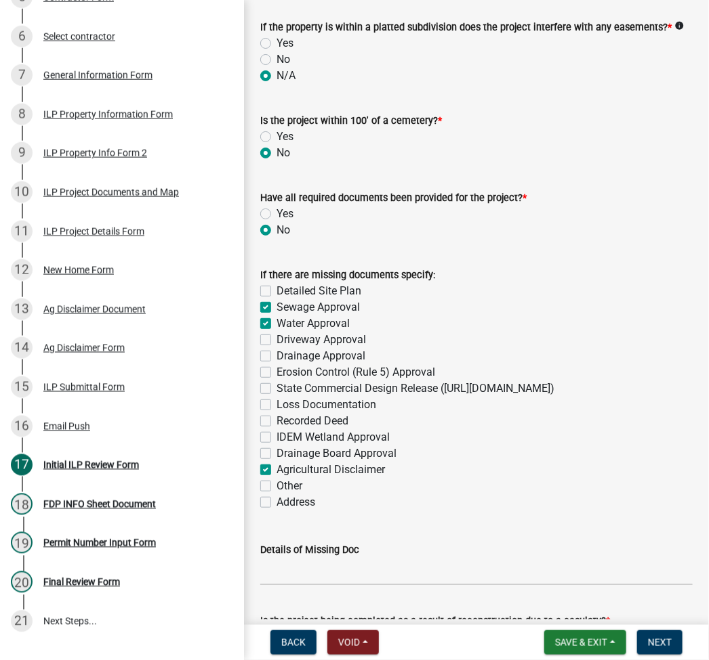
checkbox input "false"
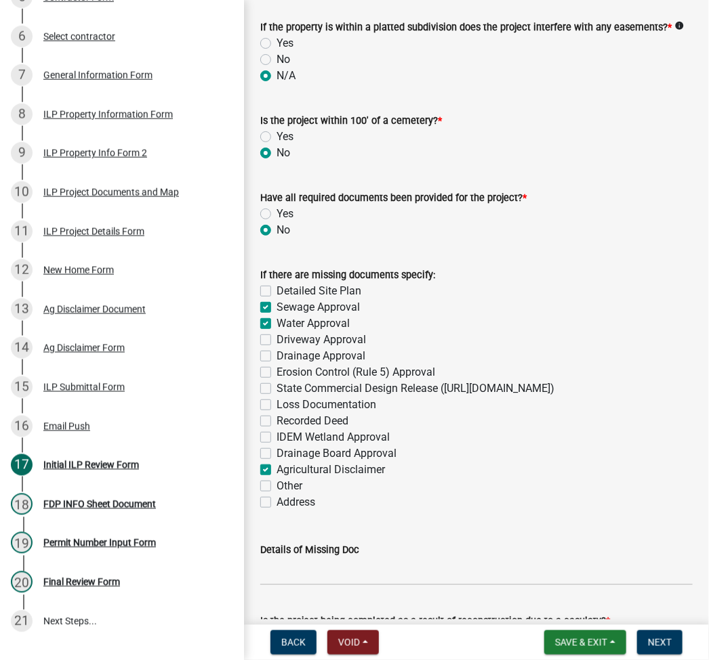
checkbox input "false"
checkbox input "true"
checkbox input "false"
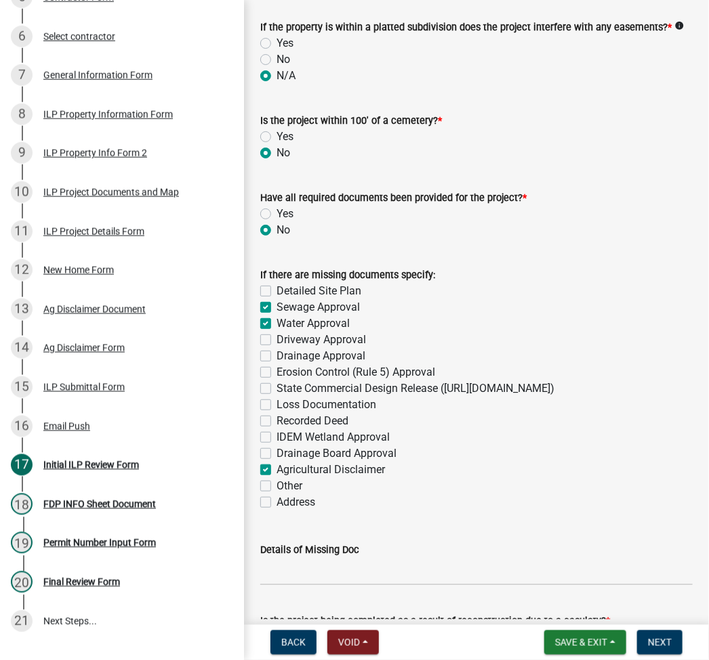
checkbox input "false"
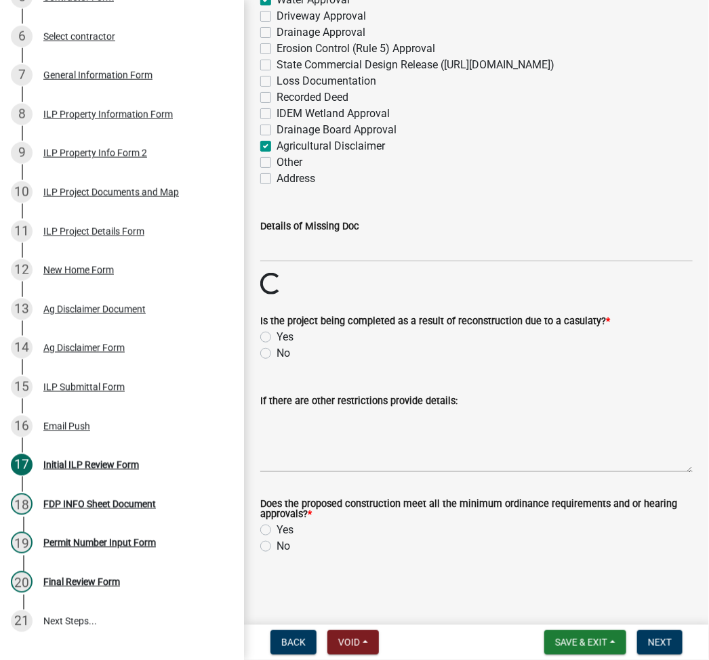
scroll to position [1782, 0]
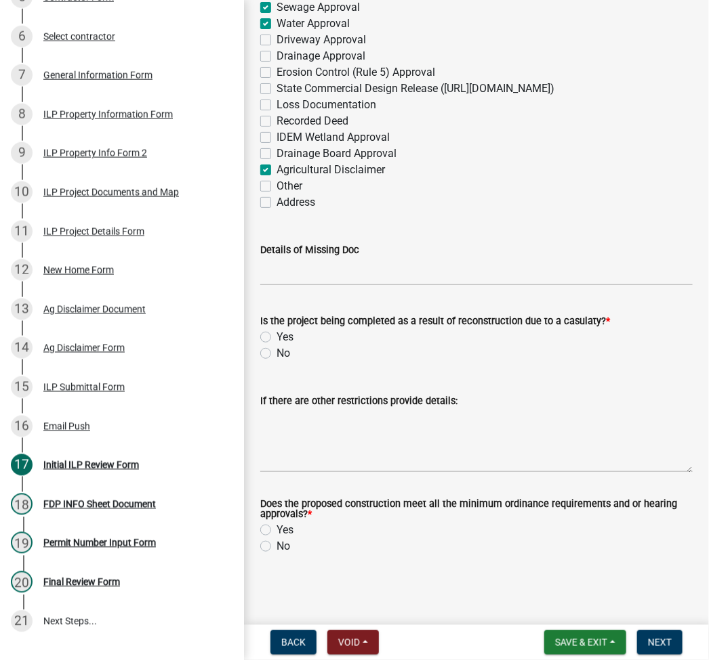
click at [276, 357] on label "No" at bounding box center [283, 353] width 14 height 16
click at [276, 354] on input "No" at bounding box center [280, 349] width 9 height 9
radio input "true"
click at [276, 527] on label "Yes" at bounding box center [284, 530] width 17 height 16
click at [276, 527] on input "Yes" at bounding box center [280, 526] width 9 height 9
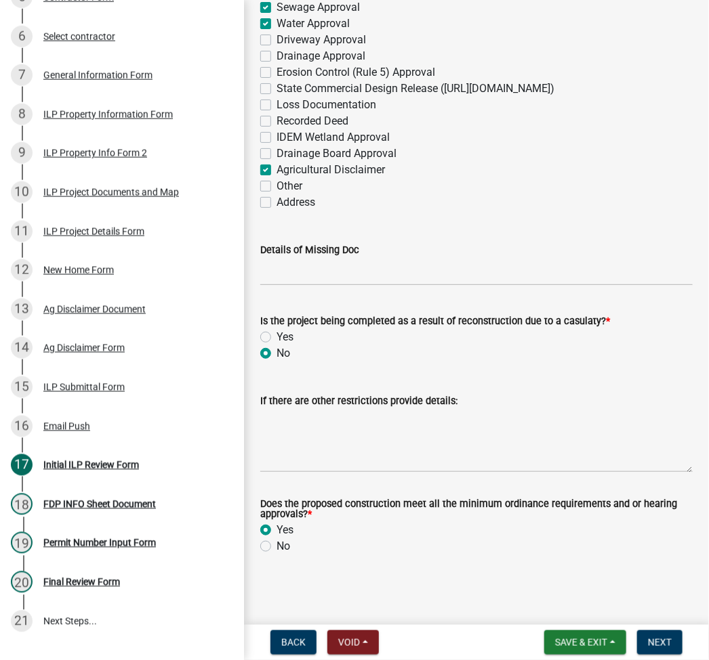
radio input "true"
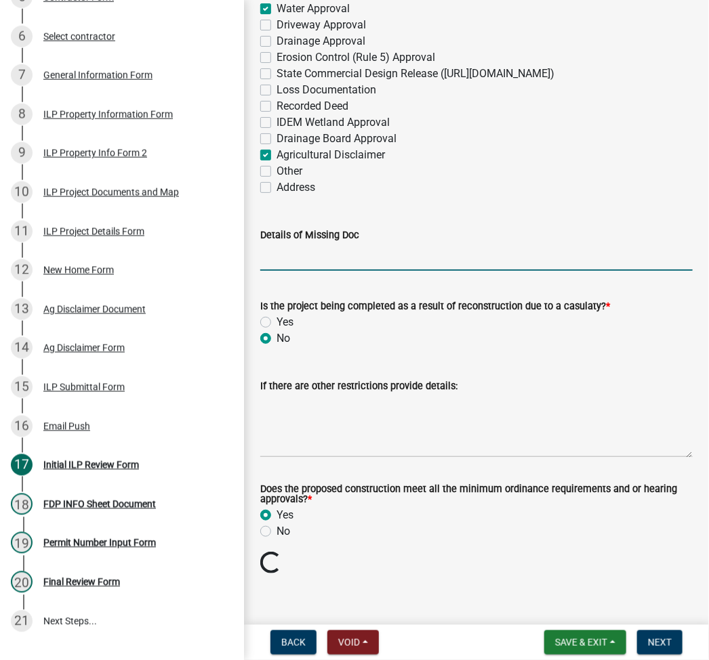
click at [274, 265] on input "Details of Missing Doc" at bounding box center [476, 257] width 432 height 28
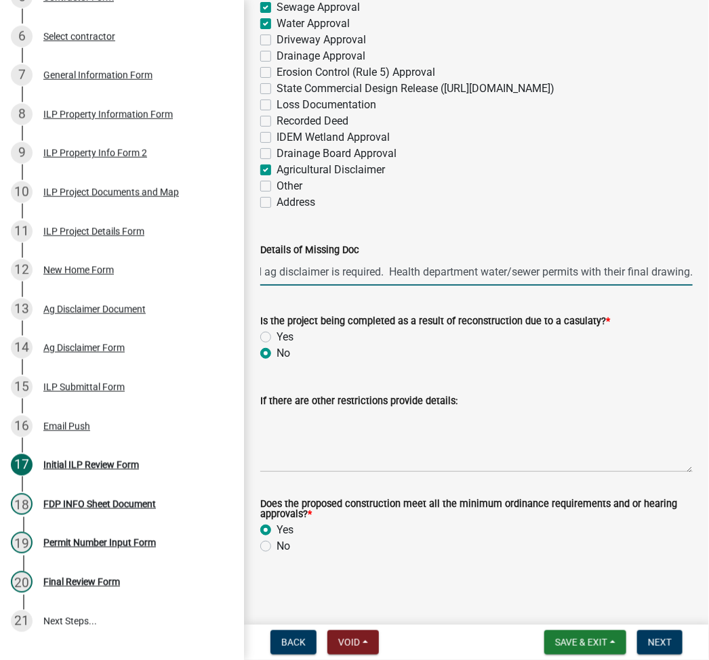
scroll to position [0, 62]
type input "Recorded ag disclaimer is required. Health department water/sewer permits with …"
click at [675, 633] on button "Next" at bounding box center [659, 643] width 45 height 24
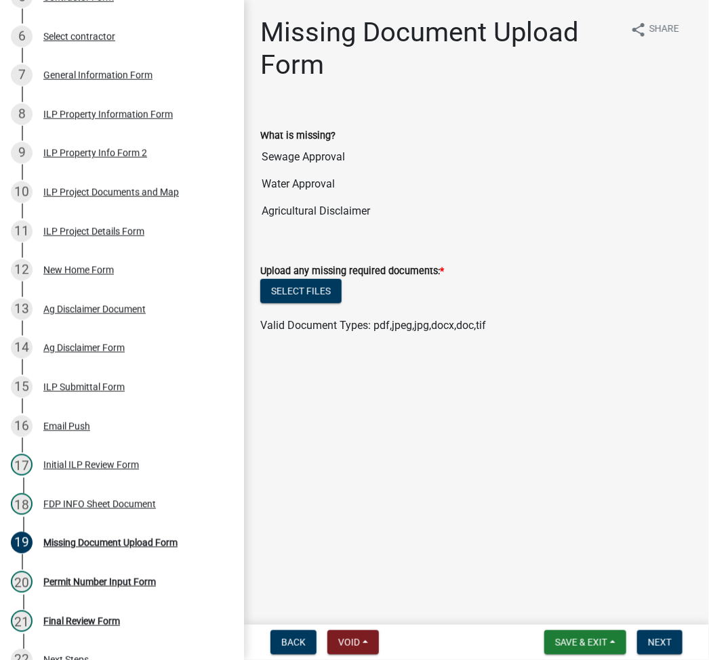
scroll to position [455, 0]
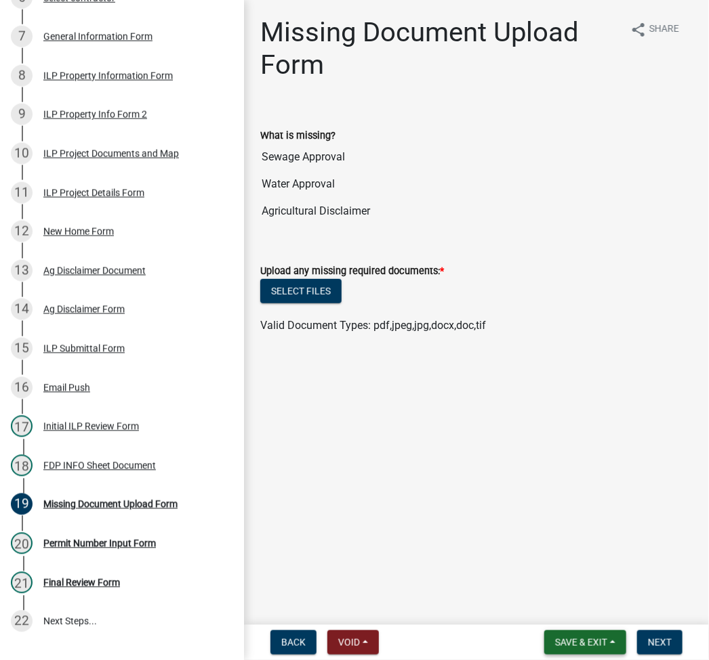
click at [586, 636] on button "Save & Exit" at bounding box center [585, 643] width 82 height 24
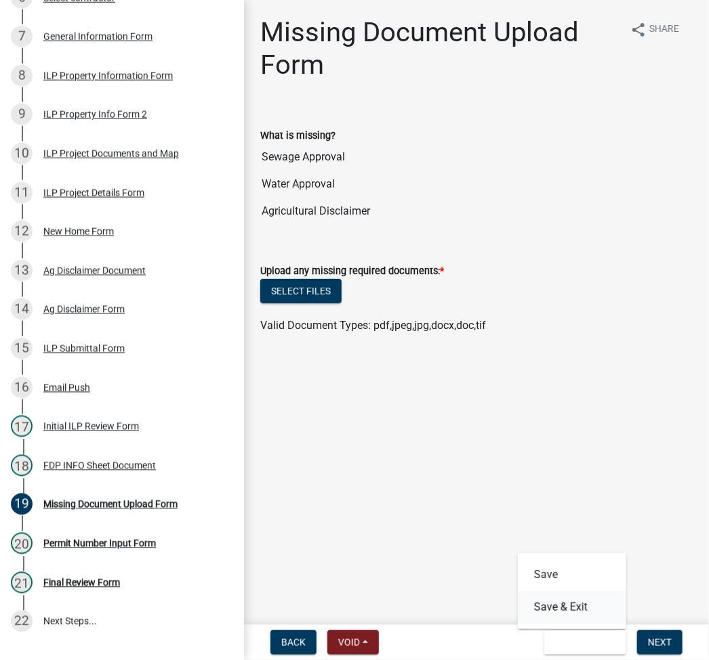
click at [575, 602] on button "Save & Exit" at bounding box center [571, 607] width 108 height 33
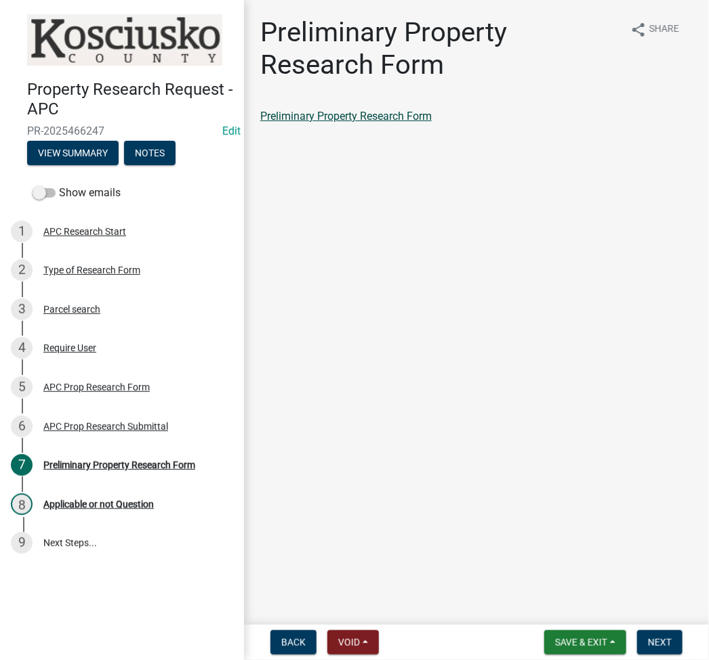
click at [365, 114] on link "Preliminary Property Research Form" at bounding box center [345, 116] width 171 height 13
click at [94, 429] on div "APC Prop Research Submittal" at bounding box center [105, 426] width 125 height 9
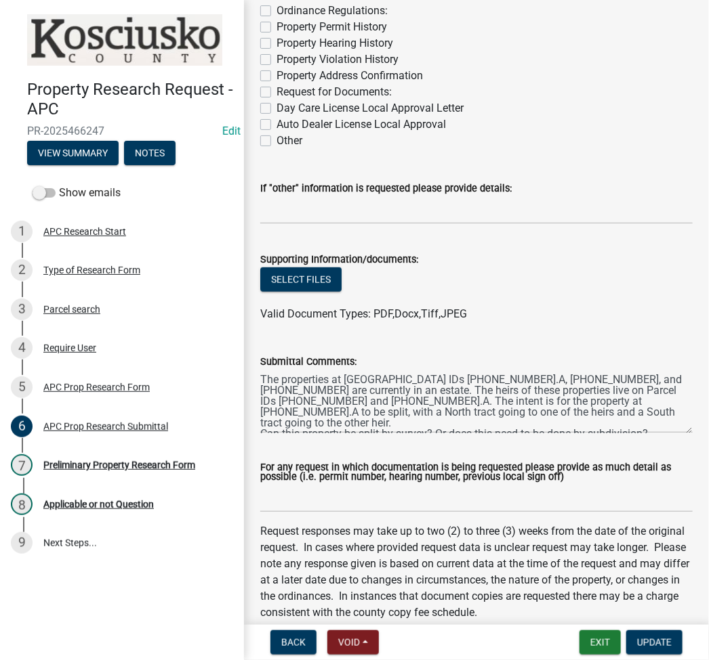
scroll to position [361, 0]
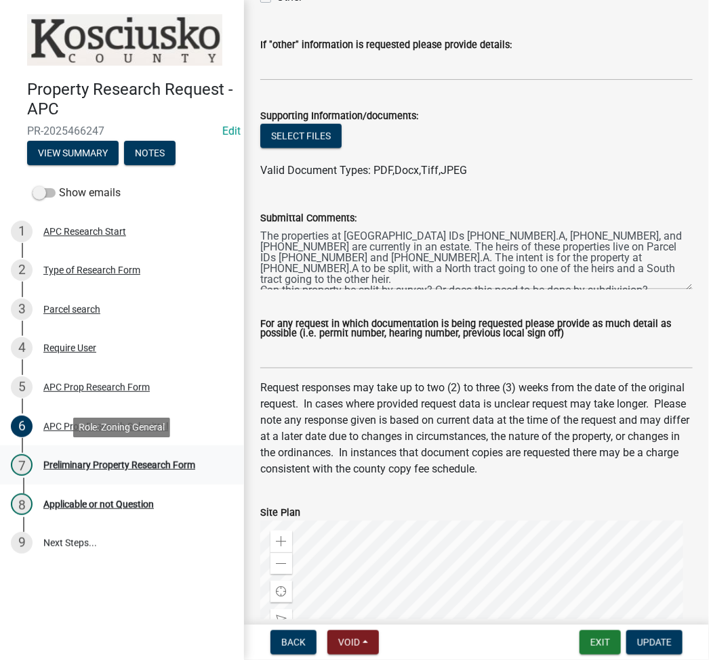
click at [141, 467] on div "Preliminary Property Research Form" at bounding box center [119, 465] width 152 height 9
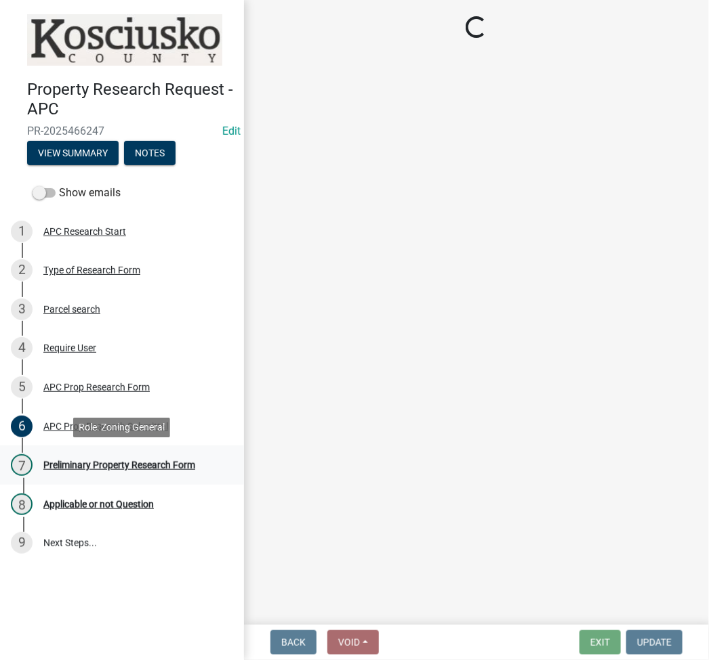
scroll to position [0, 0]
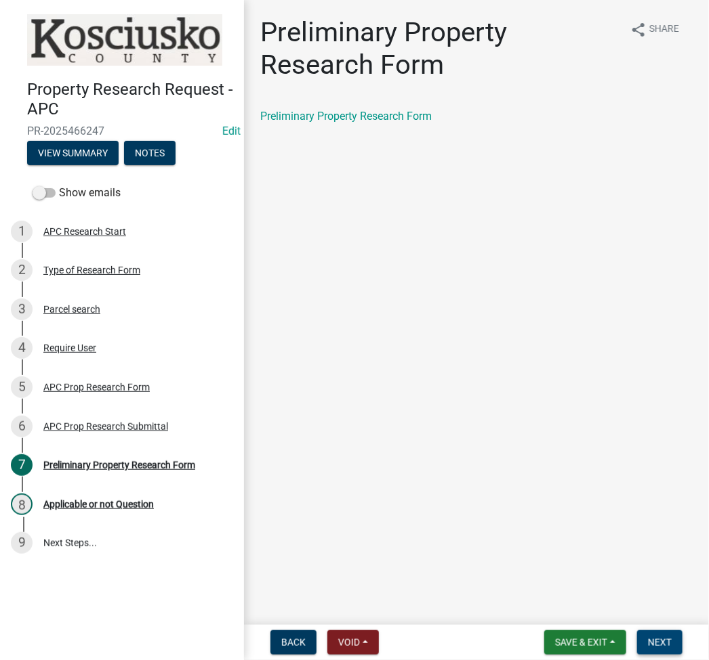
click at [664, 637] on span "Next" at bounding box center [660, 642] width 24 height 11
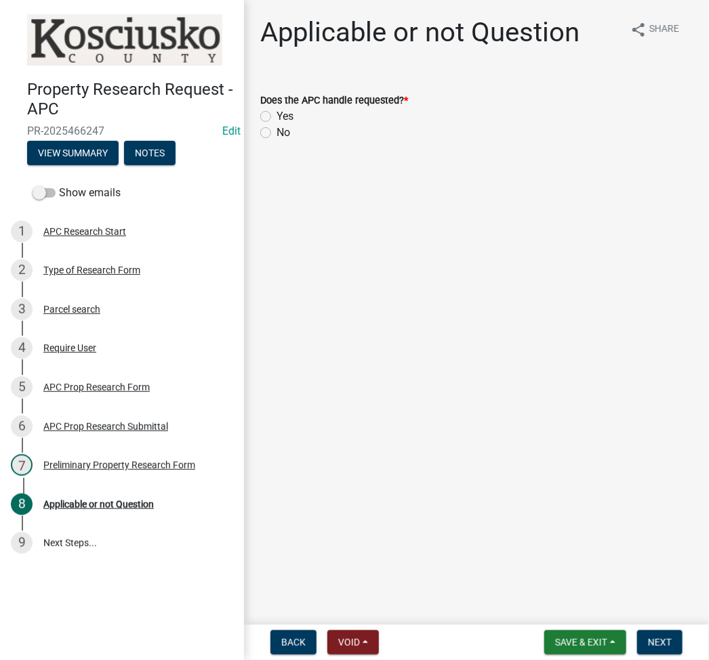
click at [276, 112] on label "Yes" at bounding box center [284, 116] width 17 height 16
click at [276, 112] on input "Yes" at bounding box center [280, 112] width 9 height 9
radio input "true"
click at [660, 633] on button "Next" at bounding box center [659, 643] width 45 height 24
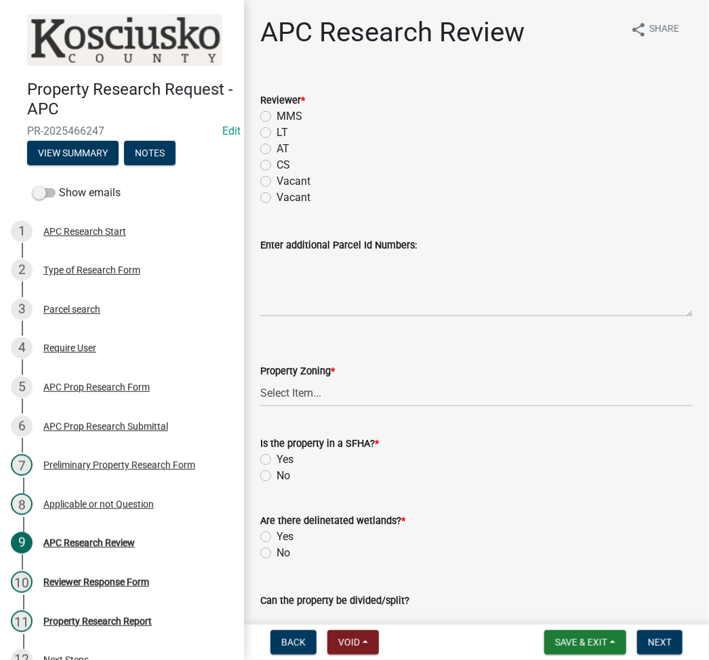
click at [276, 131] on label "LT" at bounding box center [282, 133] width 12 height 16
click at [276, 131] on input "LT" at bounding box center [280, 129] width 9 height 9
radio input "true"
click at [272, 383] on select "Select Item... Agricultural Agricultural 2 Residential Commercial Industrial 1 …" at bounding box center [476, 393] width 432 height 28
click at [260, 379] on select "Select Item... Agricultural Agricultural 2 Residential Commercial Industrial 1 …" at bounding box center [476, 393] width 432 height 28
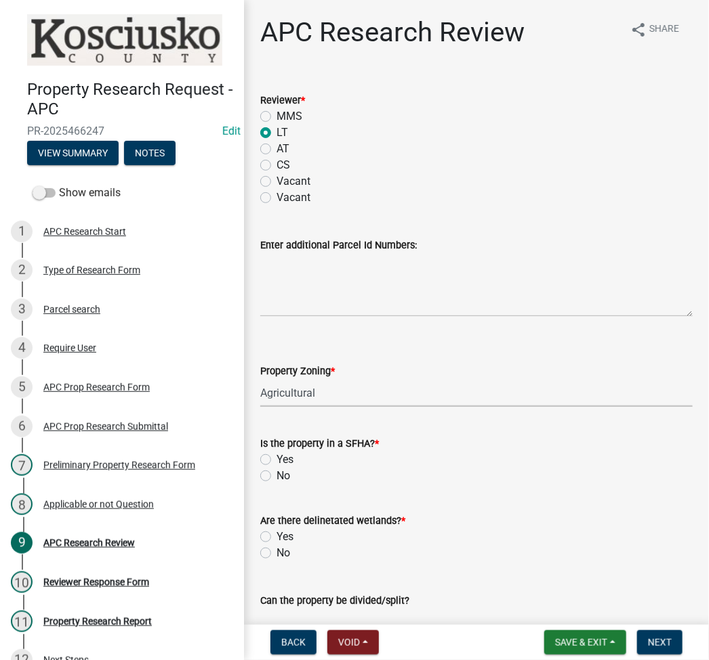
select select "fa378ffa-5b76-4540-9014-3a35c1b5764a"
click at [276, 474] on label "No" at bounding box center [283, 476] width 14 height 16
click at [276, 474] on input "No" at bounding box center [280, 472] width 9 height 9
radio input "true"
click at [276, 556] on label "No" at bounding box center [283, 553] width 14 height 16
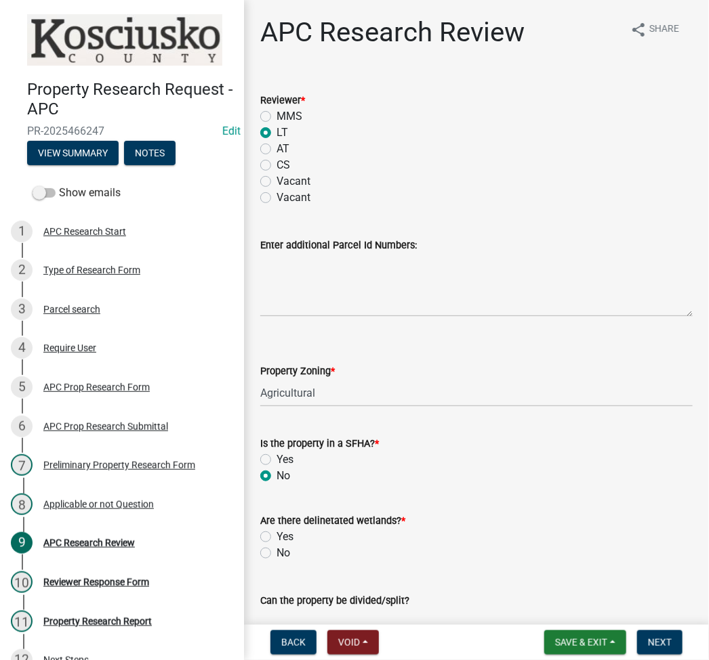
click at [276, 554] on input "No" at bounding box center [280, 549] width 9 height 9
radio input "true"
click at [367, 612] on textarea "Can the property be divided/split?" at bounding box center [476, 641] width 432 height 64
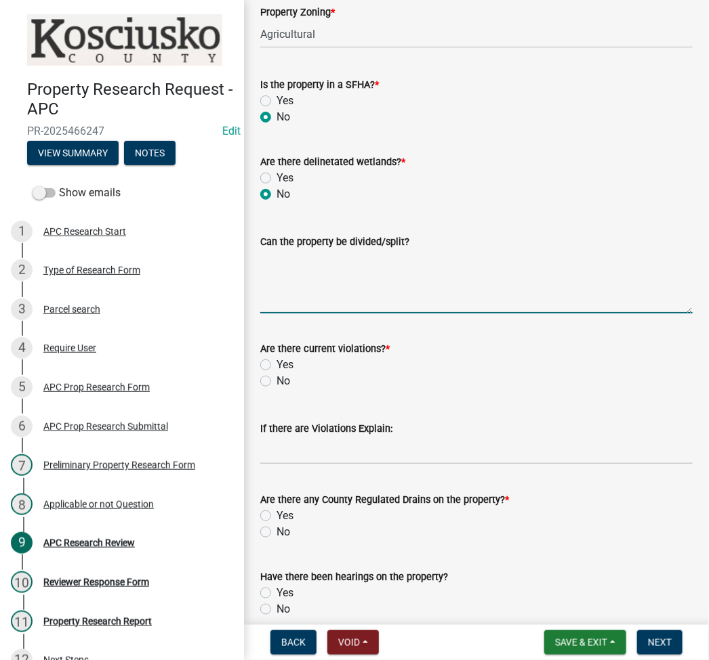
scroll to position [361, 0]
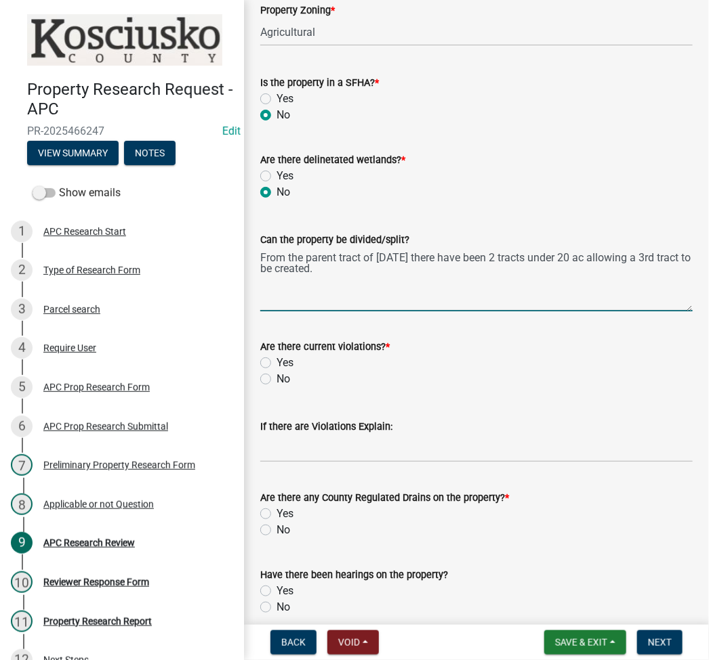
type textarea "From the parent tract of 3/1/75 there have been 2 tracts under 20 ac allowing a…"
click at [276, 381] on label "No" at bounding box center [283, 379] width 14 height 16
click at [276, 380] on input "No" at bounding box center [280, 375] width 9 height 9
radio input "true"
click at [276, 530] on label "No" at bounding box center [283, 530] width 14 height 16
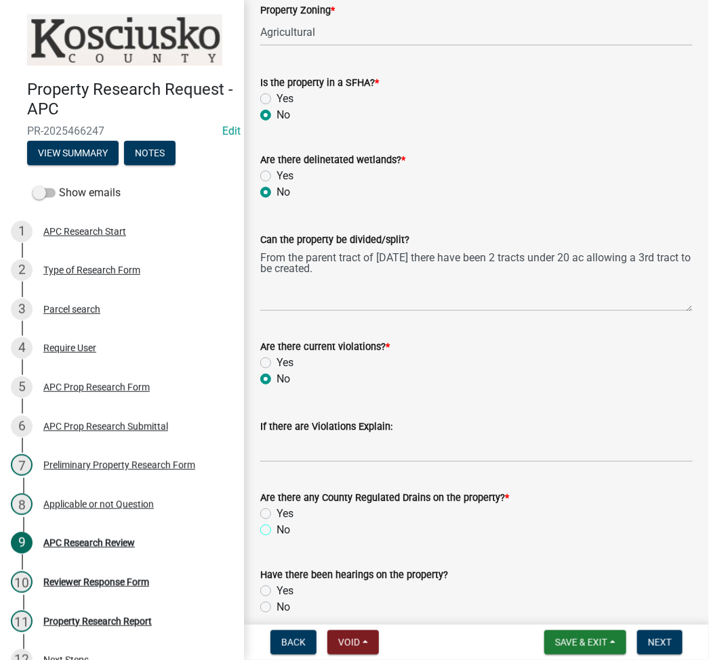
click at [276, 530] on input "No" at bounding box center [280, 526] width 9 height 9
radio input "true"
click at [276, 608] on label "No" at bounding box center [283, 607] width 14 height 16
click at [276, 608] on input "No" at bounding box center [280, 603] width 9 height 9
radio input "true"
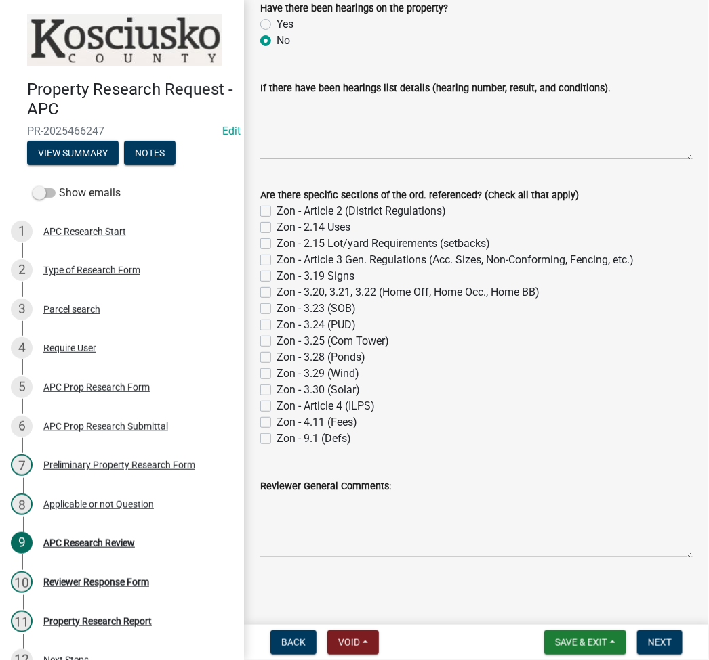
scroll to position [929, 0]
click at [667, 636] on button "Next" at bounding box center [659, 643] width 45 height 24
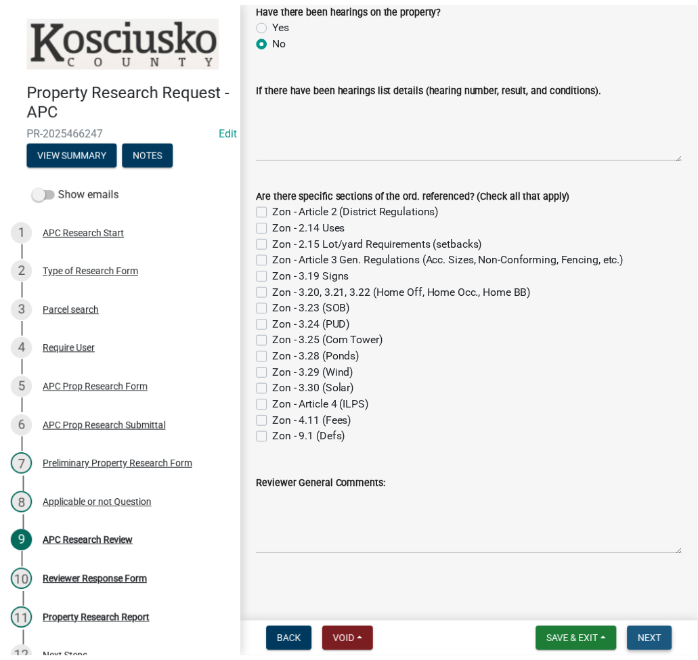
scroll to position [0, 0]
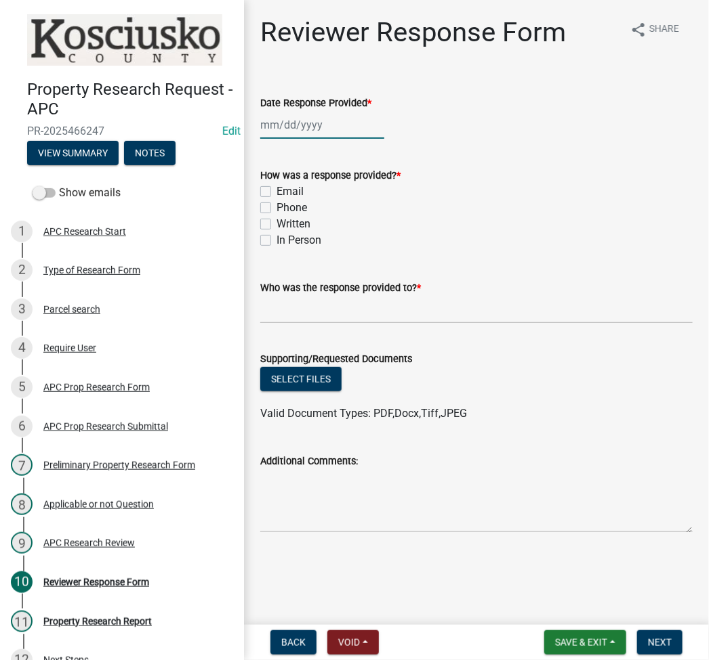
click at [274, 126] on div at bounding box center [322, 125] width 124 height 28
select select "8"
select select "2025"
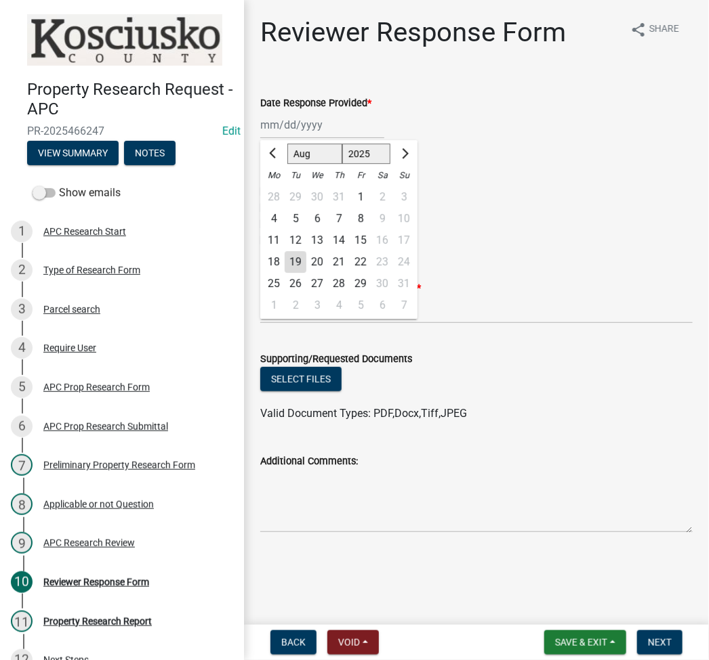
click at [297, 268] on div "19" at bounding box center [295, 262] width 22 height 22
type input "[DATE]"
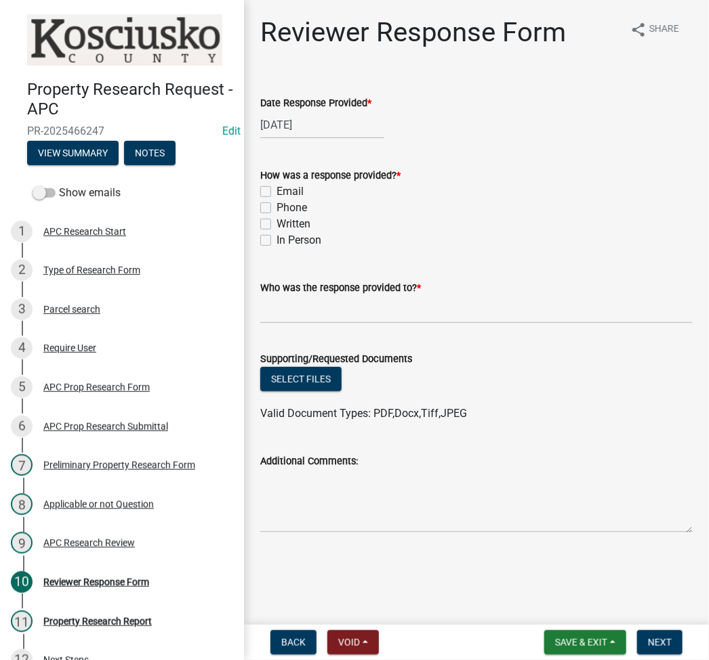
click at [276, 188] on label "Email" at bounding box center [289, 192] width 27 height 16
click at [276, 188] on input "Email" at bounding box center [280, 188] width 9 height 9
checkbox input "true"
checkbox input "false"
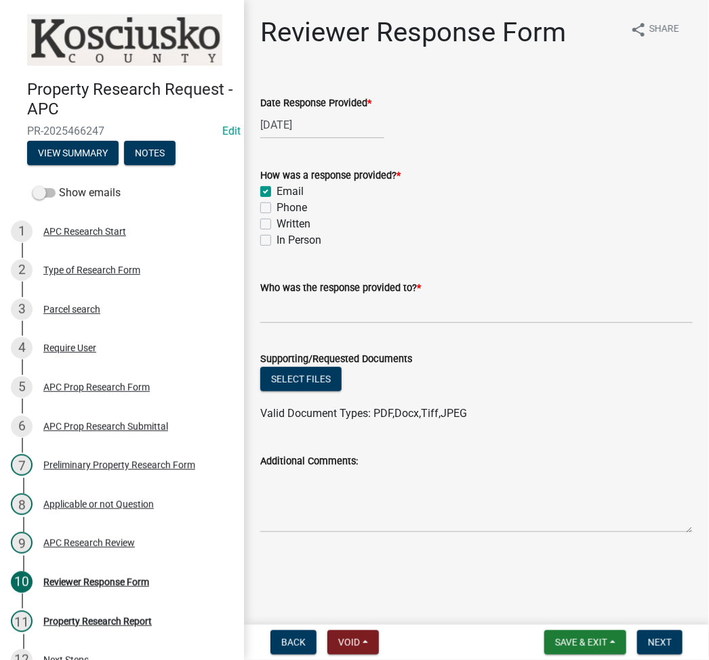
checkbox input "false"
click at [343, 309] on input "Who was the response provided to? *" at bounding box center [476, 310] width 432 height 28
type input "RYAN PEPPLER"
click at [300, 372] on button "Select files" at bounding box center [300, 379] width 81 height 24
click at [295, 369] on button "Select files" at bounding box center [300, 379] width 81 height 24
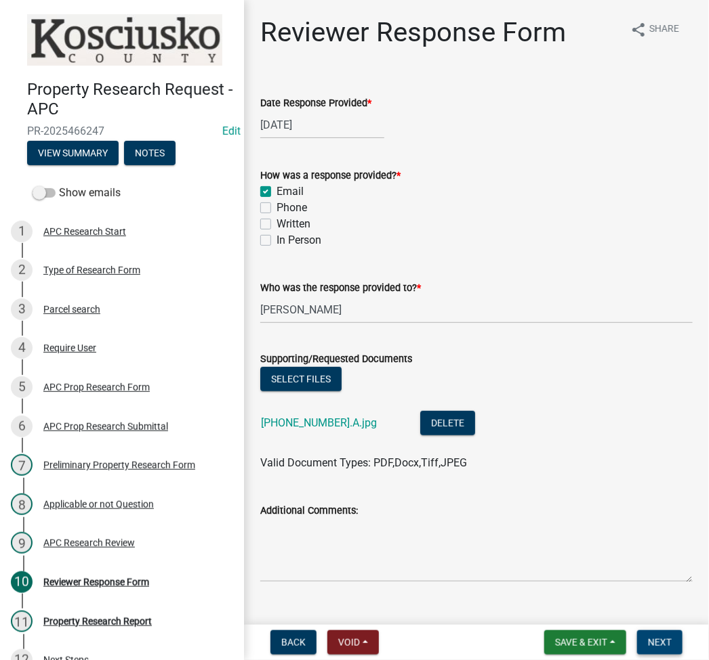
click at [655, 639] on span "Next" at bounding box center [660, 642] width 24 height 11
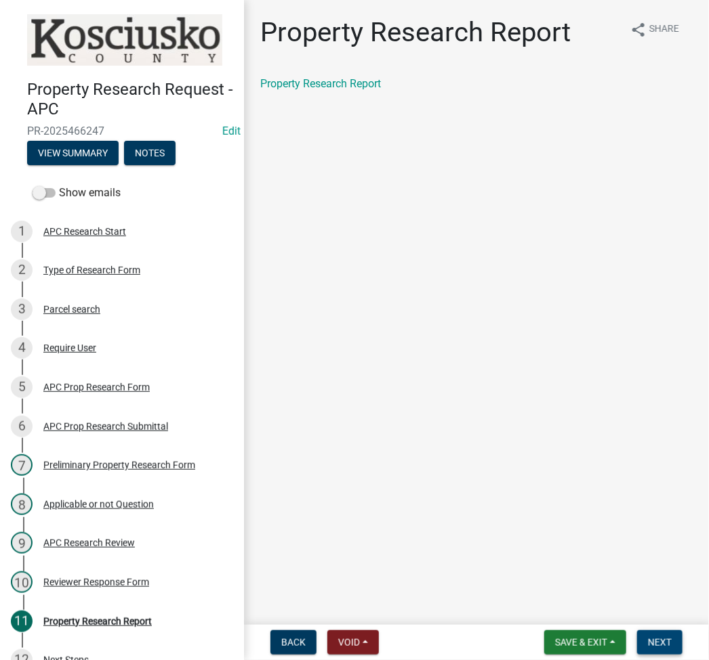
click at [671, 639] on button "Next" at bounding box center [659, 643] width 45 height 24
